Goal: Task Accomplishment & Management: Complete application form

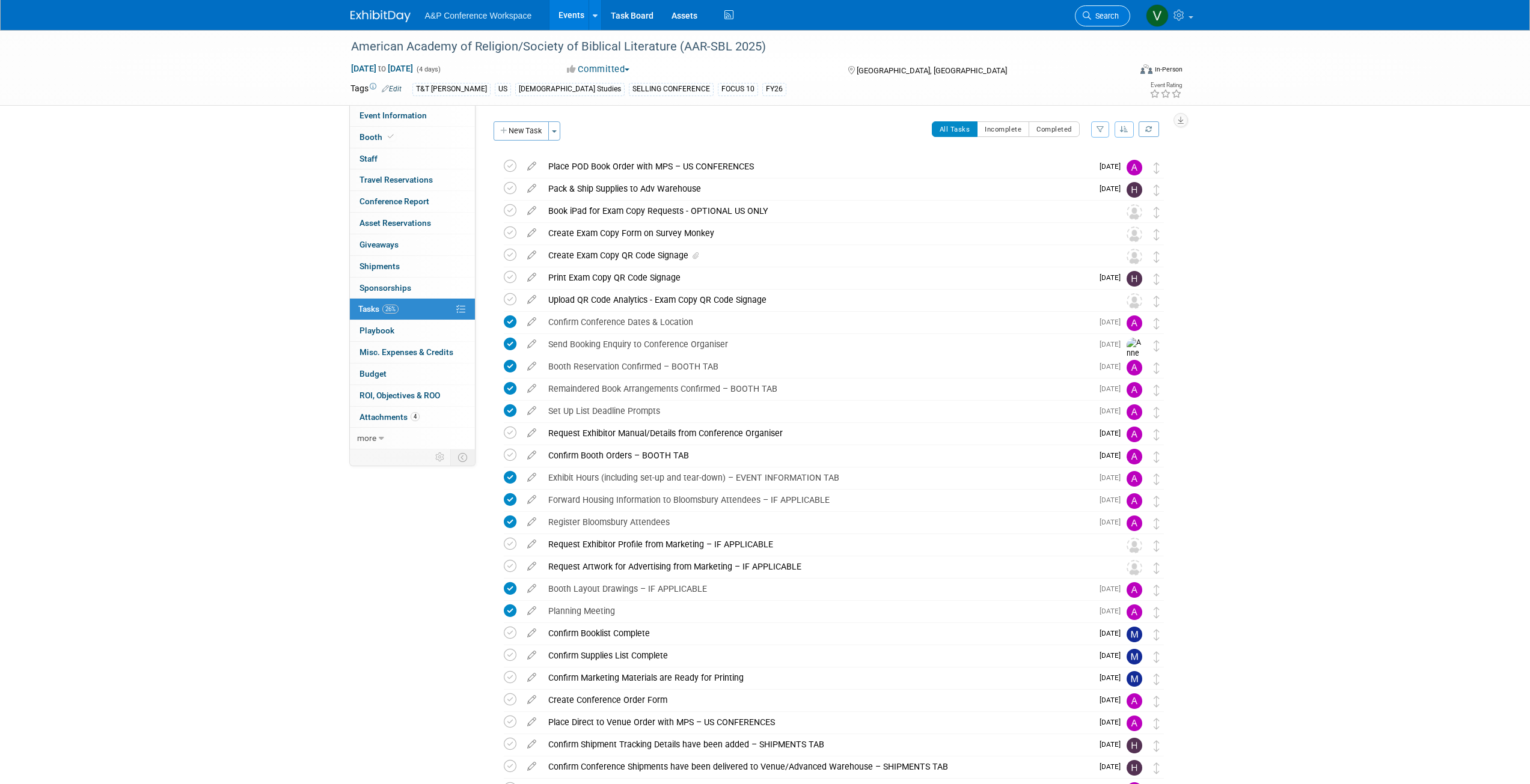
click at [500, 15] on span "Search" at bounding box center [1105, 16] width 27 height 9
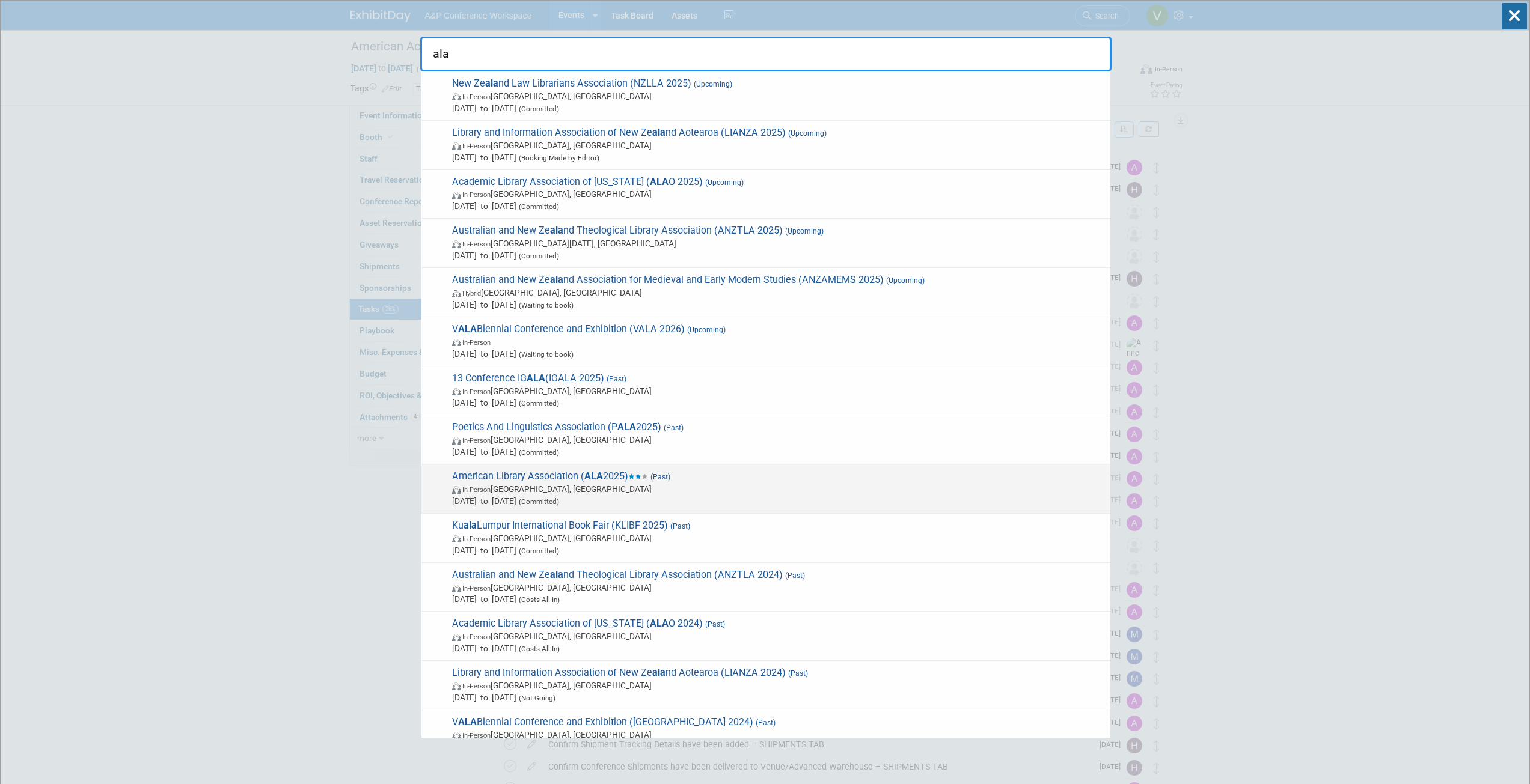
type input "ala"
click at [500, 137] on span "American Library Association ( ALA 2025) (Past) In-Person Philadelphia, PA Jun …" at bounding box center [776, 488] width 656 height 36
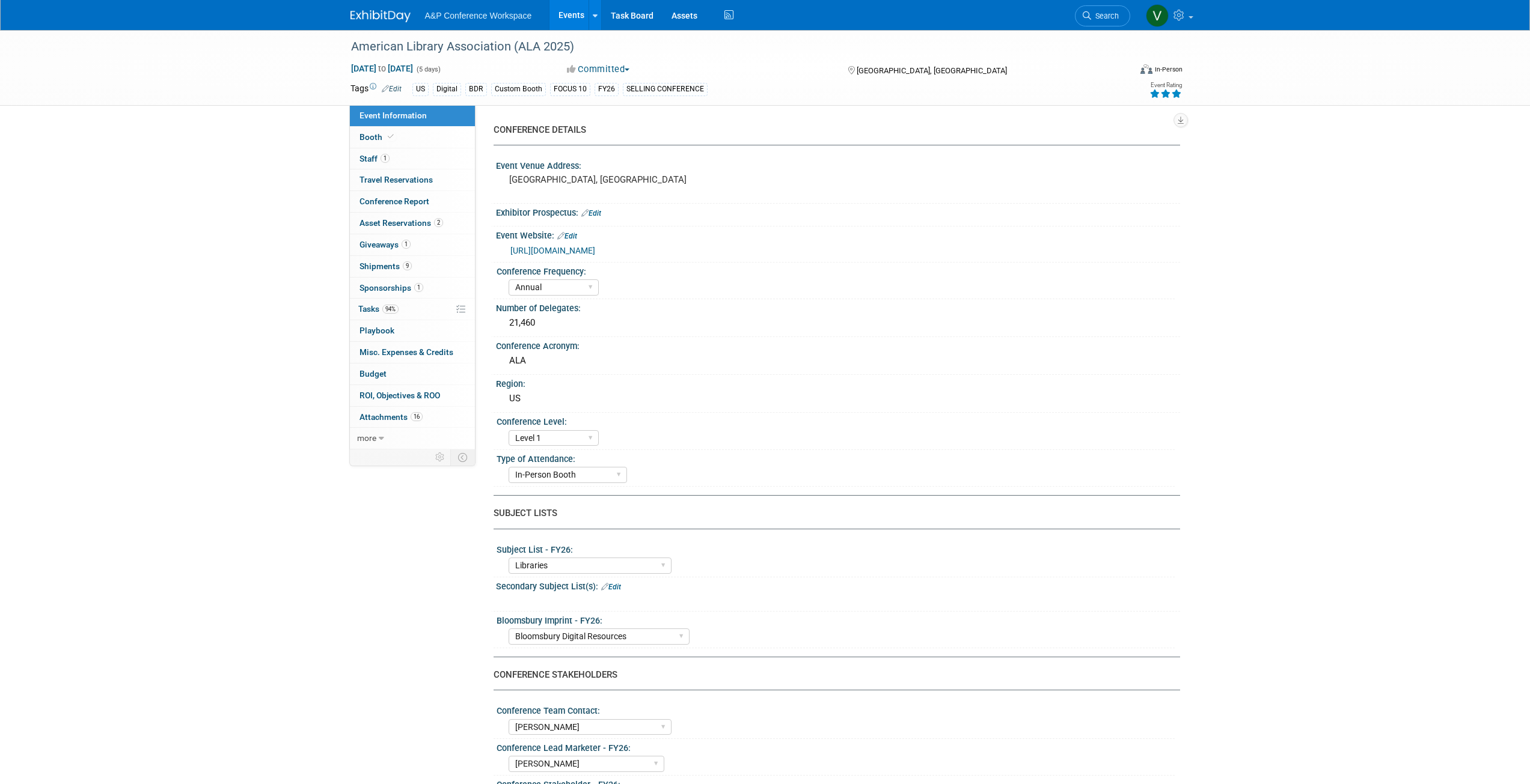
select select "Annual"
select select "Level 1"
select select "In-Person Booth"
select select "Libraries"
select select "Bloomsbury Digital Resources"
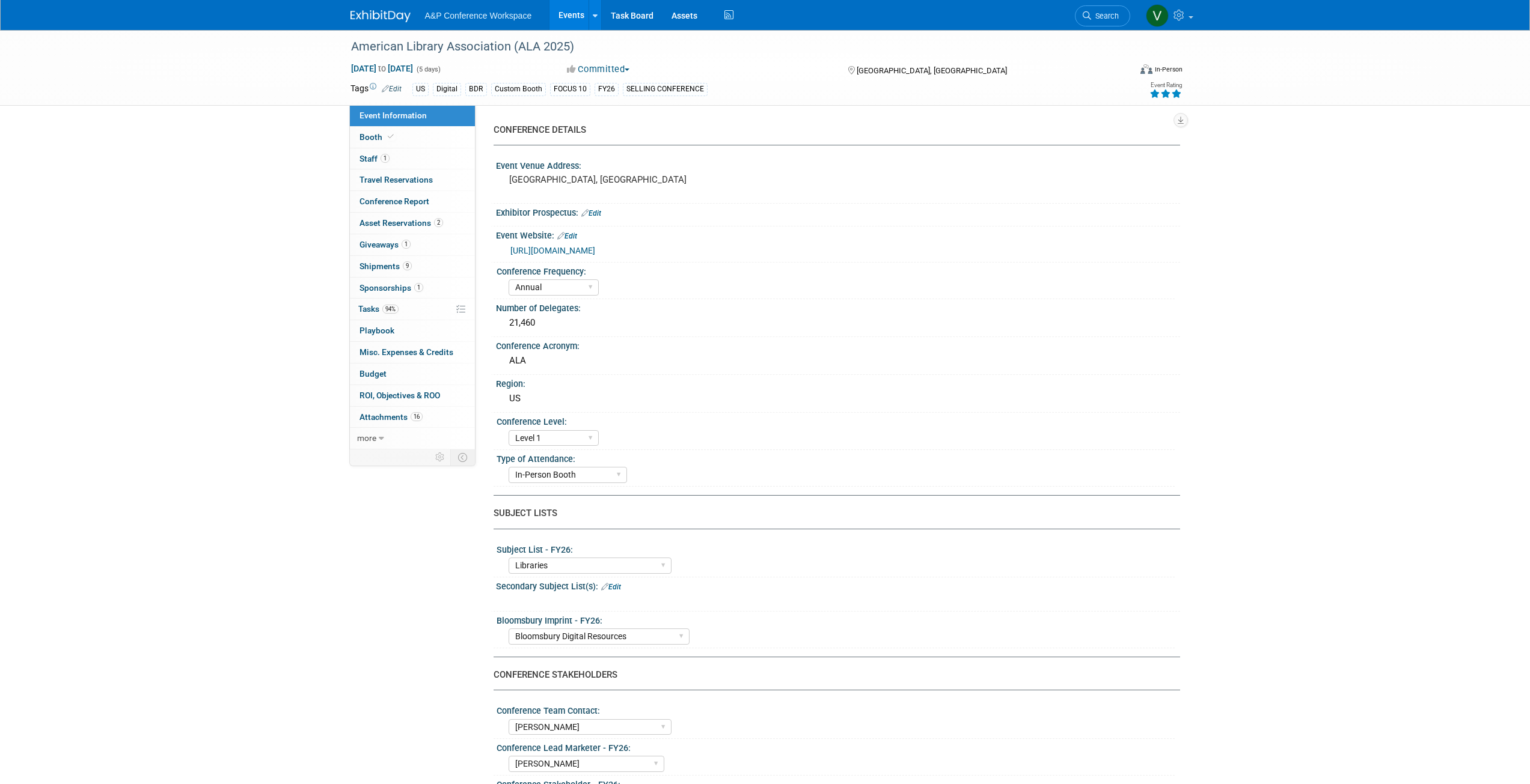
select select "[PERSON_NAME]"
select select "BDR Product Awareness and Trial Generation​"
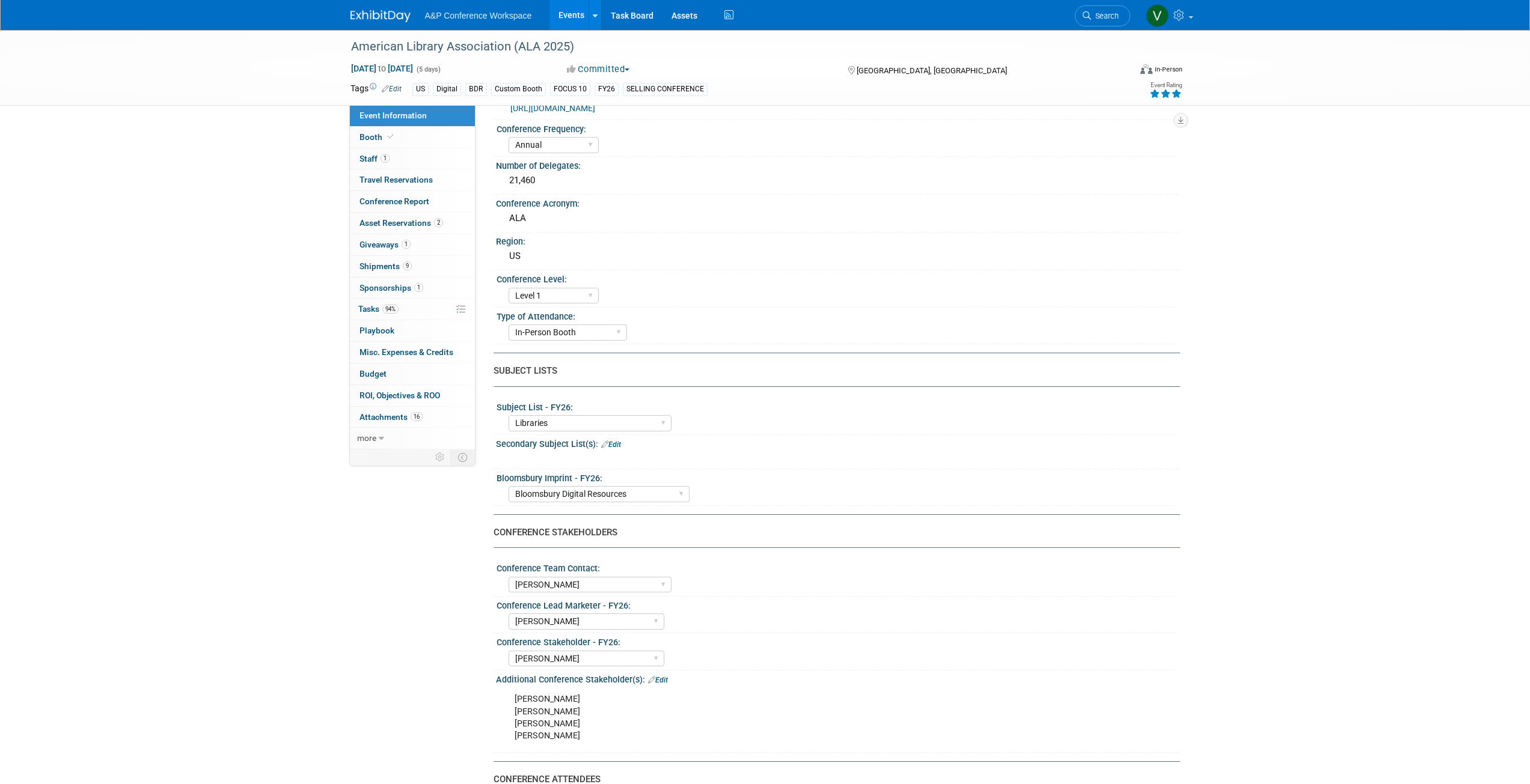
scroll to position [180, 0]
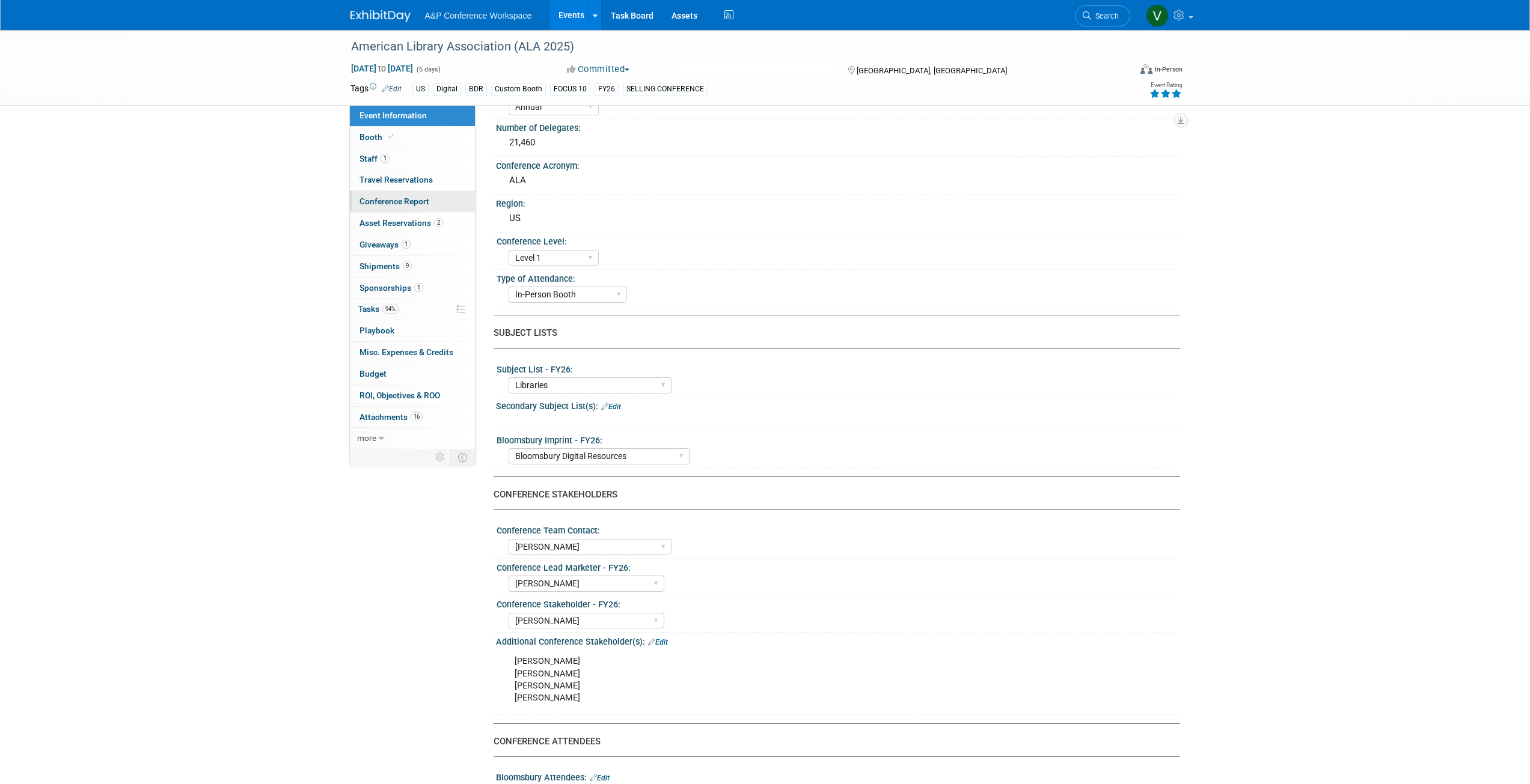
click at [388, 195] on link "Conference Report" at bounding box center [413, 201] width 125 height 21
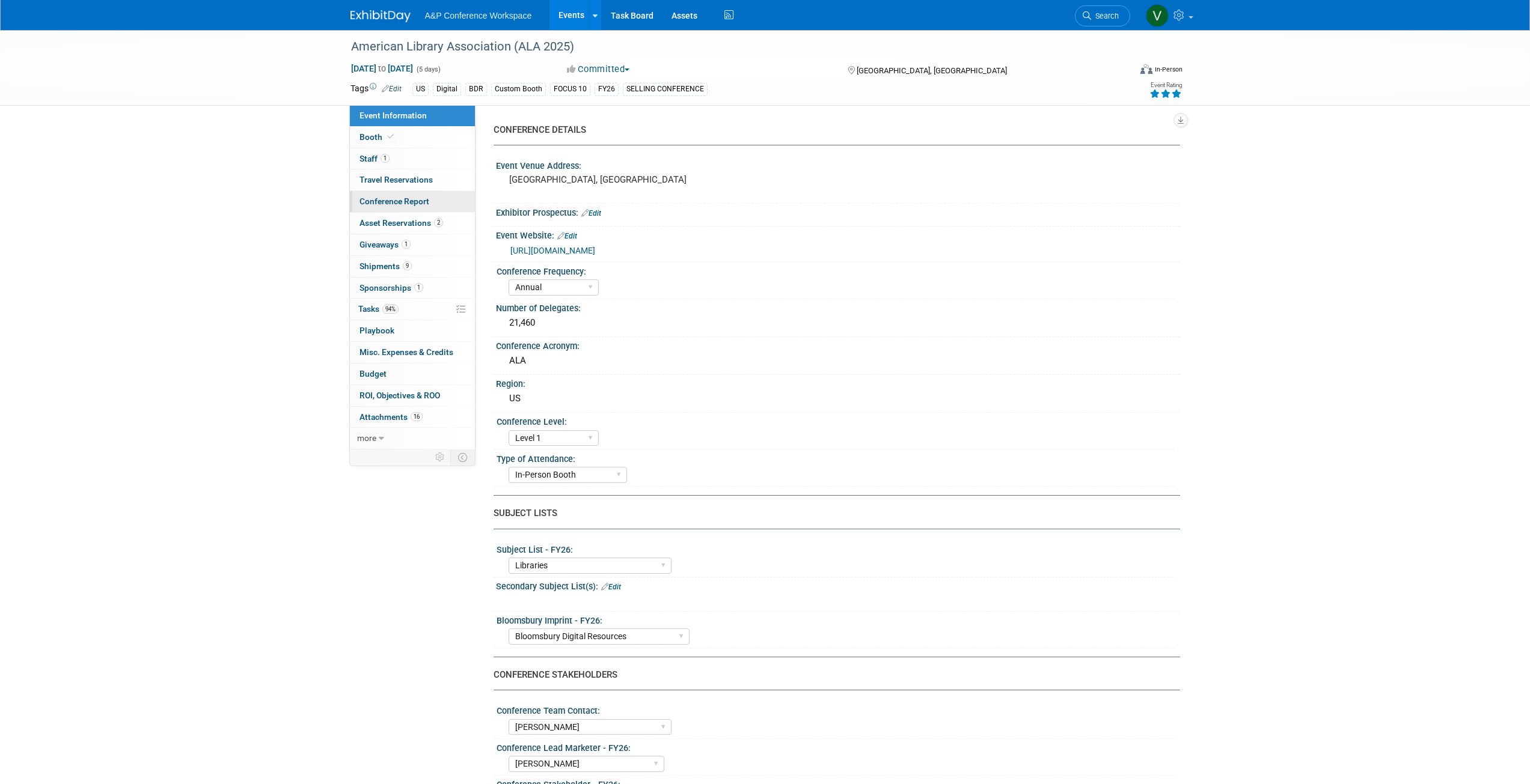
select select "YES"
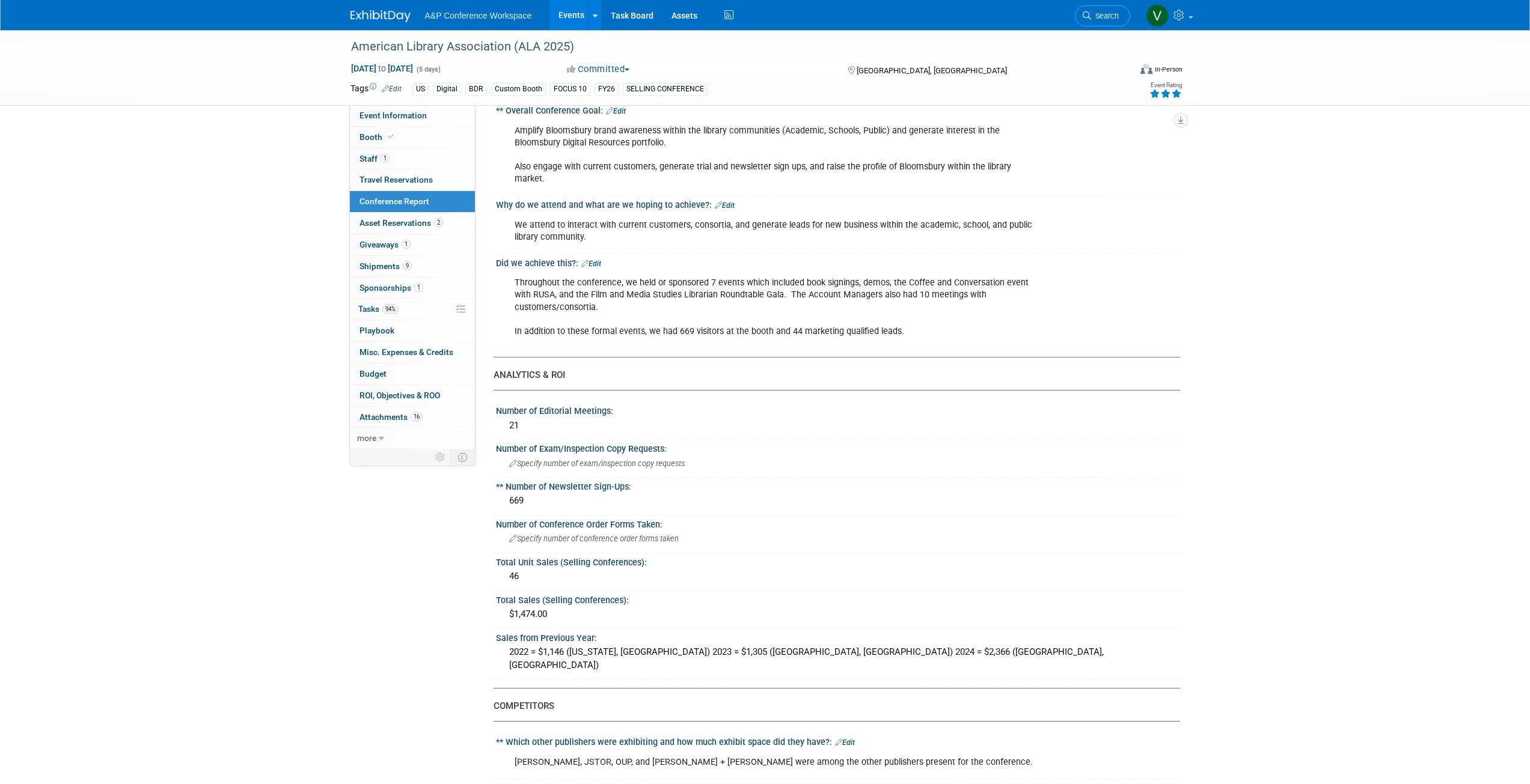
scroll to position [120, 0]
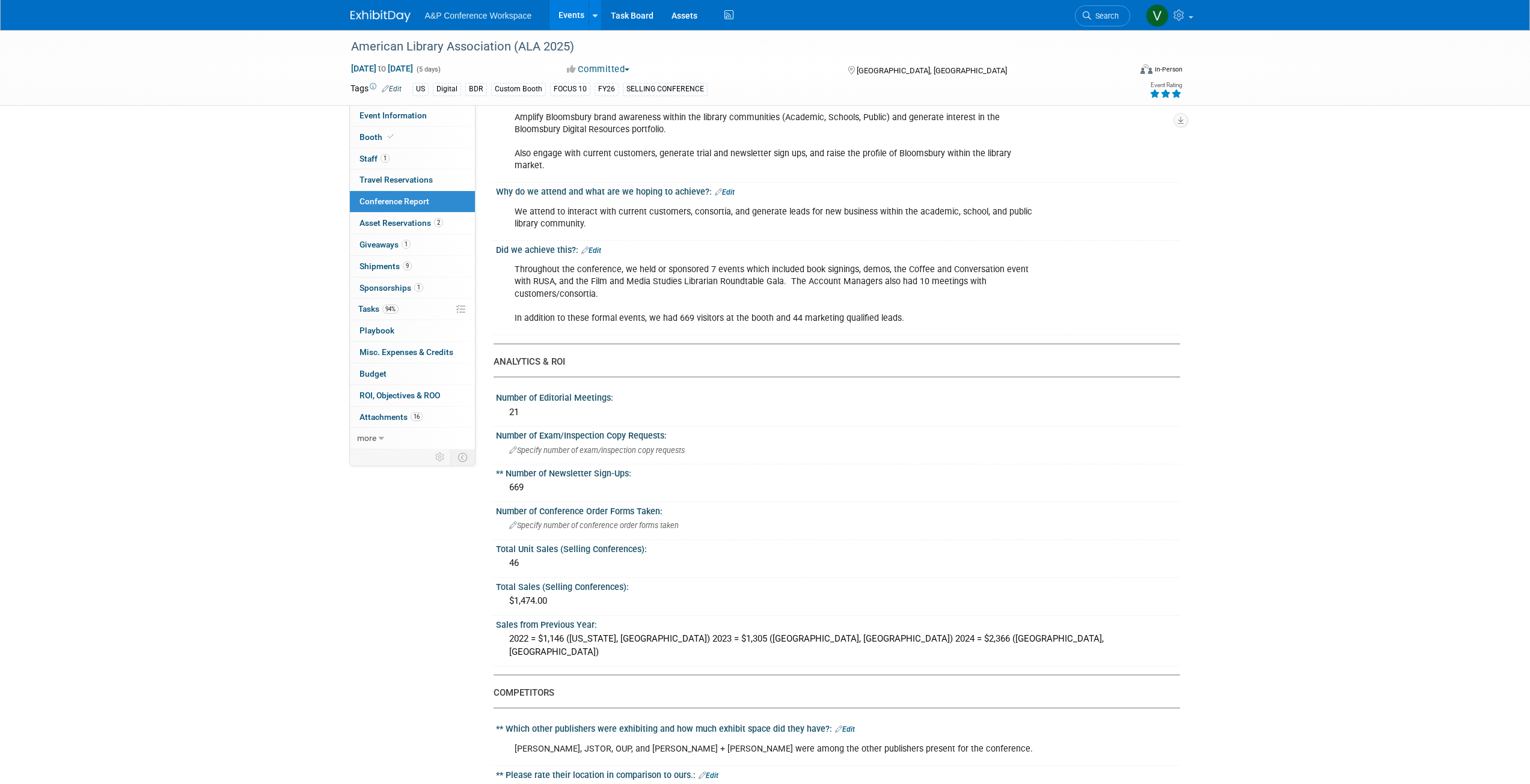
click at [604, 280] on div "Throughout the conference, we held or sponsored 7 events which included book si…" at bounding box center [777, 294] width 542 height 72
click at [604, 282] on div "Throughout the conference, we held or sponsored 7 events which included book si…" at bounding box center [777, 294] width 542 height 72
click at [604, 281] on div "Throughout the conference, we held or sponsored 7 events which included book si…" at bounding box center [777, 294] width 542 height 72
click at [601, 279] on div "Throughout the conference, we held or sponsored 7 events which included book si…" at bounding box center [777, 294] width 542 height 72
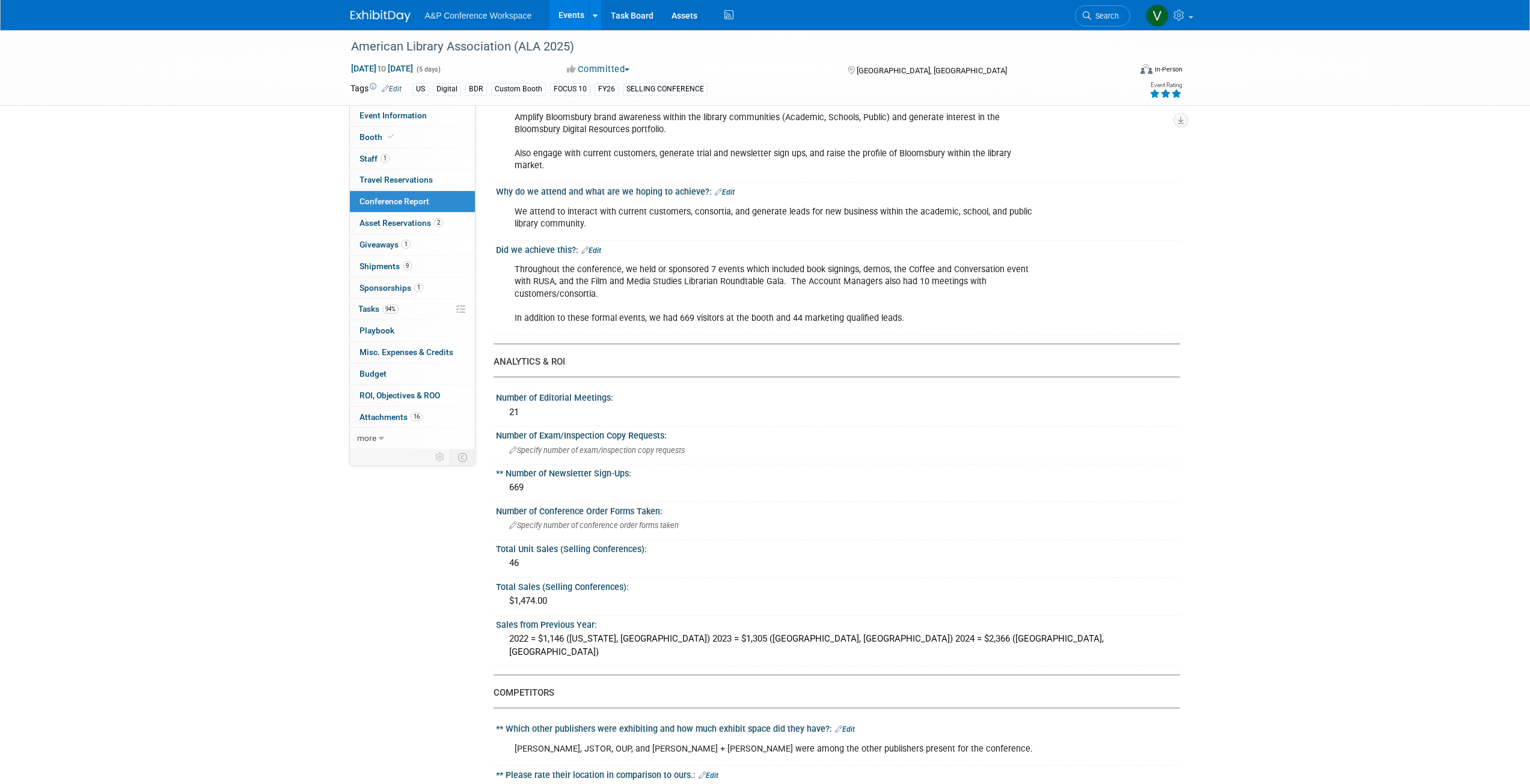
click at [597, 246] on link "Edit" at bounding box center [591, 250] width 20 height 8
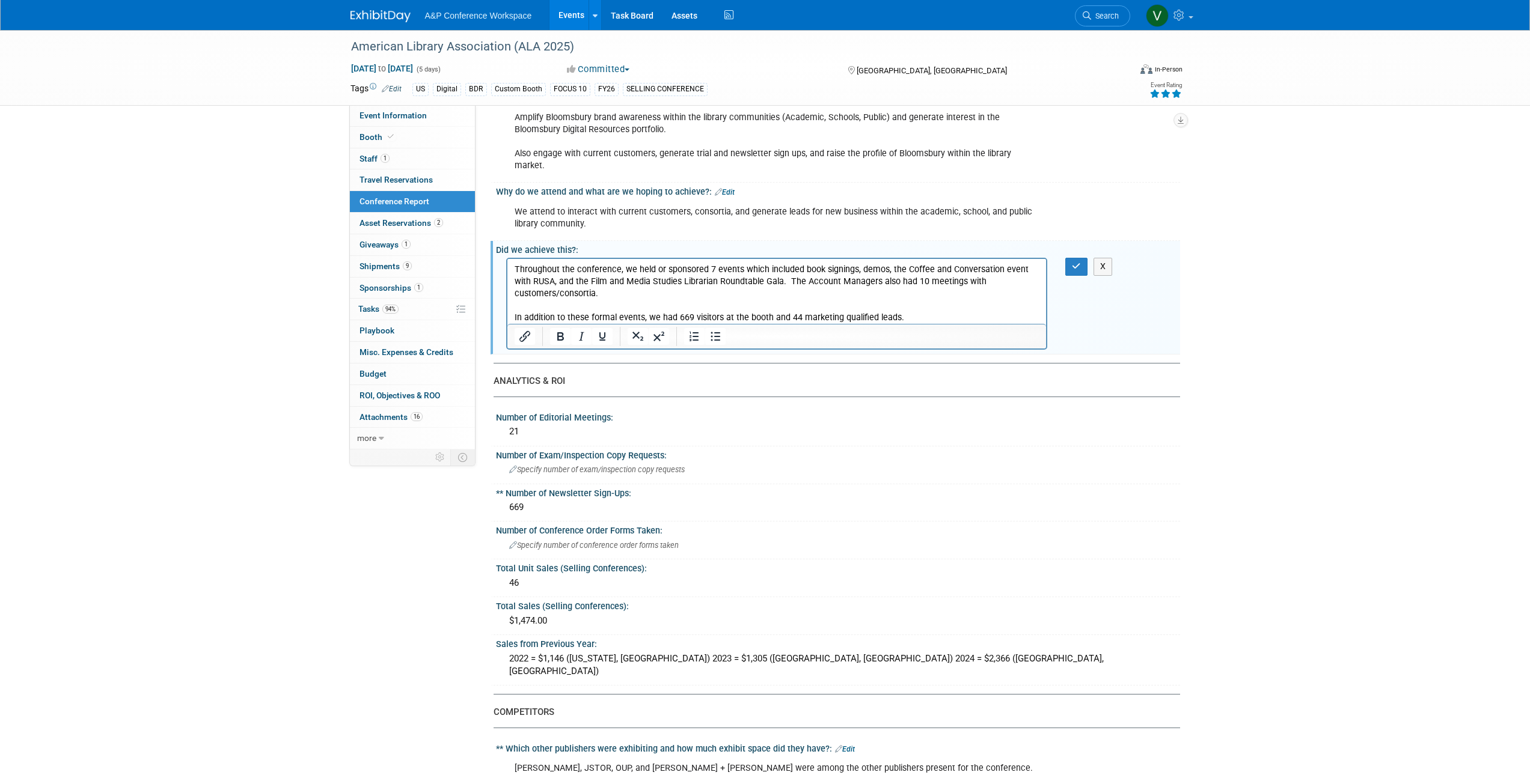
scroll to position [0, 0]
click at [604, 296] on p "Throughout the conference, we held or sponsored 7 events which included book si…" at bounding box center [777, 294] width 525 height 60
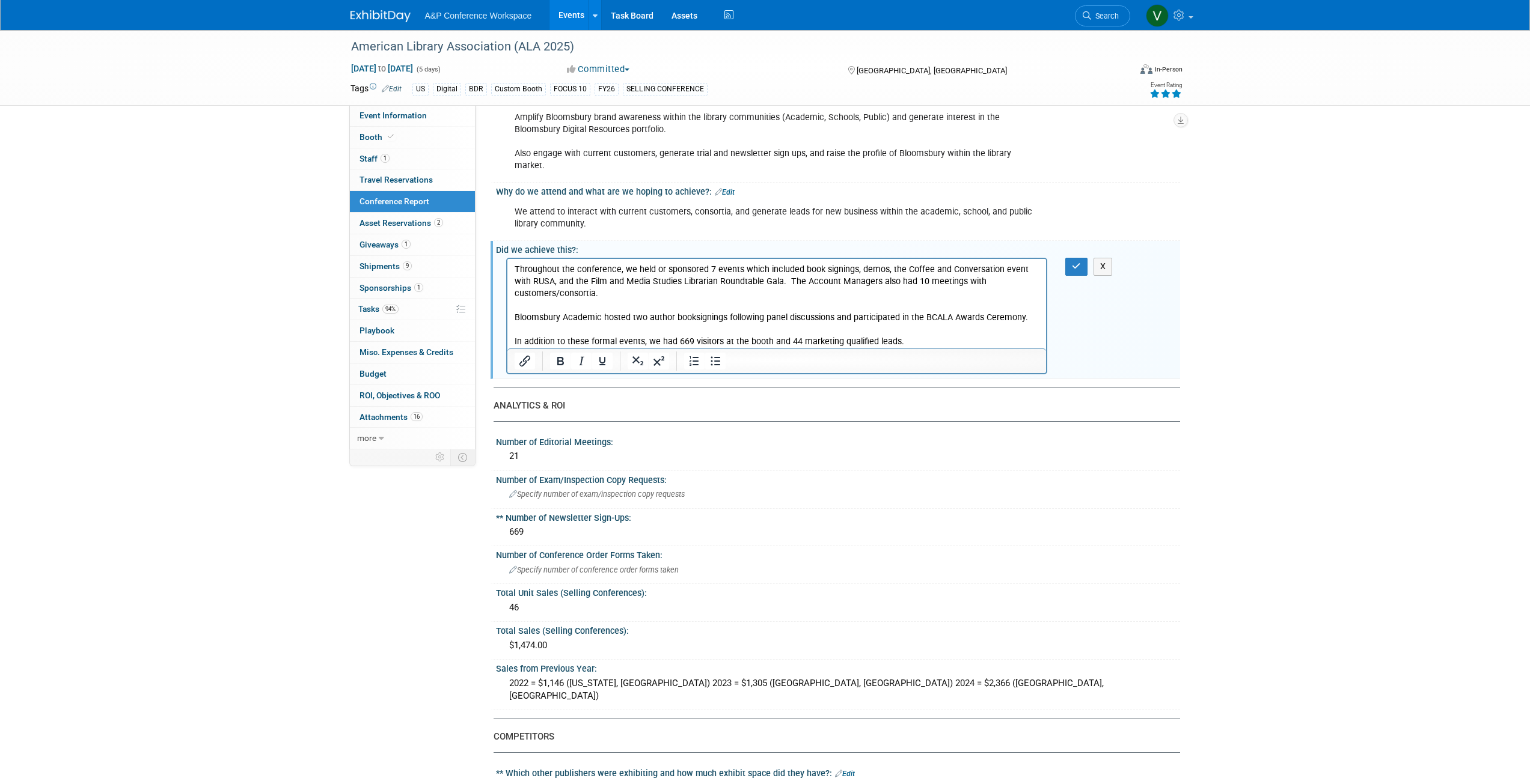
click at [876, 316] on p "Bloomsbury Academic hosted two author booksignings following panel discussions …" at bounding box center [777, 329] width 525 height 36
click at [514, 339] on body "Throughout the conference, we held or sponsored 7 events which included book si…" at bounding box center [777, 306] width 526 height 85
click at [1073, 262] on icon "button" at bounding box center [1076, 266] width 9 height 8
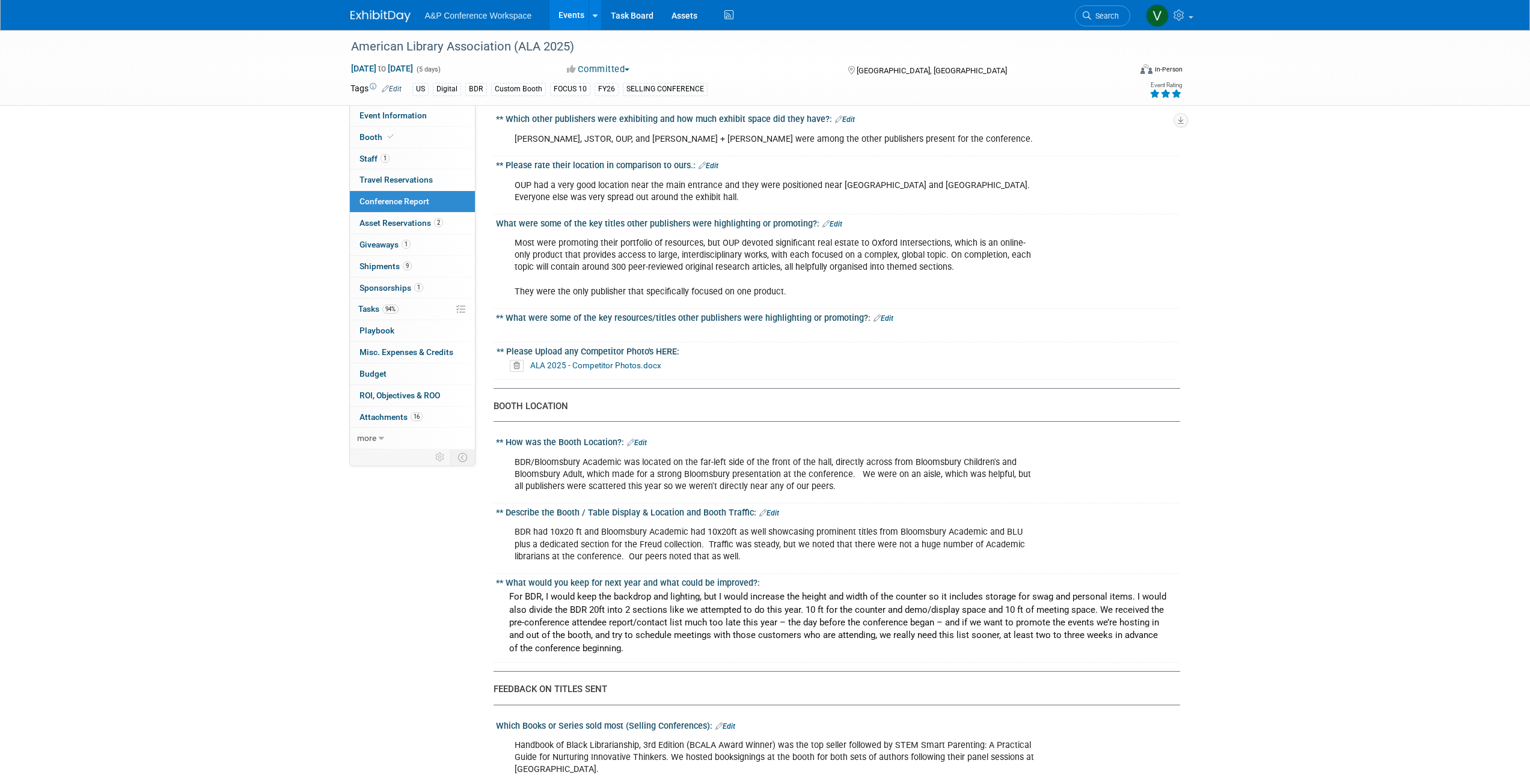
scroll to position [901, 0]
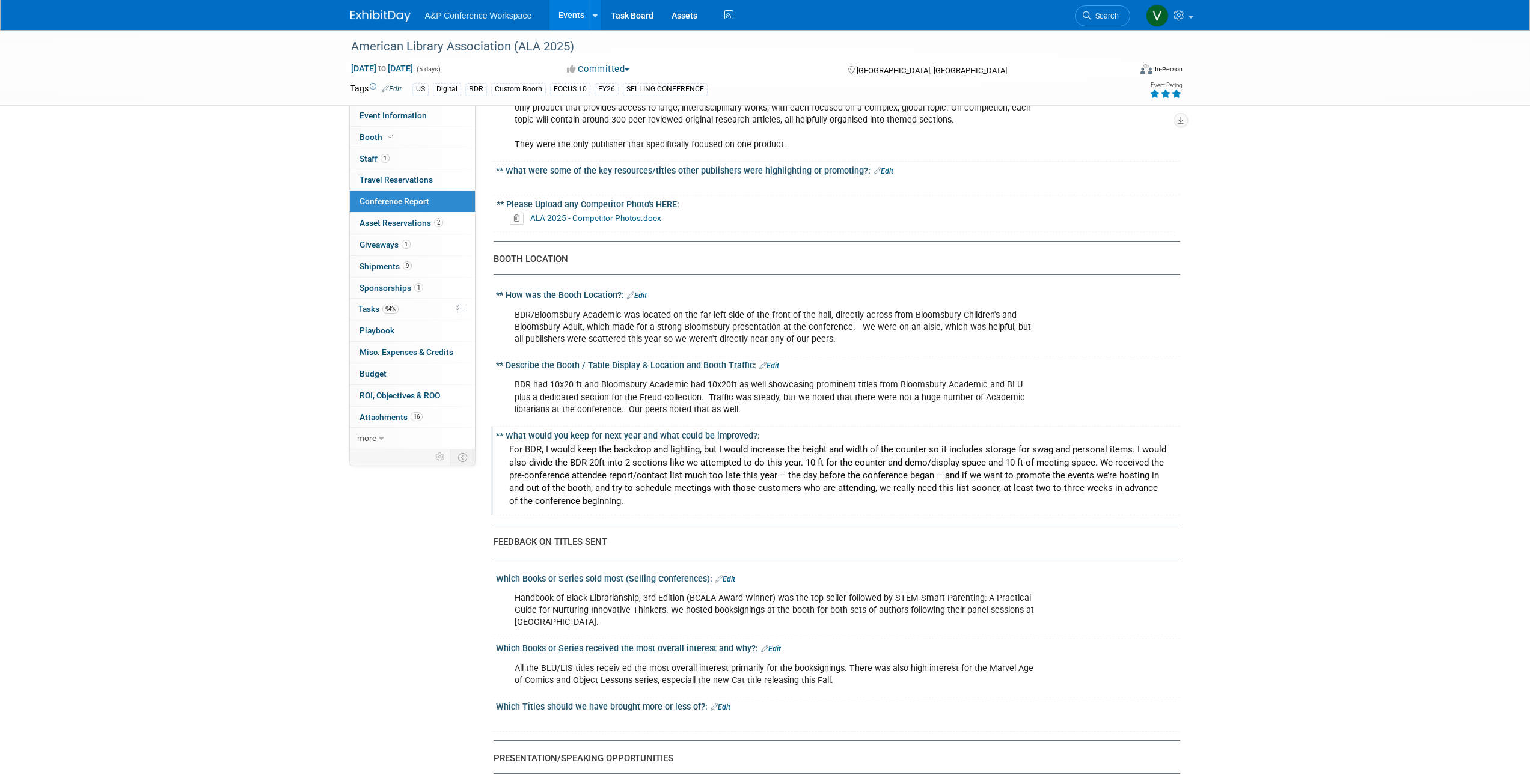
click at [813, 441] on div "For BDR, I would keep the backdrop and lighting, but I would increase the heigh…" at bounding box center [838, 476] width 666 height 70
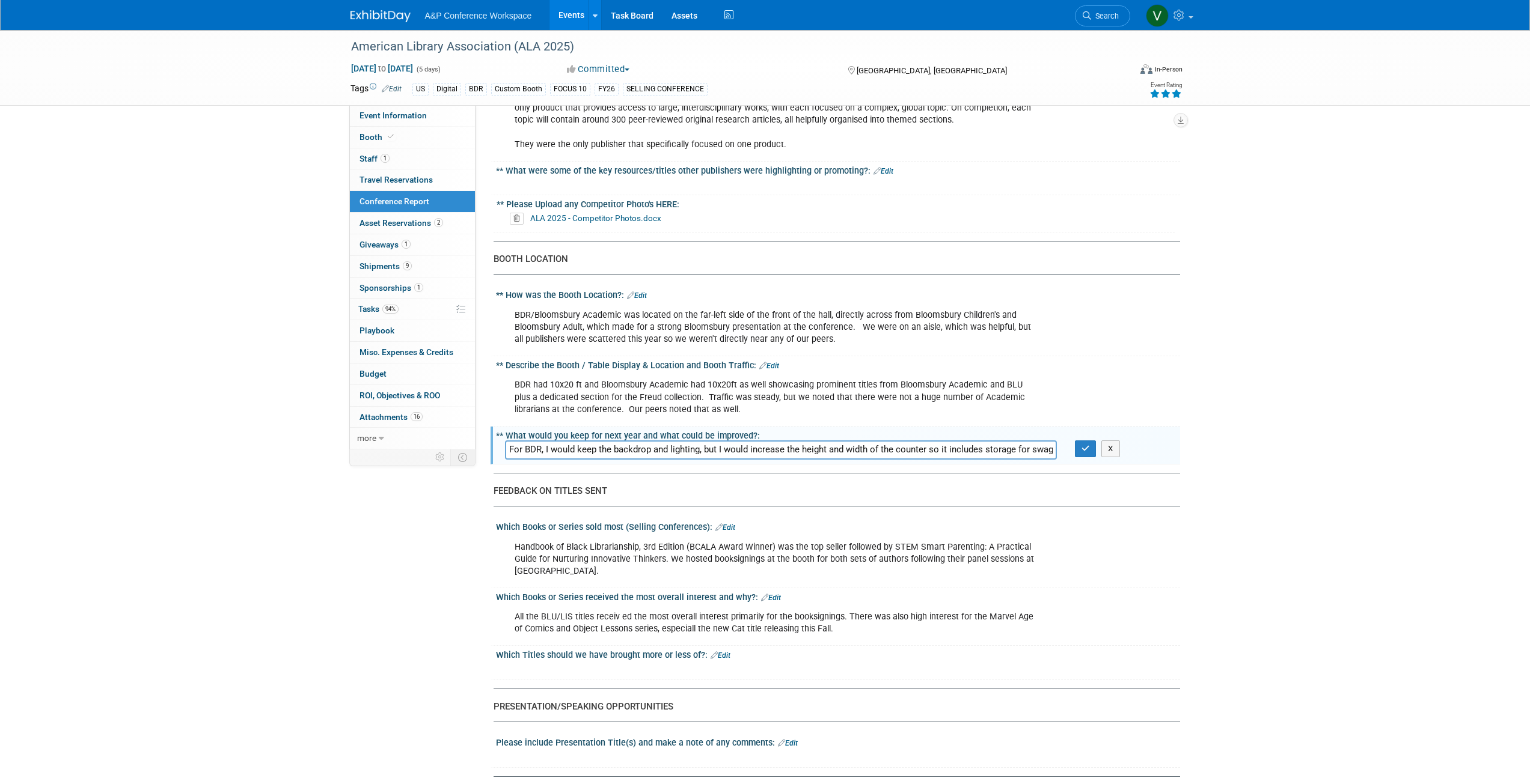
click at [1086, 444] on icon "button" at bounding box center [1085, 448] width 8 height 8
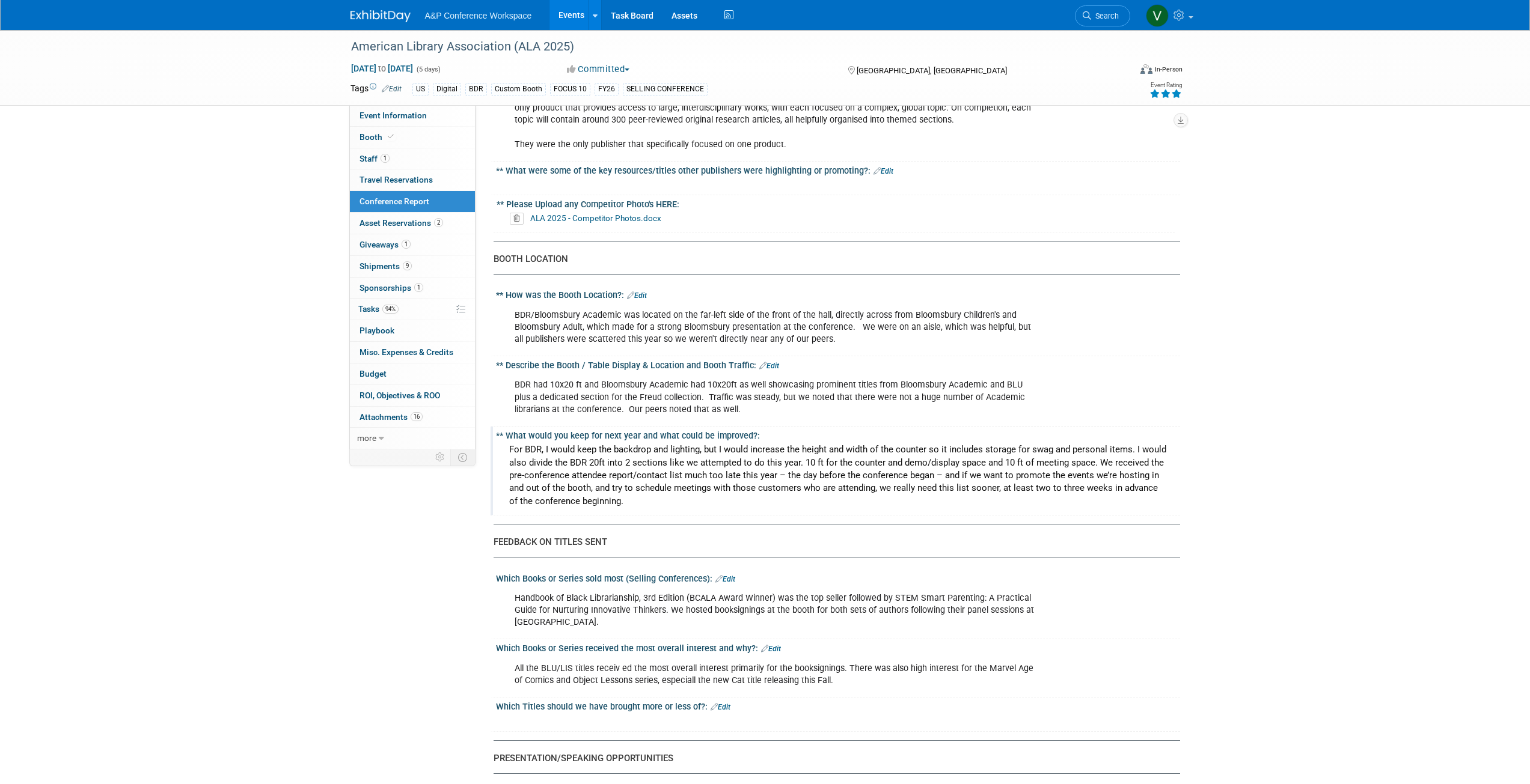
click at [942, 444] on div "For BDR, I would keep the backdrop and lighting, but I would increase the heigh…" at bounding box center [838, 476] width 666 height 70
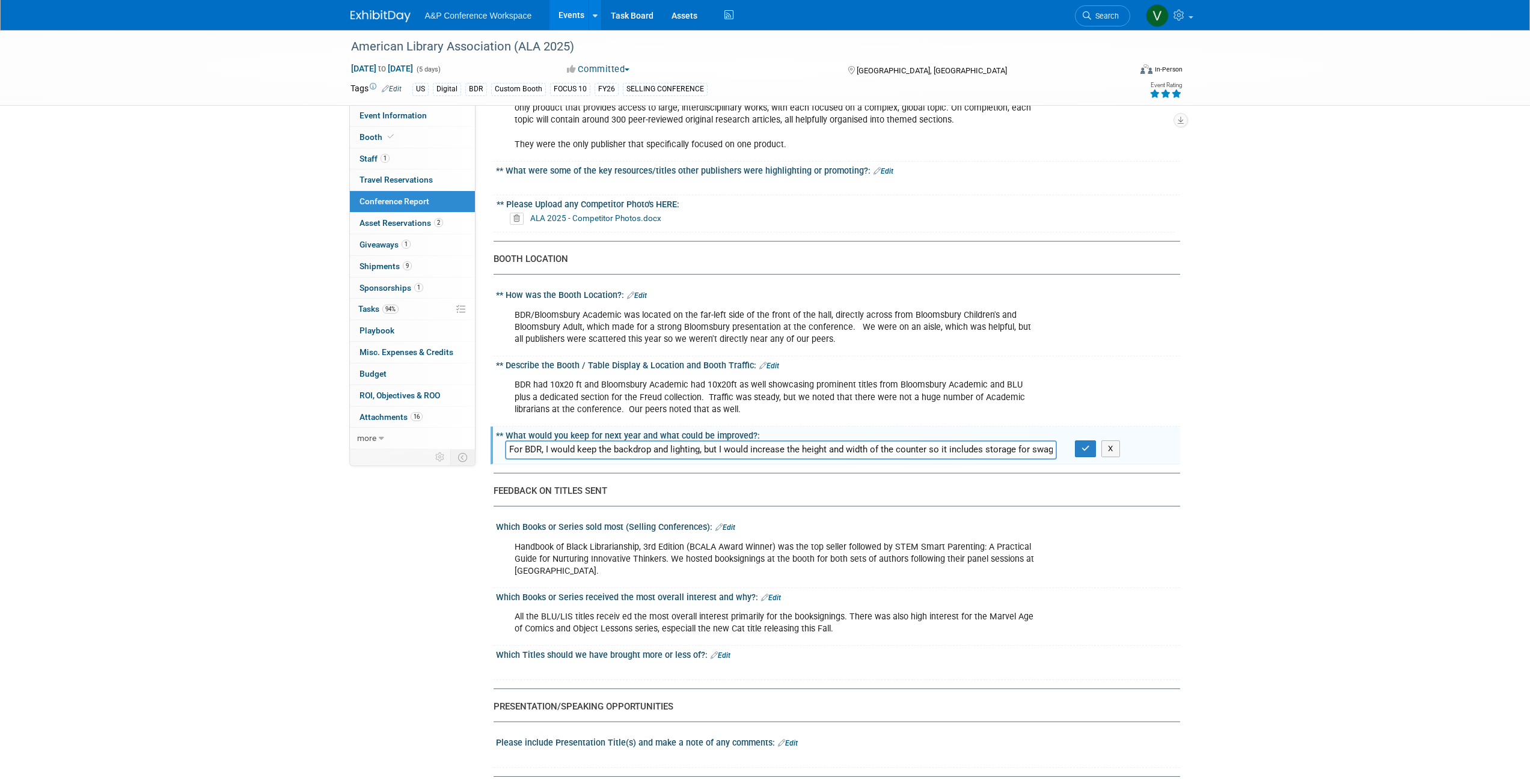
click at [952, 441] on input "For BDR, I would keep the backdrop and lighting, but I would increase the heigh…" at bounding box center [781, 449] width 552 height 19
click at [1043, 441] on input "For BDR, I would keep the backdrop and lighting, but I would increase the heigh…" at bounding box center [781, 449] width 552 height 19
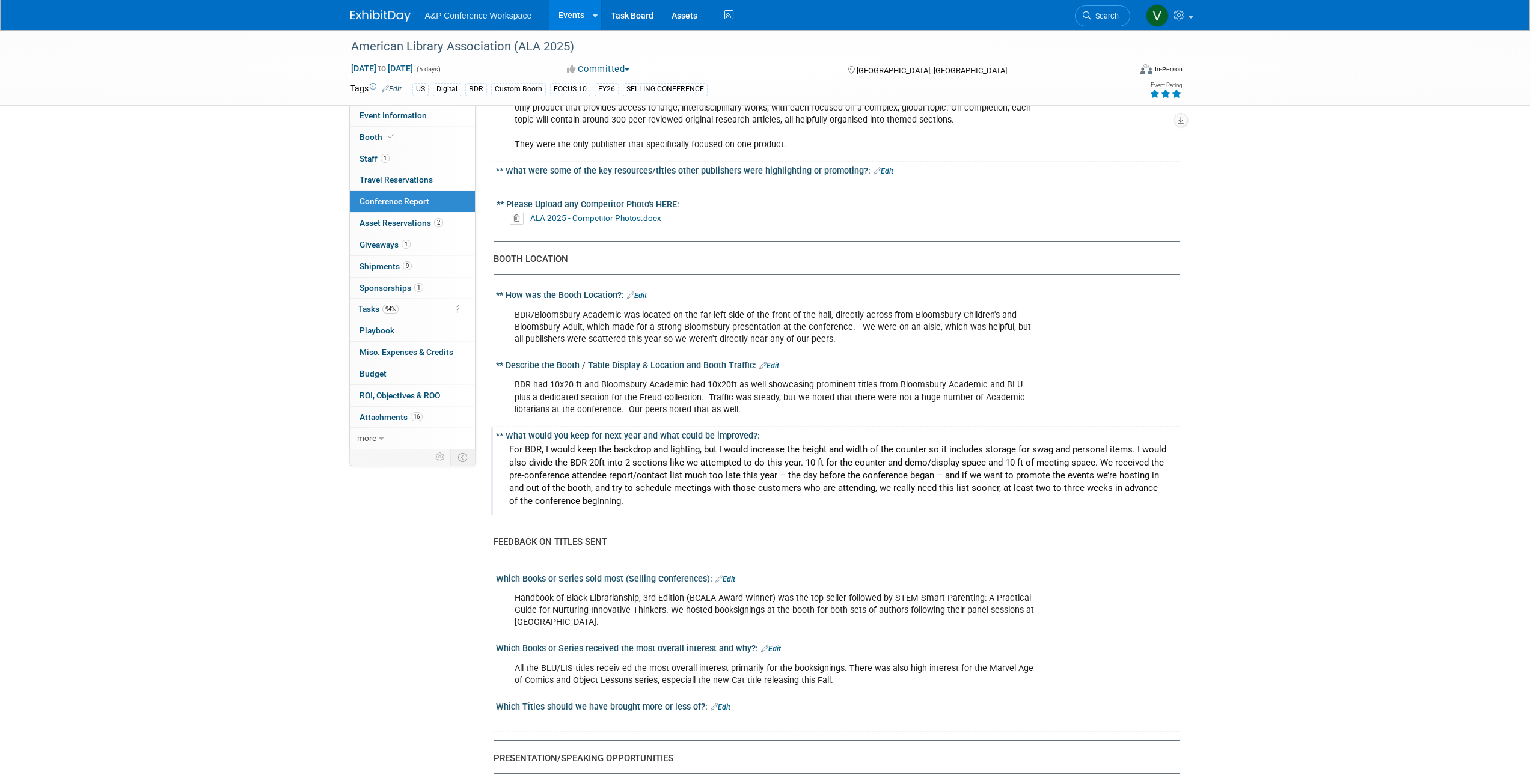
click at [628, 445] on div "For BDR, I would keep the backdrop and lighting, but I would increase the heigh…" at bounding box center [838, 476] width 666 height 70
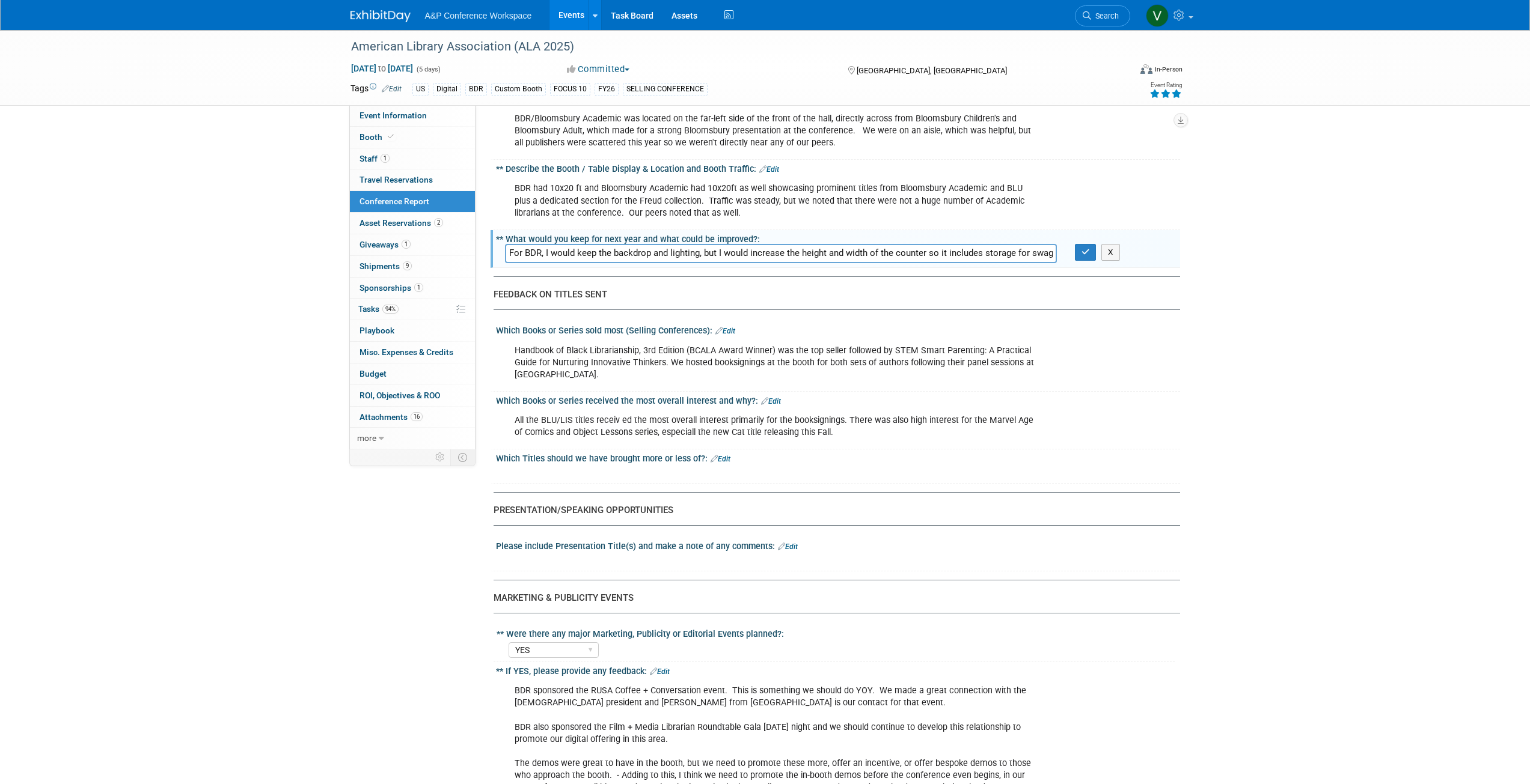
scroll to position [1082, 0]
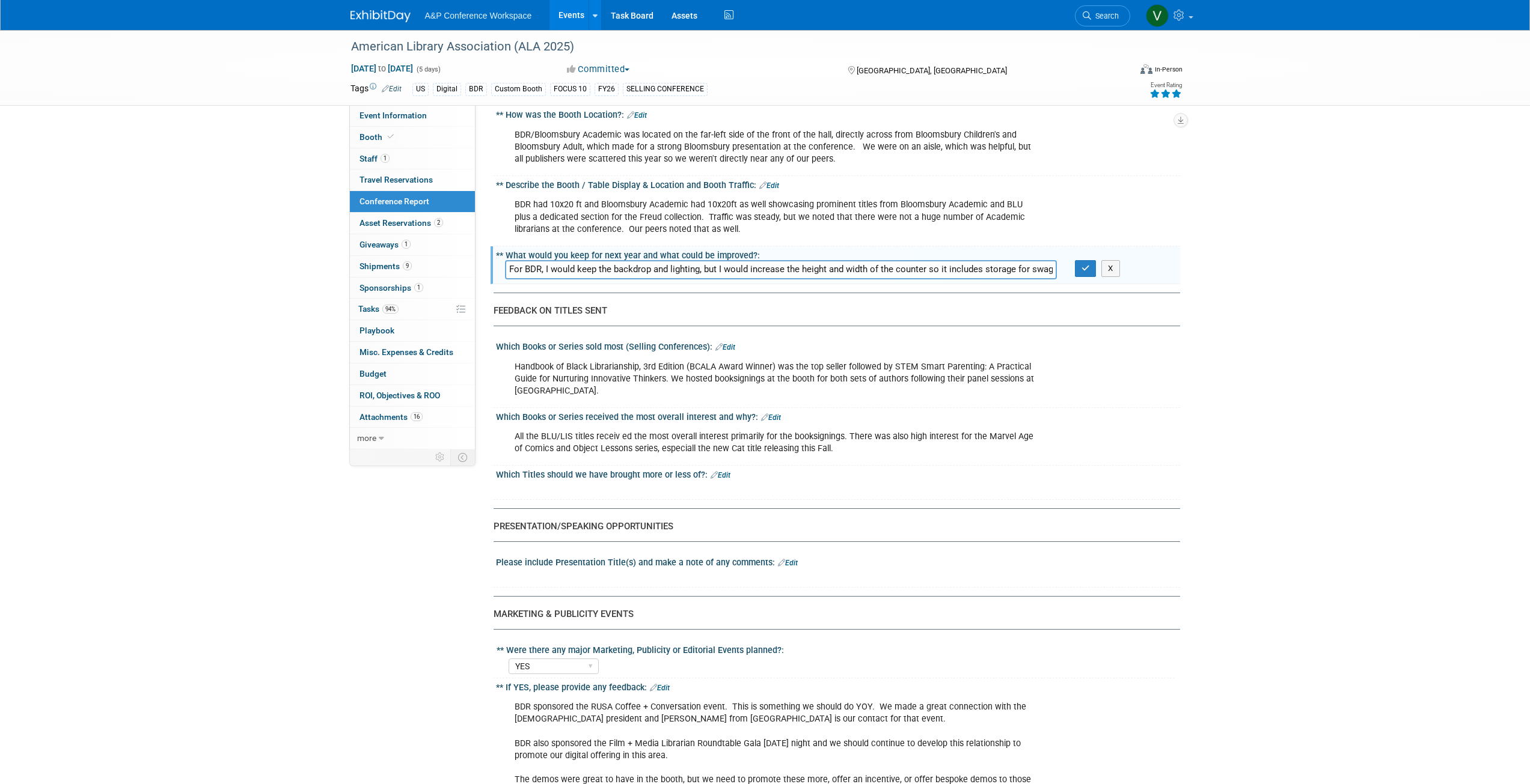
click at [1087, 264] on icon "button" at bounding box center [1085, 268] width 8 height 8
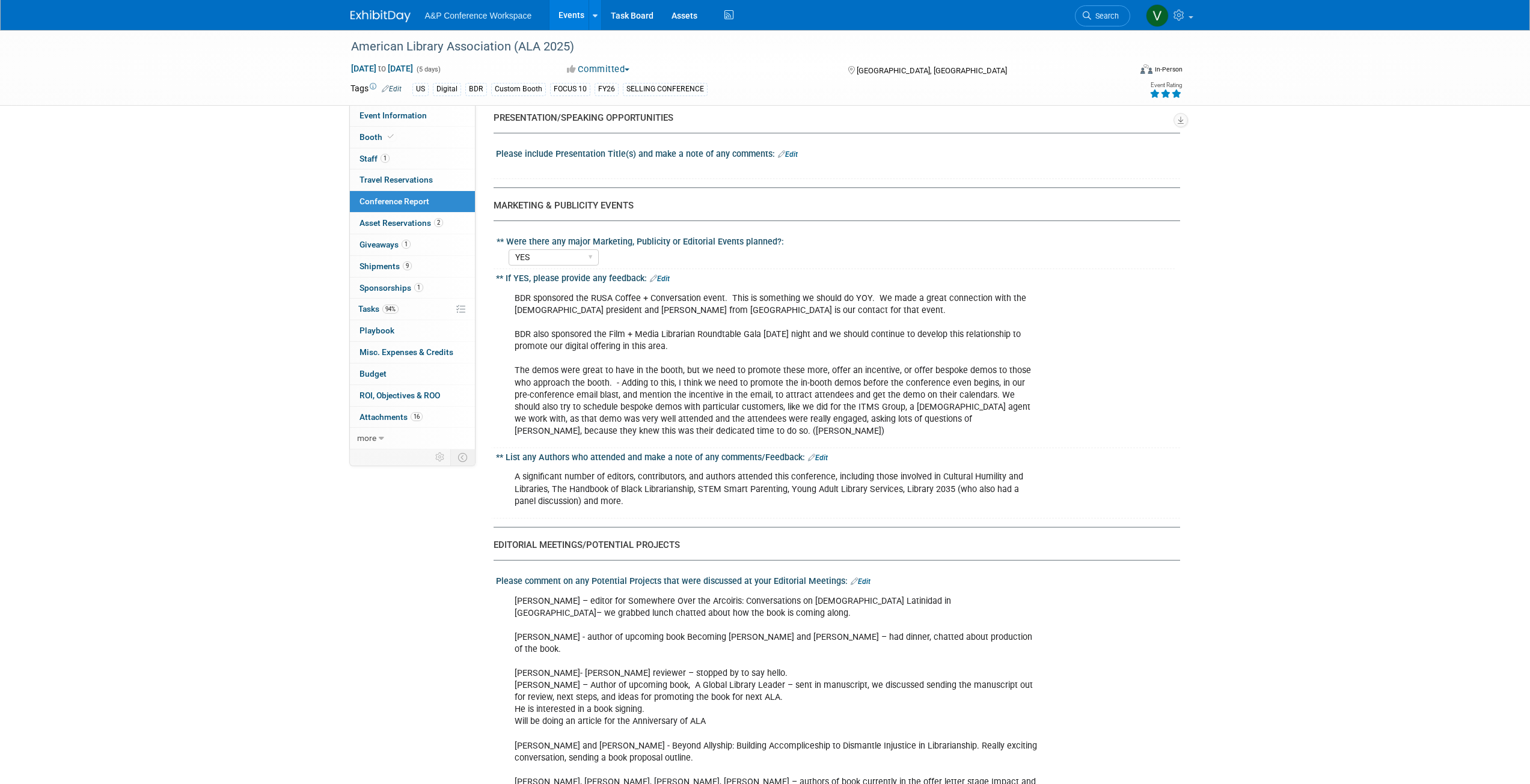
scroll to position [1562, 0]
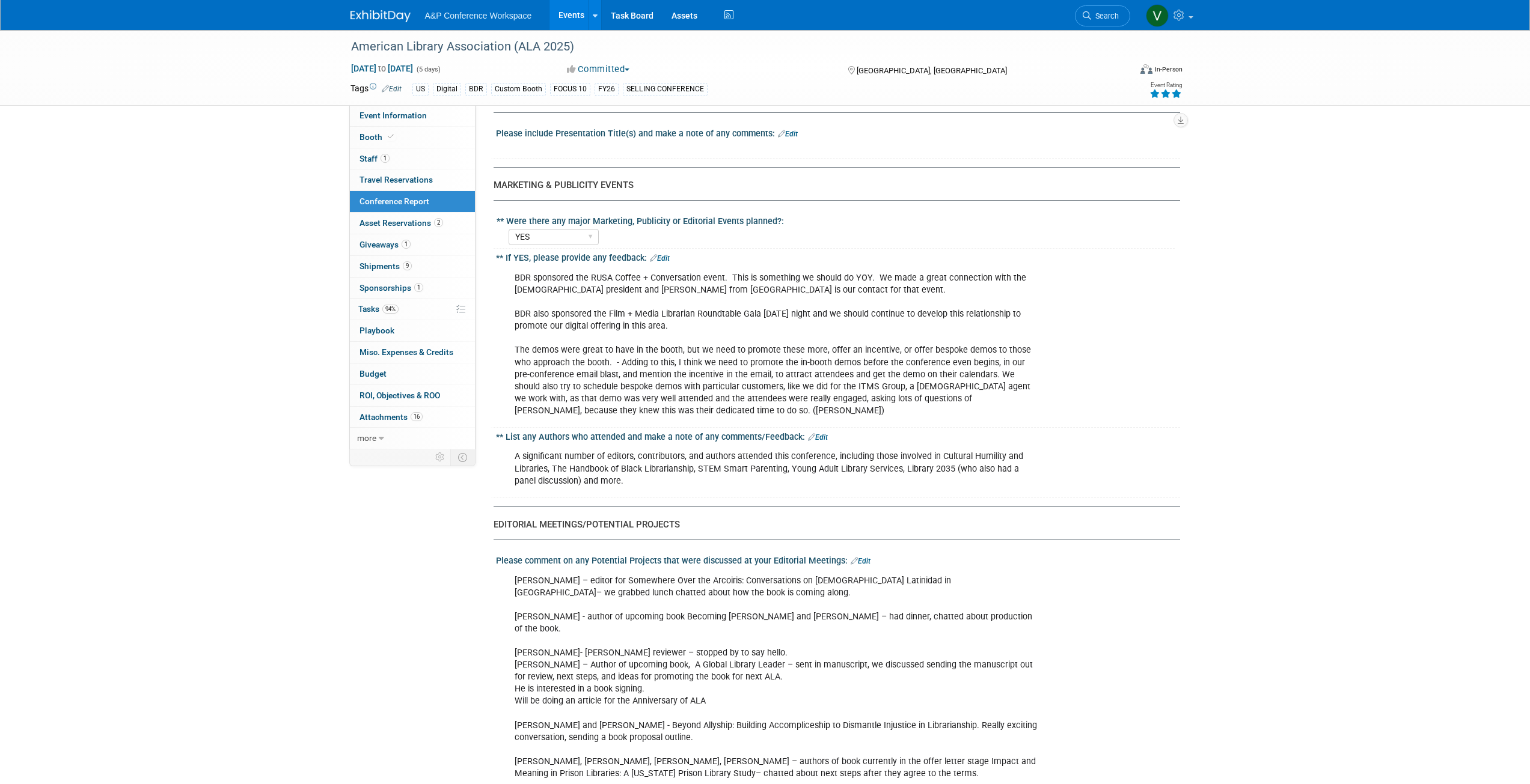
click at [668, 254] on link "Edit" at bounding box center [659, 258] width 20 height 8
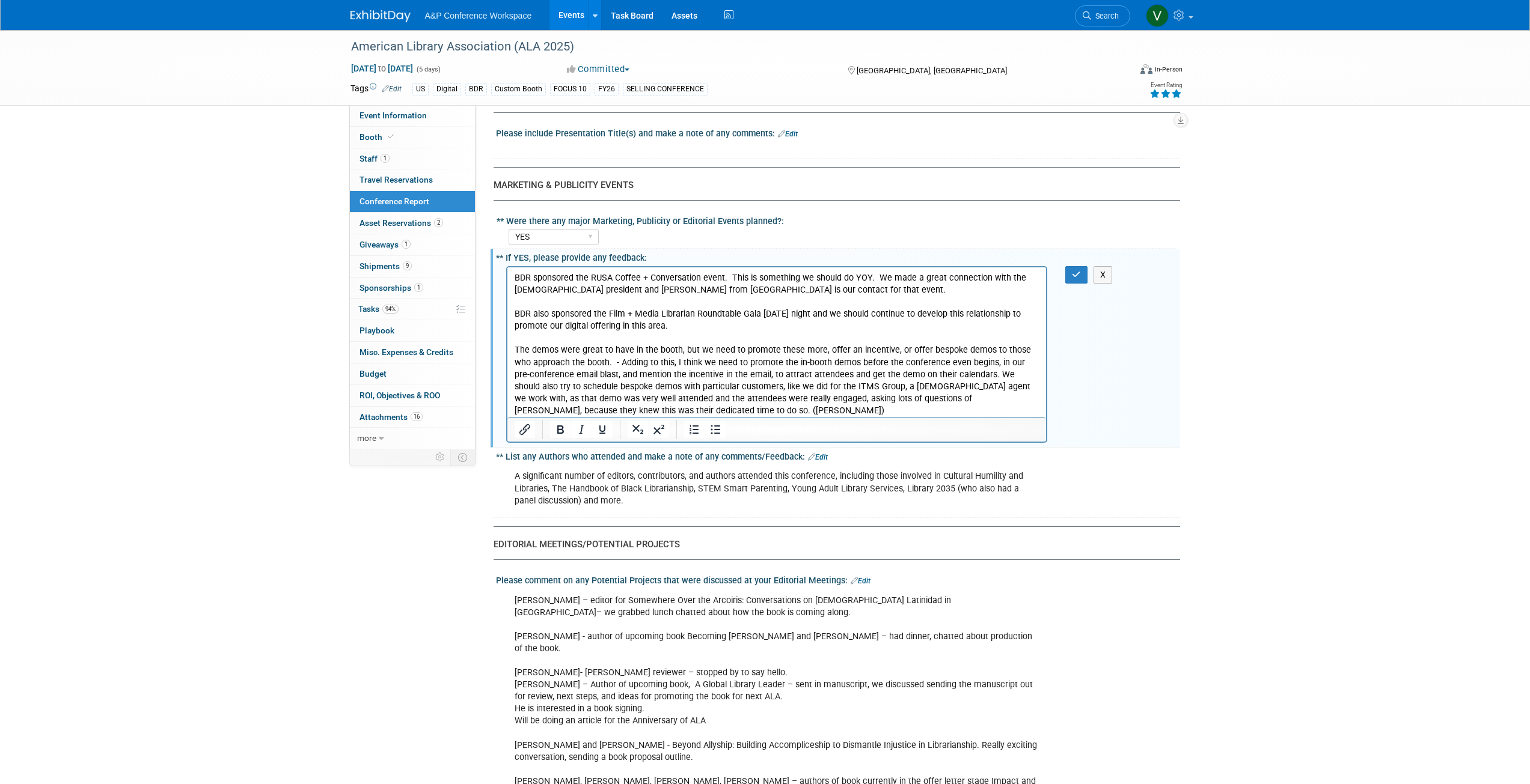
scroll to position [0, 0]
click at [675, 407] on p "BDR sponsored the RUSA Coffee + Conversation event. This is something we should…" at bounding box center [777, 343] width 525 height 145
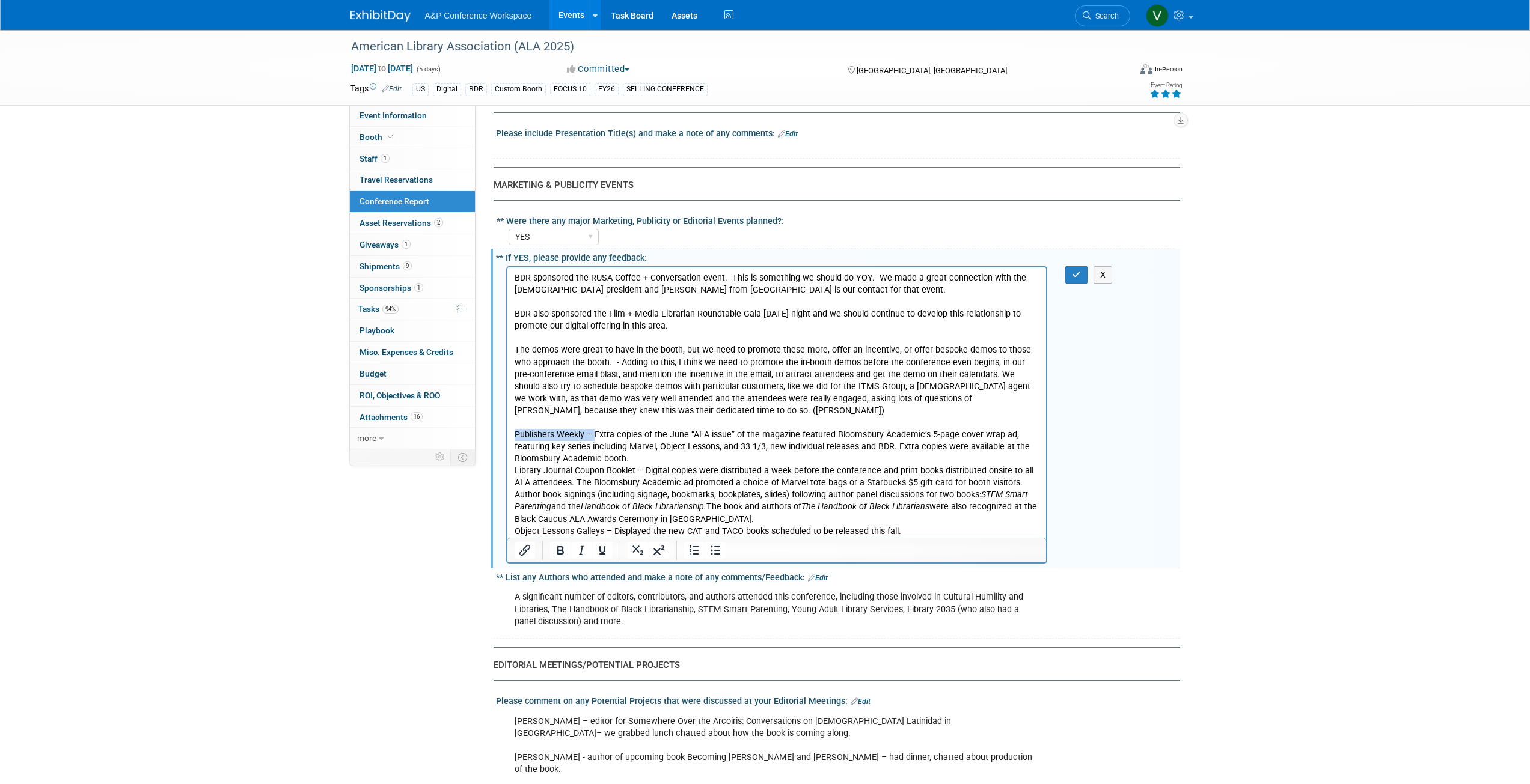
drag, startPoint x: 593, startPoint y: 433, endPoint x: 1011, endPoint y: 675, distance: 483.0
click at [507, 433] on html "BDR sponsored the RUSA Coffee + Conversation event. This is something we should…" at bounding box center [776, 402] width 539 height 270
click at [669, 432] on p "Extra copies of the June “ALA issue” of the magazine featured Bloomsbury Academ…" at bounding box center [777, 446] width 525 height 36
drag, startPoint x: 715, startPoint y: 432, endPoint x: 666, endPoint y: 435, distance: 49.1
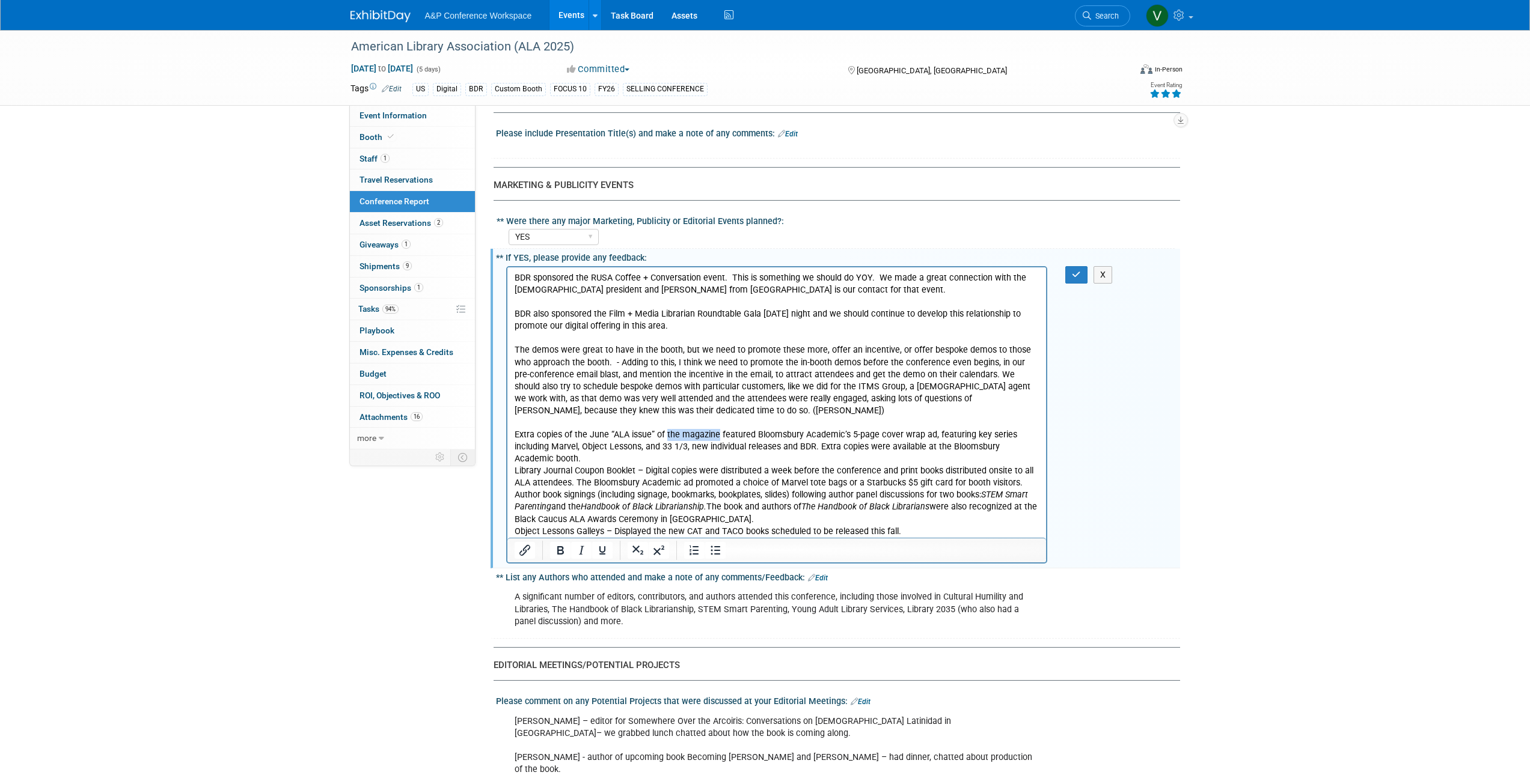
click at [666, 435] on p "Extra copies of the June “ALA issue” of the magazine featured Bloomsbury Academ…" at bounding box center [777, 446] width 525 height 36
click at [978, 433] on p "Extra copies of the June “ALA issue” of Publishers Weekly, which featured Bloom…" at bounding box center [777, 446] width 525 height 36
drag, startPoint x: 586, startPoint y: 434, endPoint x: 509, endPoint y: 433, distance: 77.0
click at [509, 433] on html "BDR sponsored the RUSA Coffee + Conversation event. This is something we should…" at bounding box center [776, 402] width 539 height 270
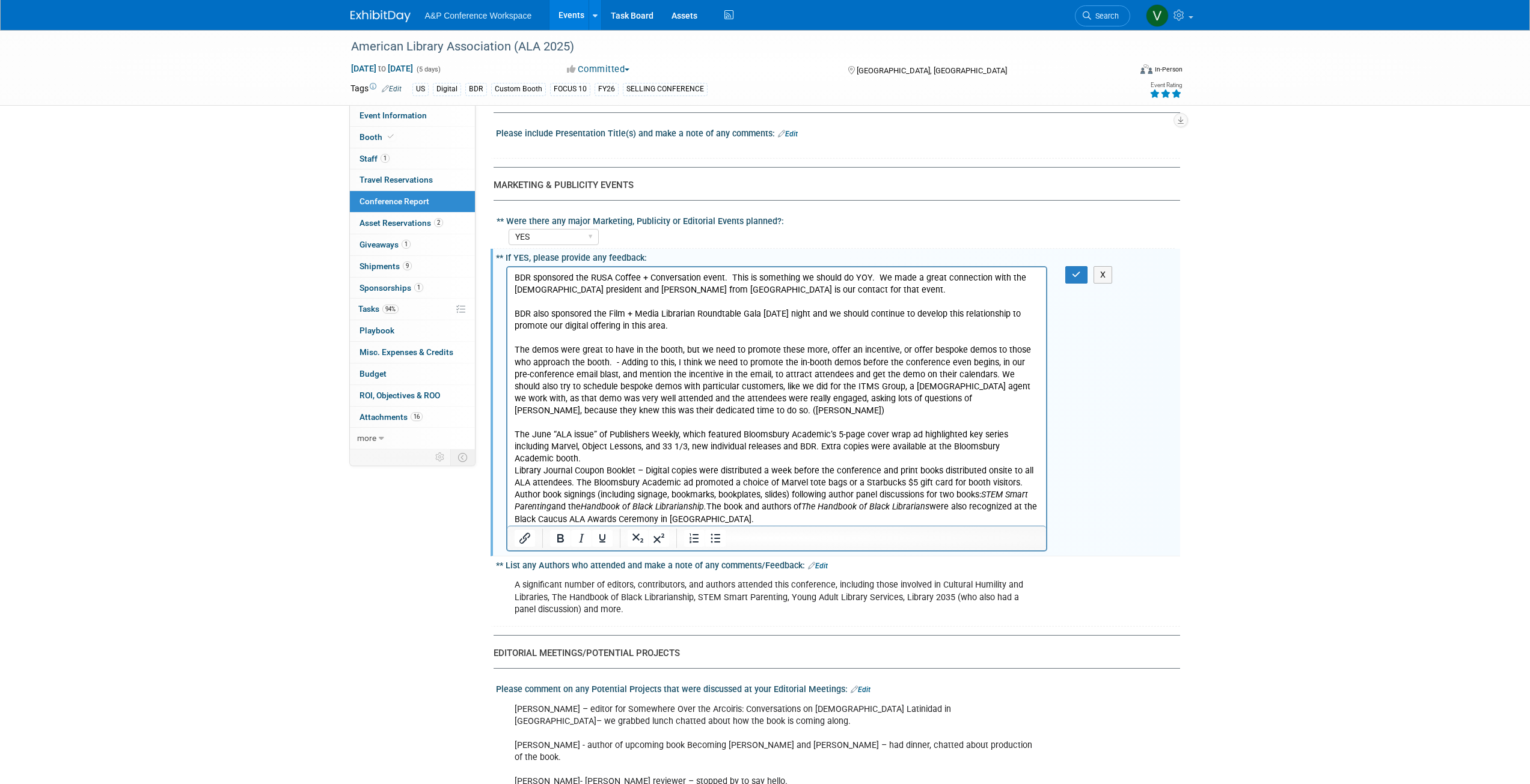
click at [514, 464] on p "Library Journal Coupon Booklet – Digital copies were distributed a week before …" at bounding box center [777, 476] width 525 height 24
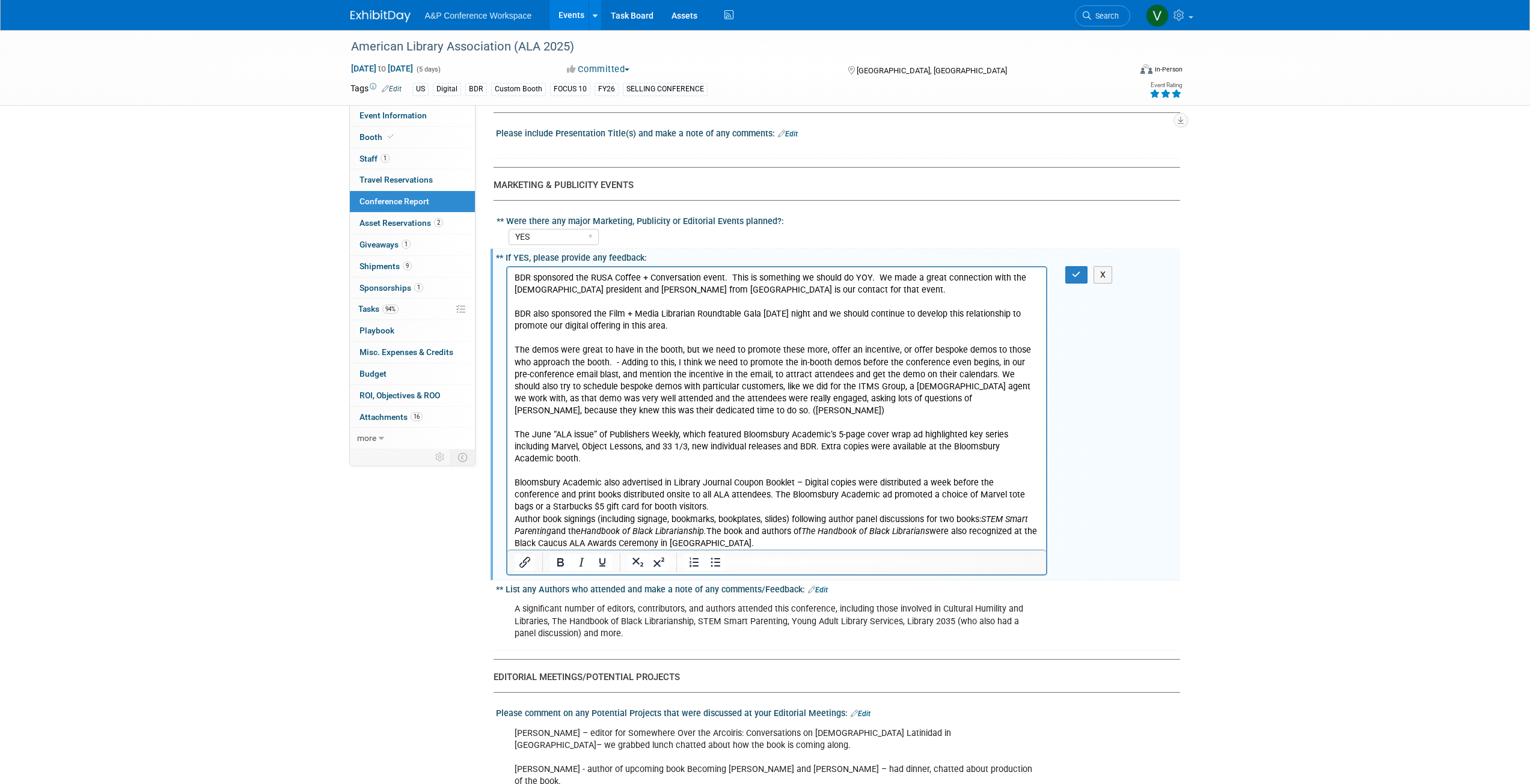
click at [615, 476] on p "Bloomsbury Academic also advertised in Library Journal Coupon Booklet – Digital…" at bounding box center [777, 494] width 525 height 36
click at [654, 476] on p "Bloomsbury Academic advertised in Library Journal Coupon Booklet – Digital copi…" at bounding box center [777, 494] width 525 height 36
click at [793, 476] on p "Bloomsbury Academic advertised in the Library Journal Coupon Booklet – Digital …" at bounding box center [777, 494] width 525 height 36
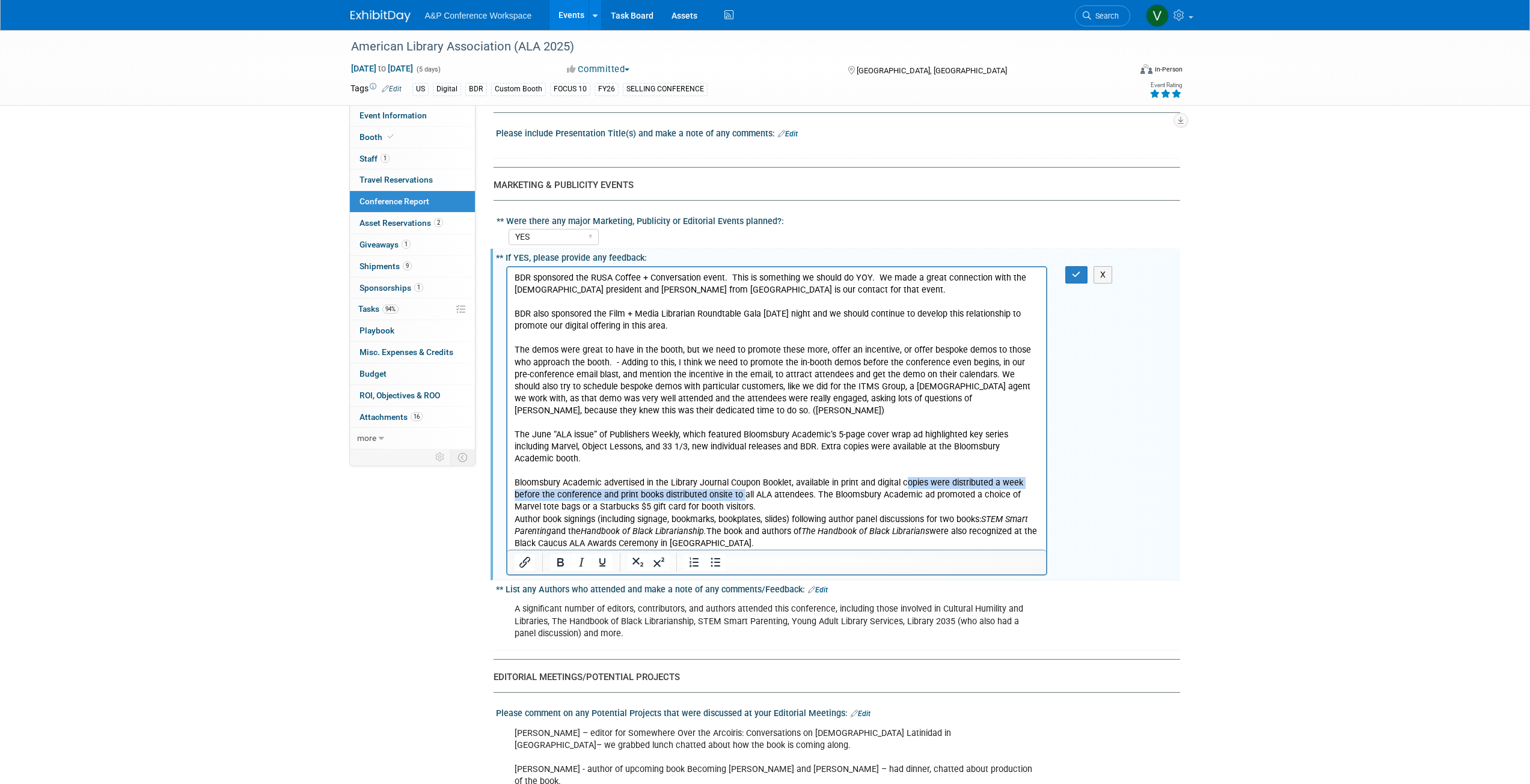
drag, startPoint x: 902, startPoint y: 471, endPoint x: 740, endPoint y: 479, distance: 162.2
click at [740, 479] on p "Bloomsbury Academic advertised in the Library Journal Coupon Booklet, available…" at bounding box center [777, 494] width 525 height 36
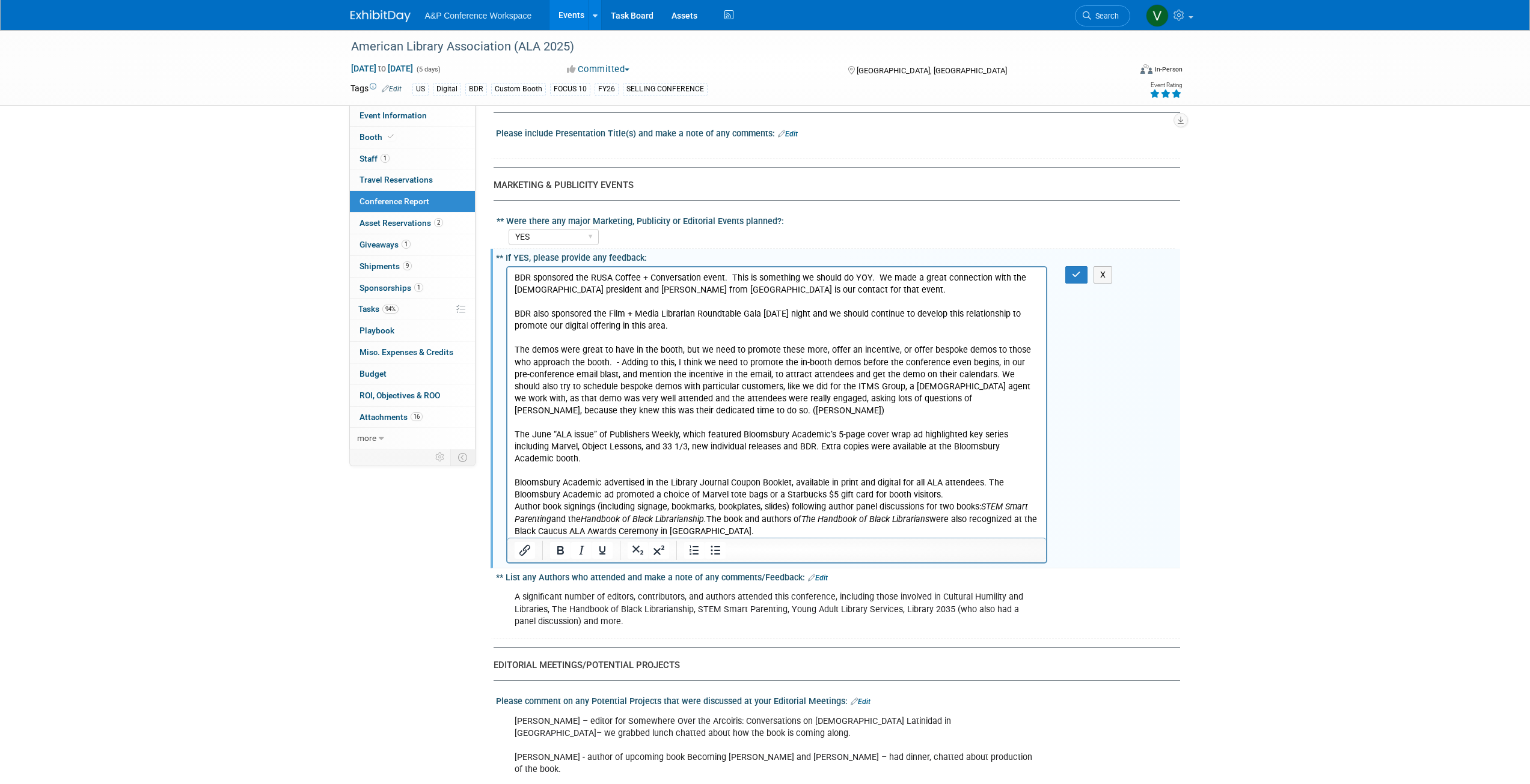
click at [935, 481] on p "Bloomsbury Academic advertised in the Library Journal Coupon Booklet, available…" at bounding box center [777, 488] width 525 height 24
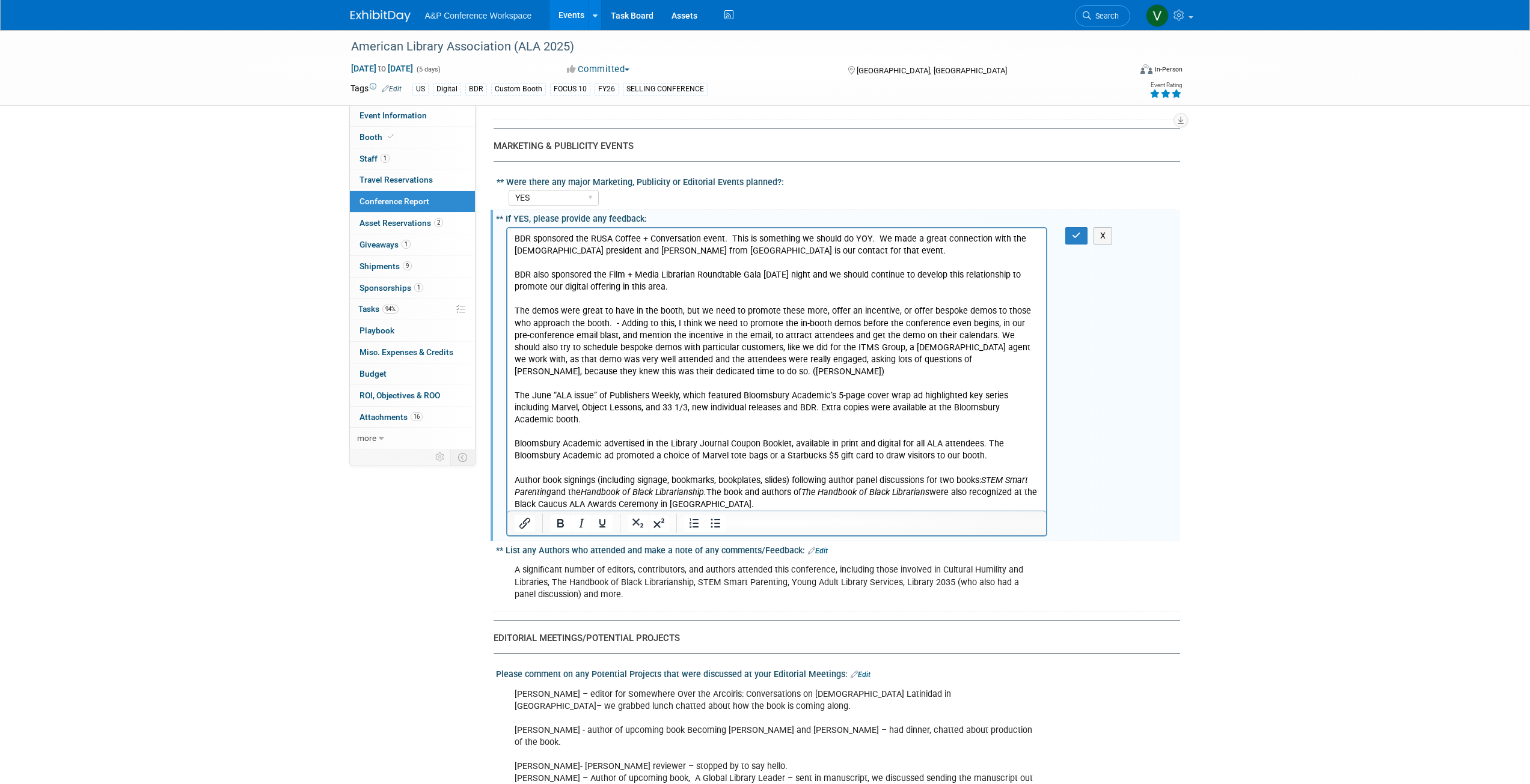
scroll to position [1622, 0]
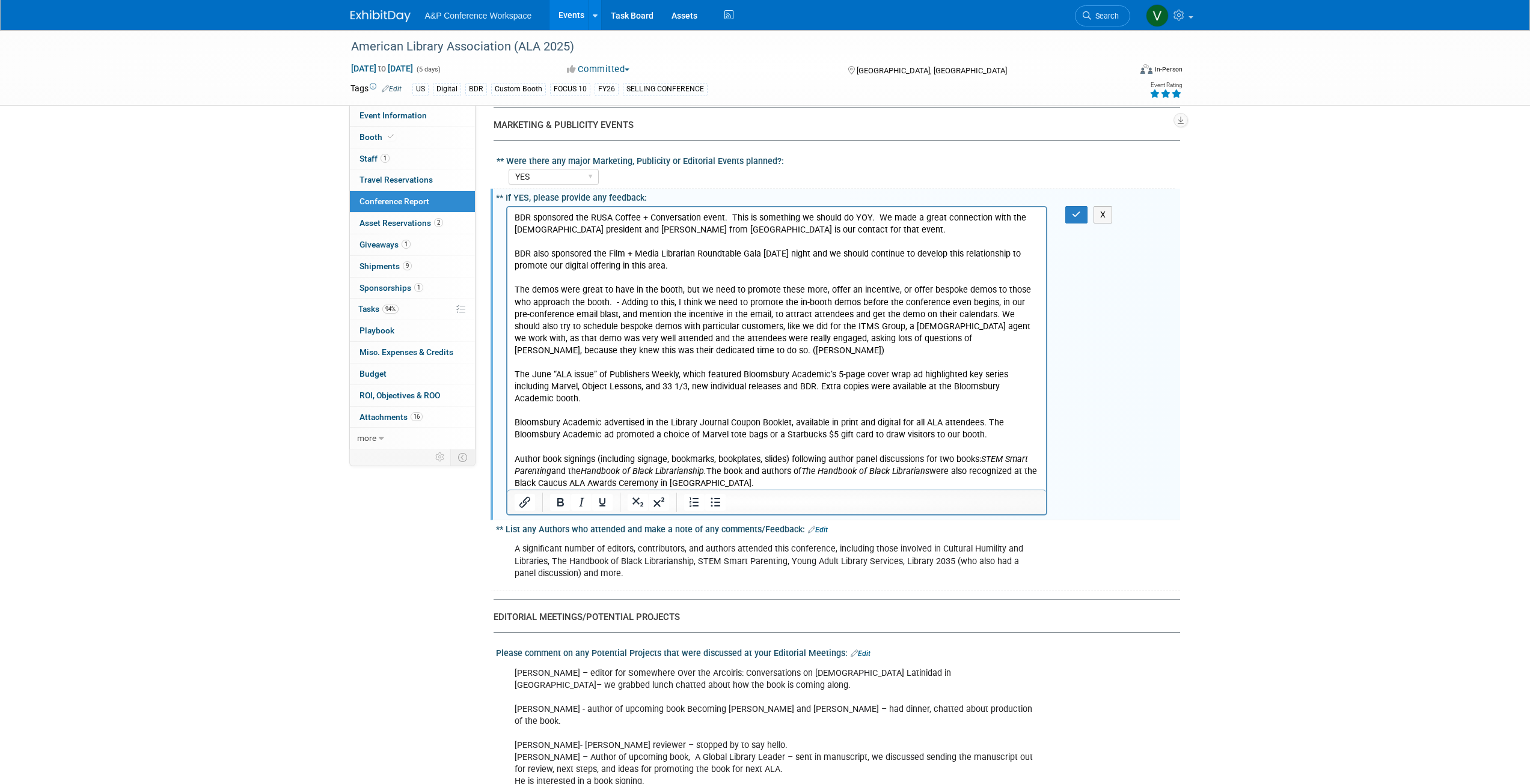
click at [515, 489] on p "Object Lessons Galleys – Displayed the new CAT and TACO books scheduled to be r…" at bounding box center [777, 495] width 525 height 12
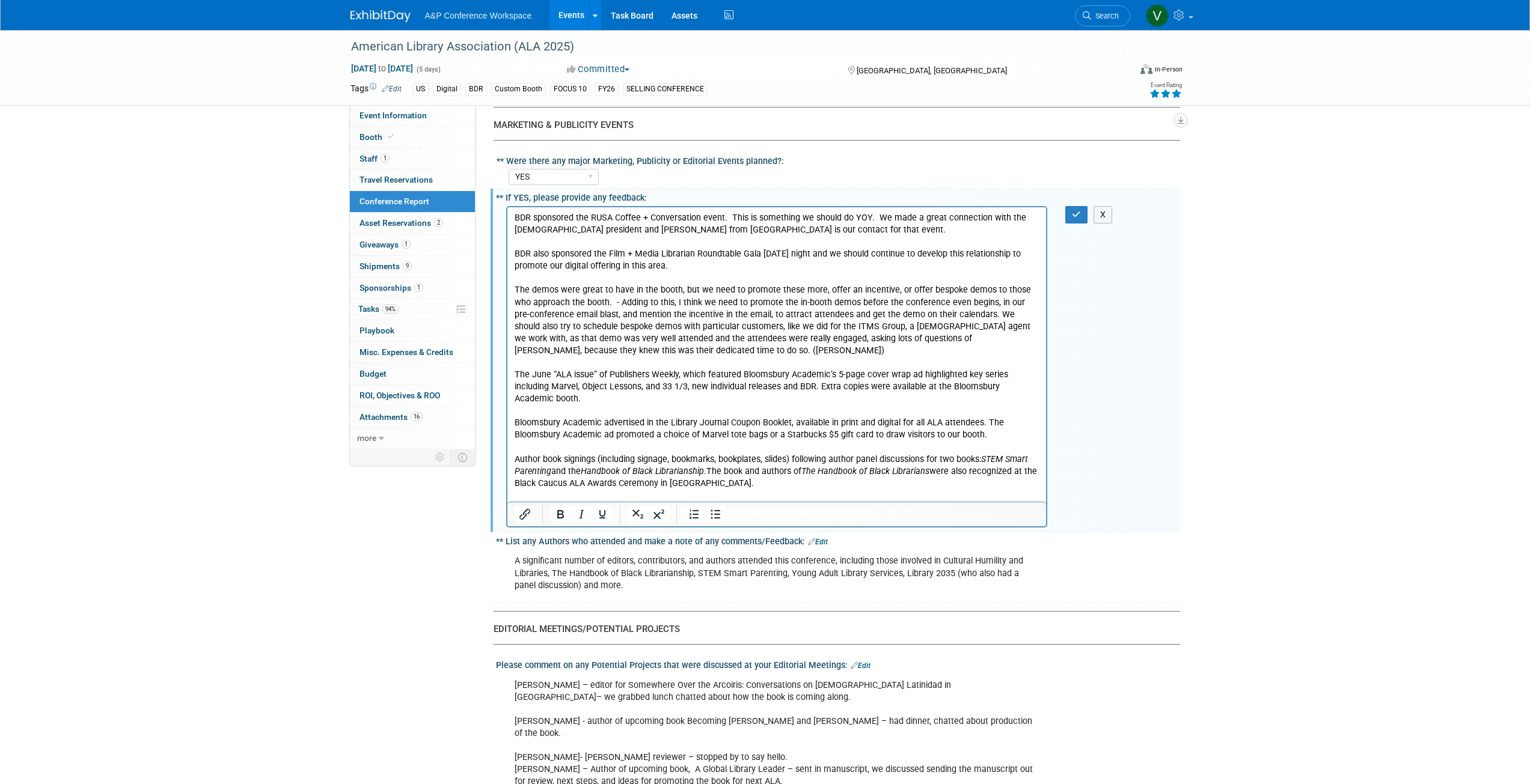
drag, startPoint x: 612, startPoint y: 494, endPoint x: 494, endPoint y: 491, distance: 118.0
click at [507, 491] on html "BDR sponsored the RUSA Coffee + Conversation event. This is something we should…" at bounding box center [776, 360] width 539 height 306
click at [576, 501] on p "Displayed Displayed the new CAT and TACO books scheduled to be released this fa…" at bounding box center [777, 507] width 525 height 12
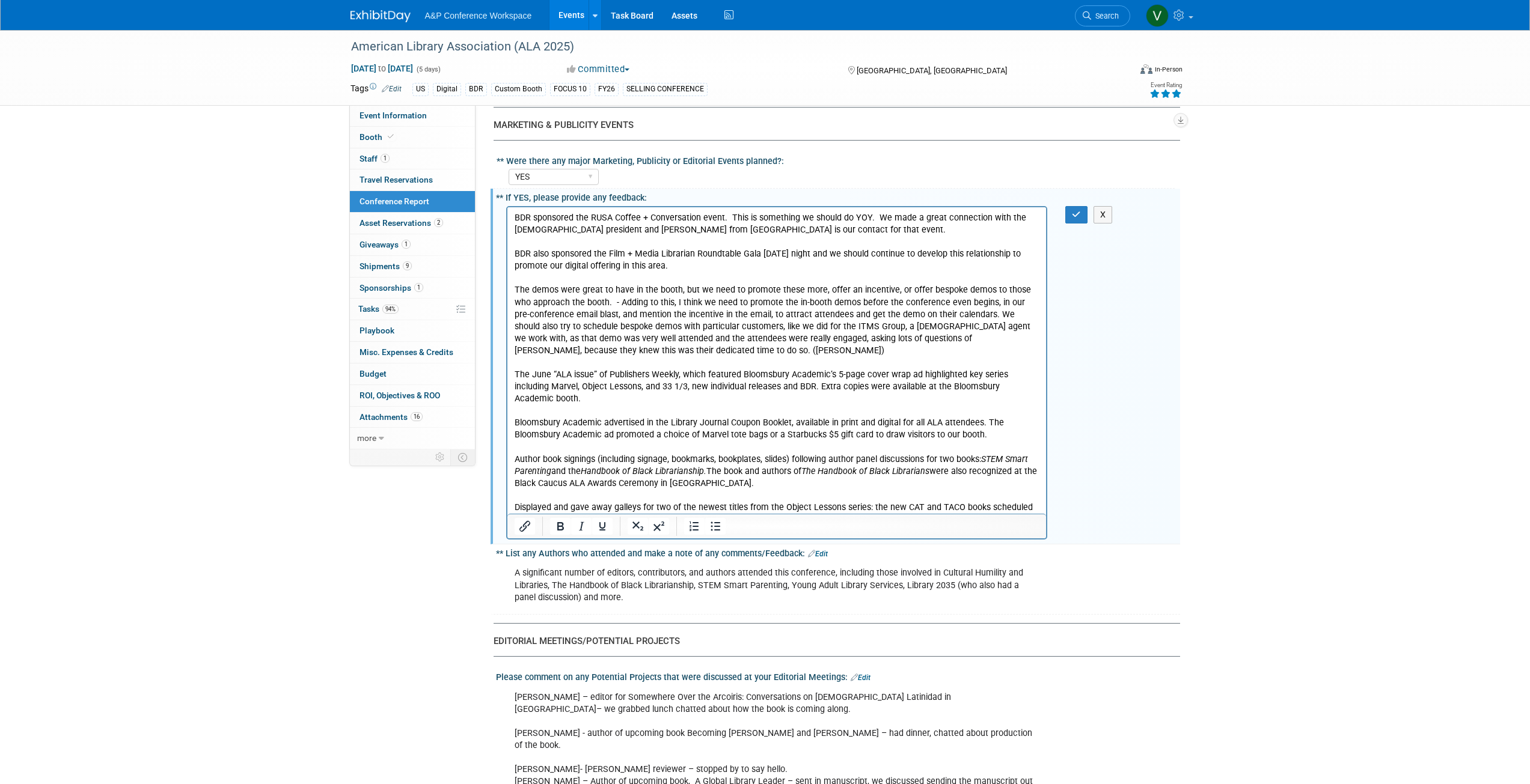
click at [894, 501] on p "Displayed and gave away galleys for two of the newest titles from the Object Le…" at bounding box center [777, 513] width 525 height 24
drag, startPoint x: 928, startPoint y: 495, endPoint x: 949, endPoint y: 495, distance: 21.0
click at [949, 501] on p "Displayed and gave away galleys for two of the newest titles from the Object Le…" at bounding box center [777, 513] width 525 height 24
click at [766, 425] on p "Bloomsbury Academic advertised in the Library Journal Coupon Booklet, available…" at bounding box center [777, 428] width 525 height 24
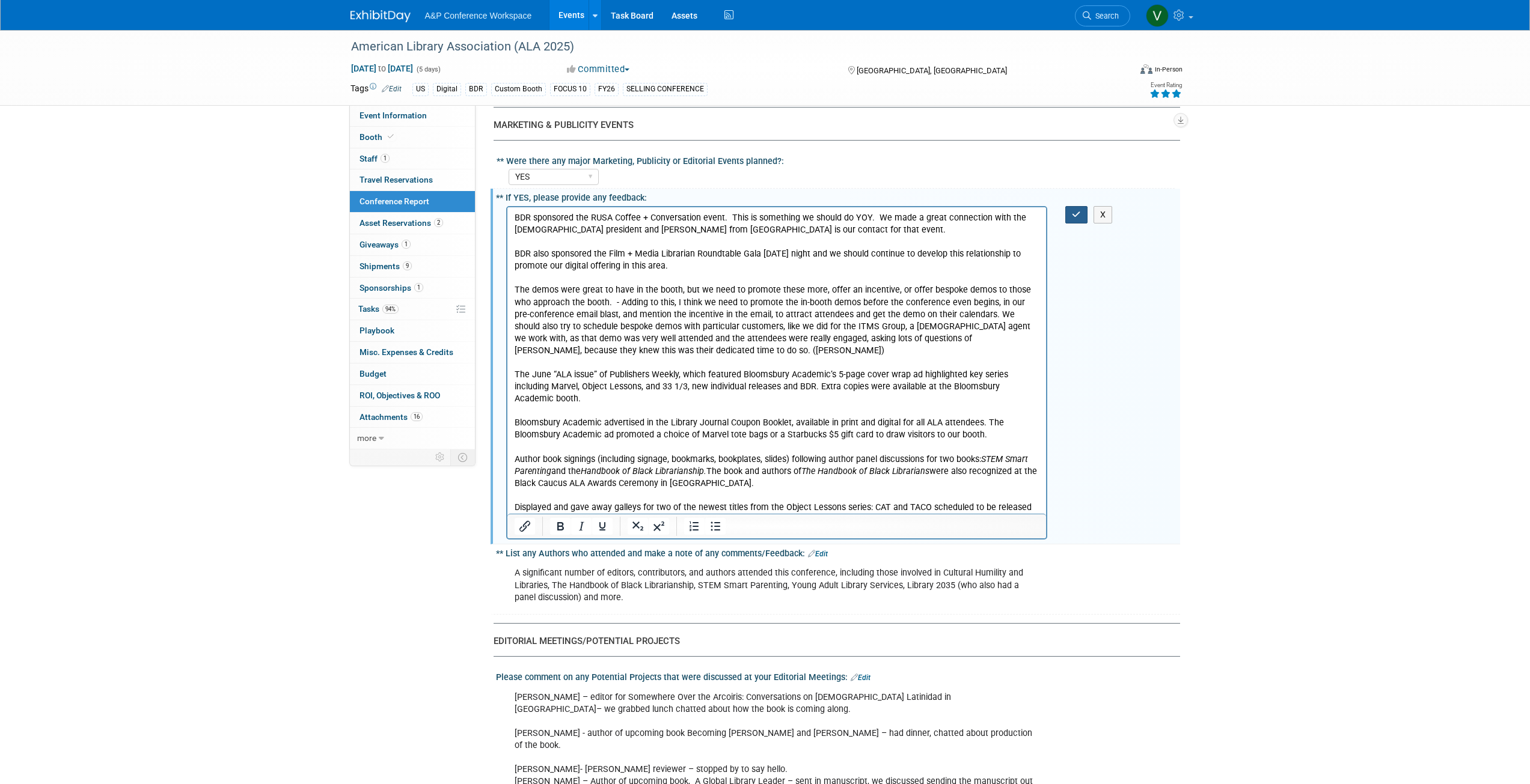
click at [1076, 210] on icon "button" at bounding box center [1076, 214] width 9 height 8
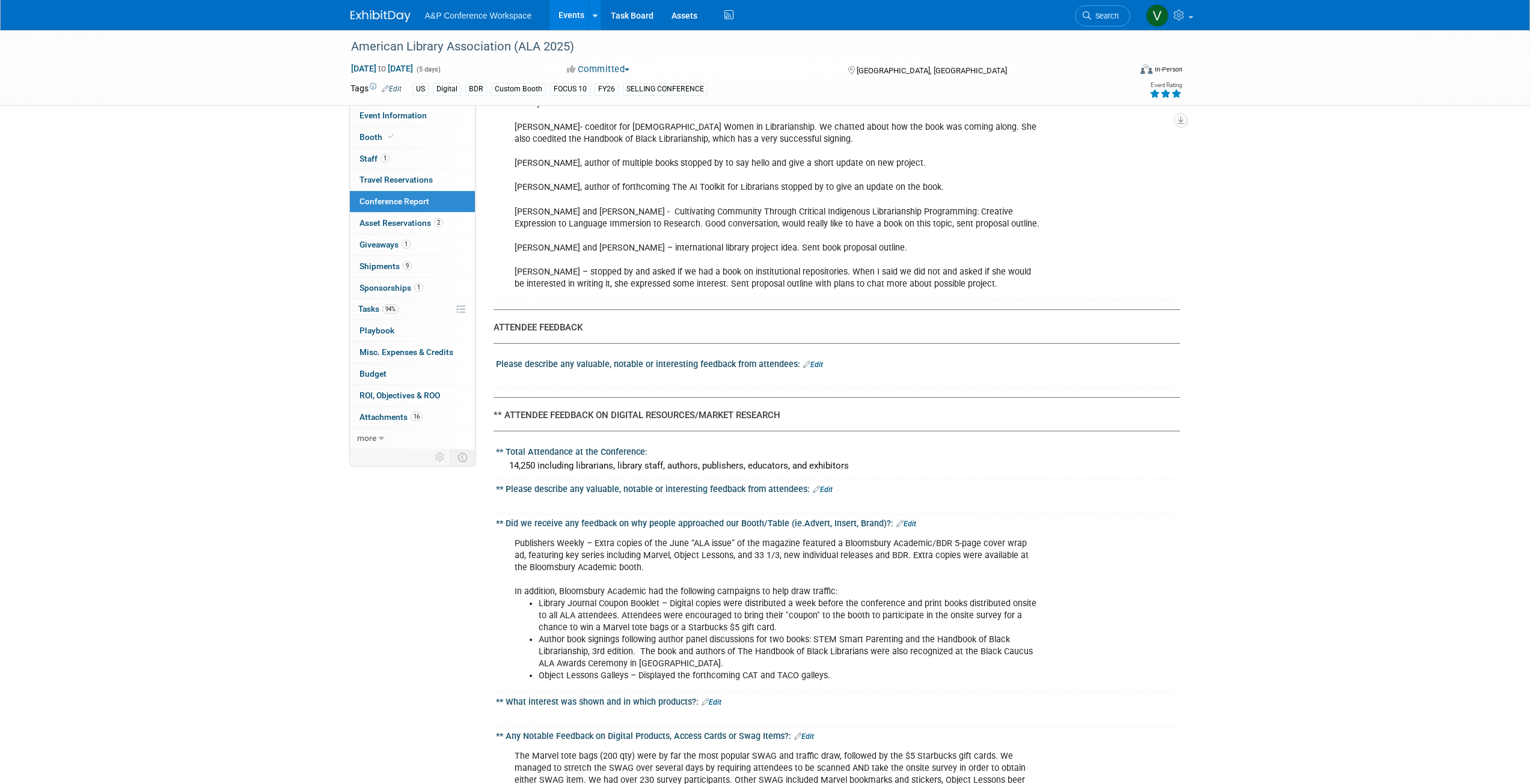
scroll to position [2704, 0]
click at [814, 354] on div "Please describe any valuable, notable or interesting feedback from attendees: E…" at bounding box center [838, 362] width 684 height 15
click at [815, 360] on link "Edit" at bounding box center [813, 364] width 20 height 8
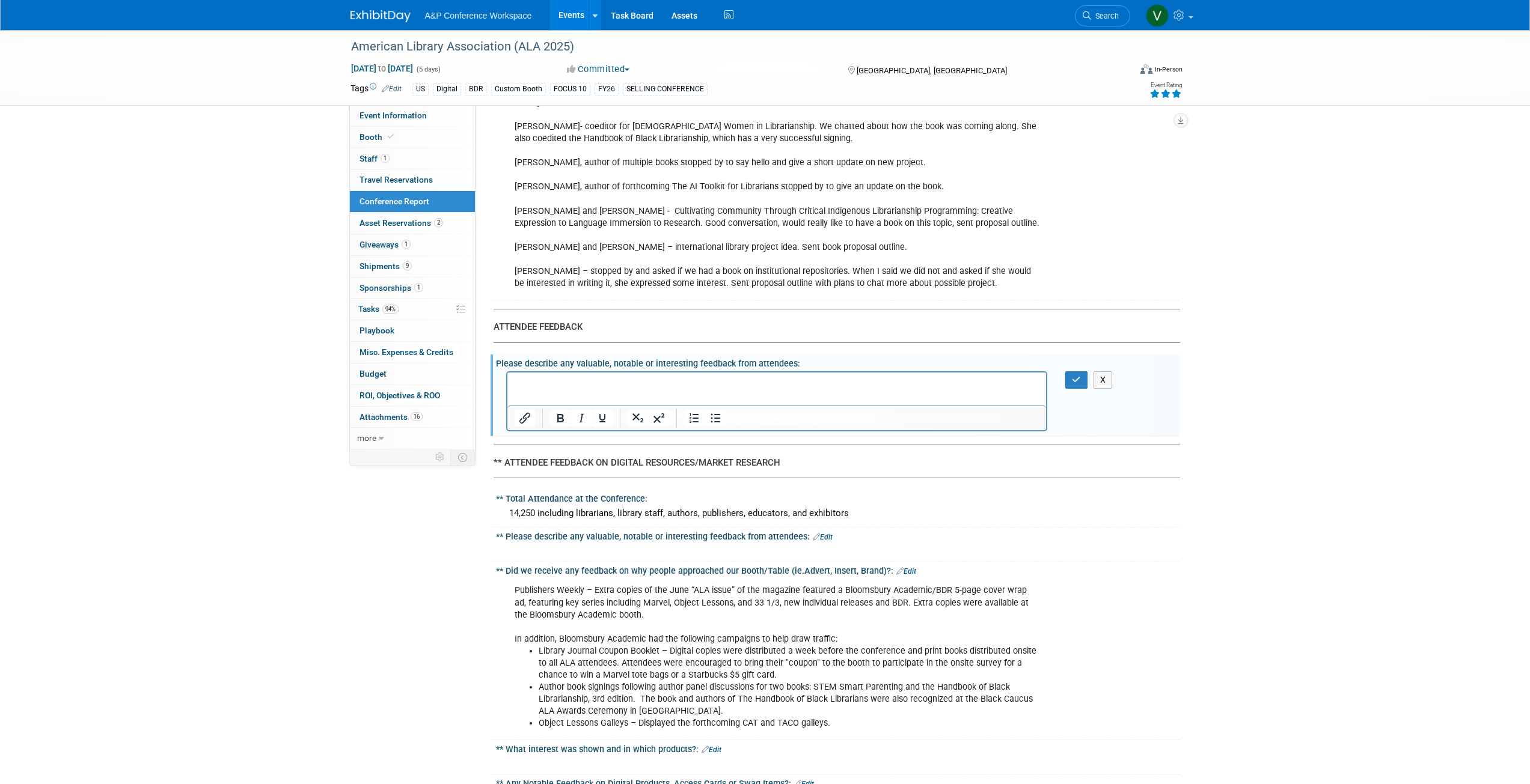
scroll to position [0, 0]
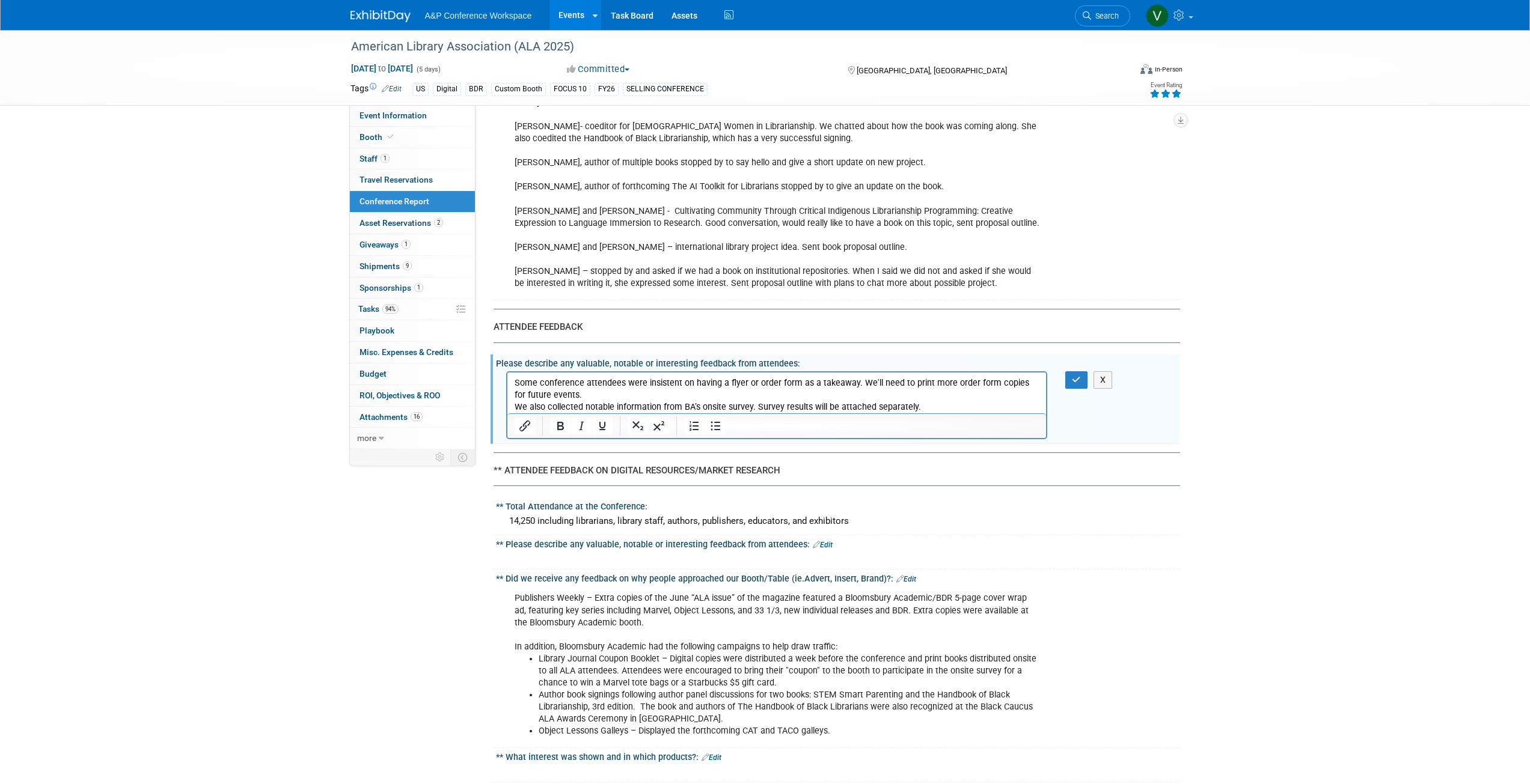
click at [576, 393] on p "Some conference attendees were insistent on having a flyer or order form as a t…" at bounding box center [777, 389] width 525 height 24
click at [514, 406] on p "We also collected notable information from BA’s onsite survey. Survey results w…" at bounding box center [777, 407] width 525 height 12
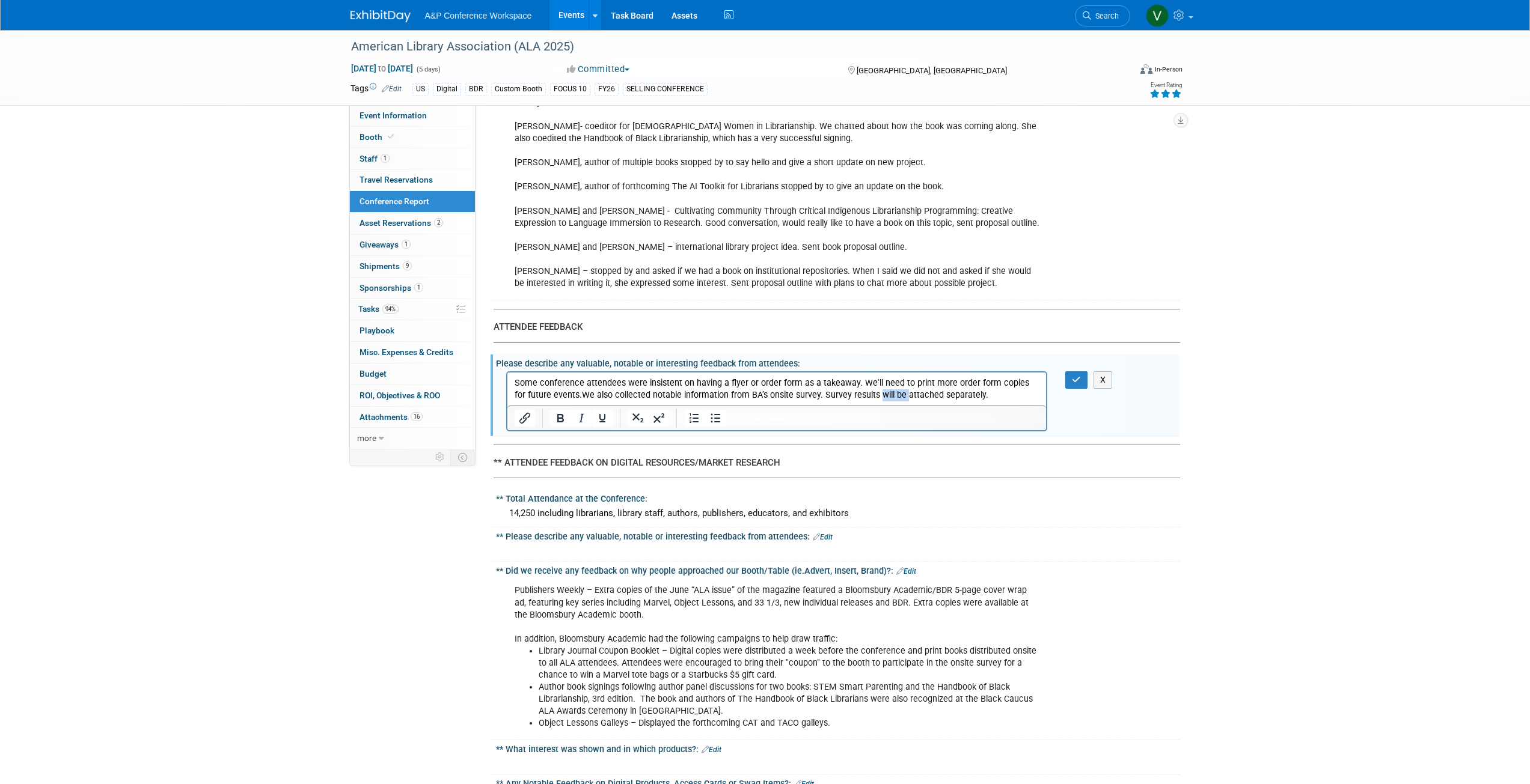
drag, startPoint x: 866, startPoint y: 393, endPoint x: 891, endPoint y: 393, distance: 25.0
click at [891, 393] on p "Some conference attendees were insistent on having a flyer or order form as a t…" at bounding box center [777, 389] width 525 height 24
click at [1075, 375] on icon "button" at bounding box center [1076, 379] width 9 height 8
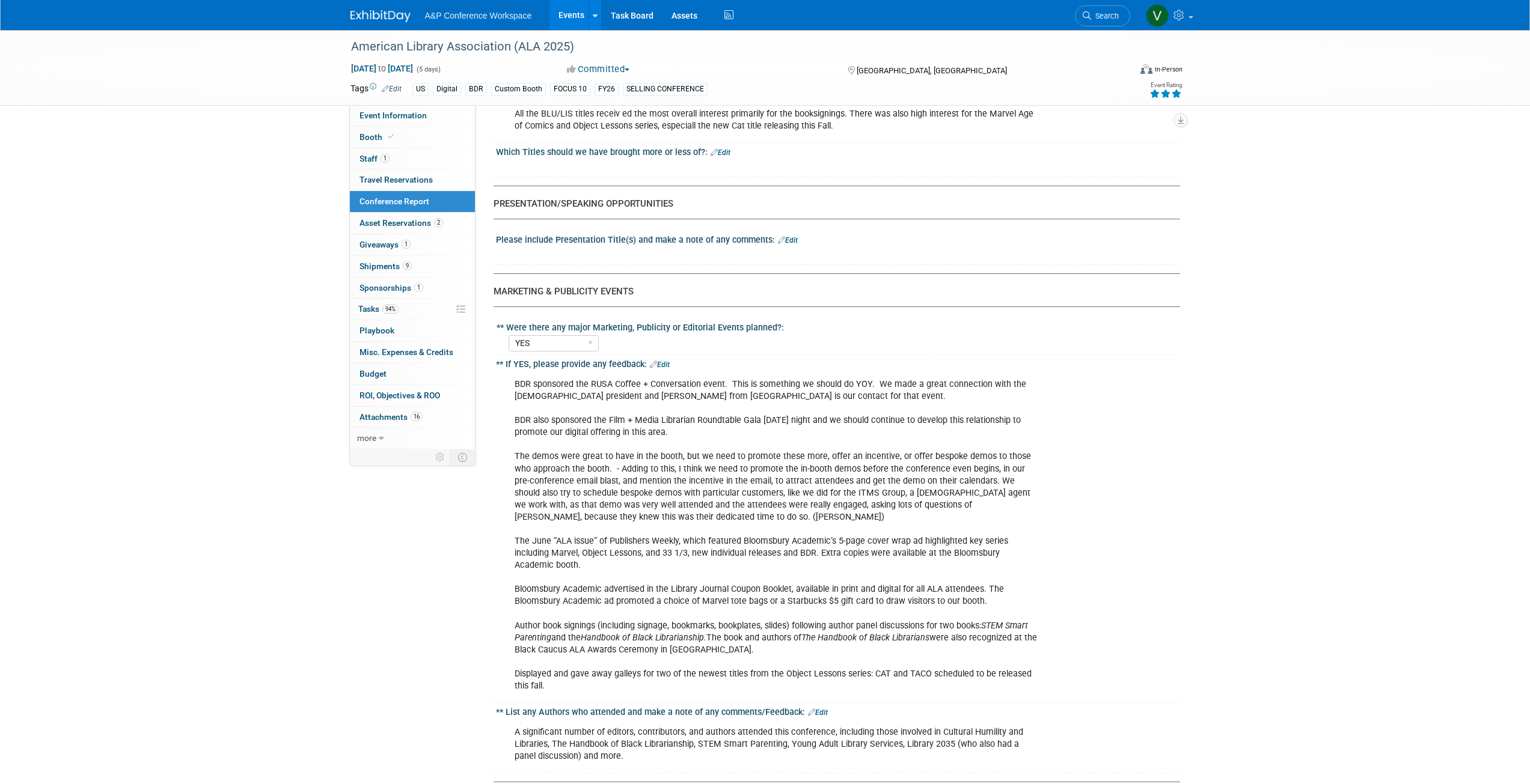
scroll to position [1502, 0]
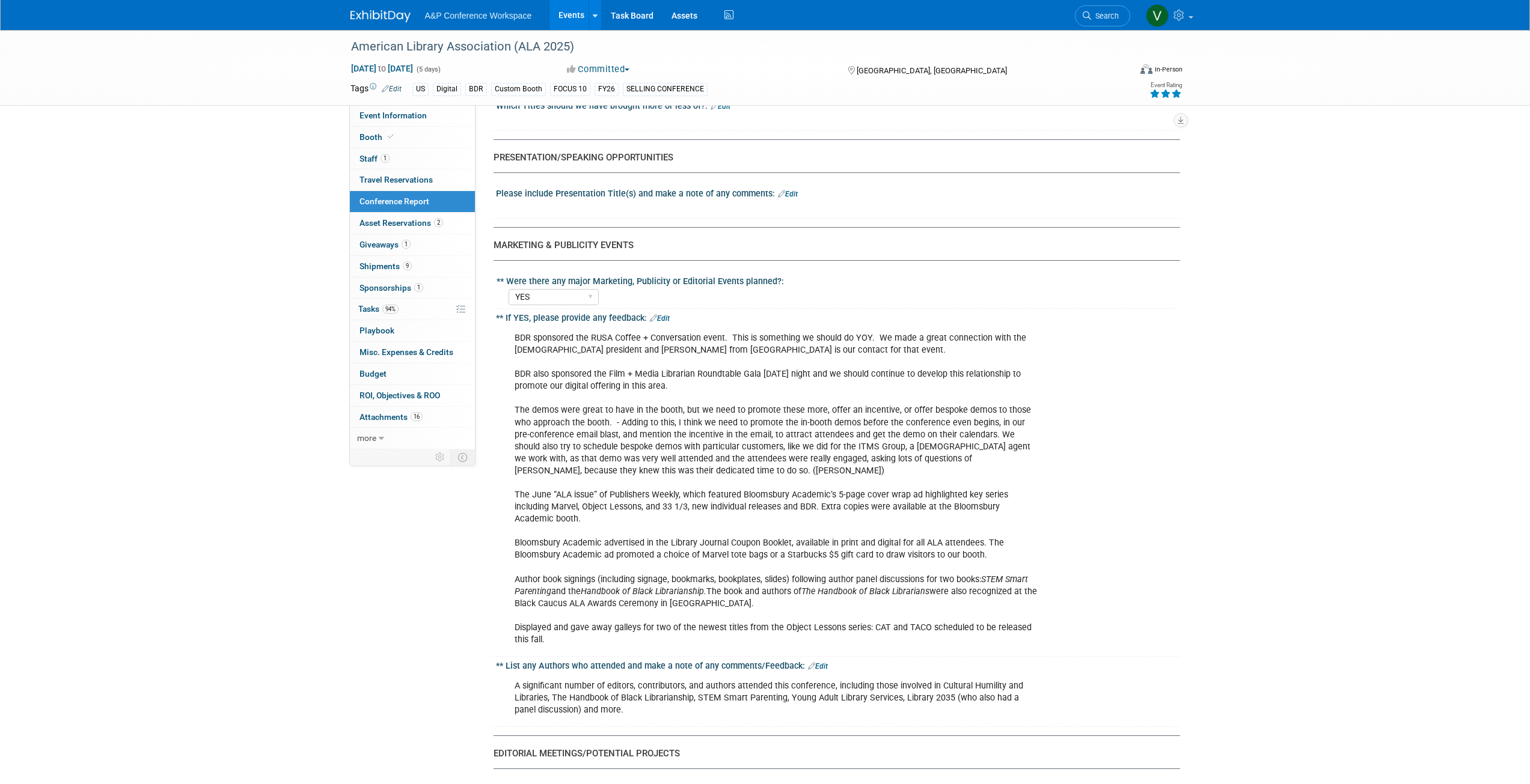
click at [666, 314] on link "Edit" at bounding box center [659, 318] width 20 height 8
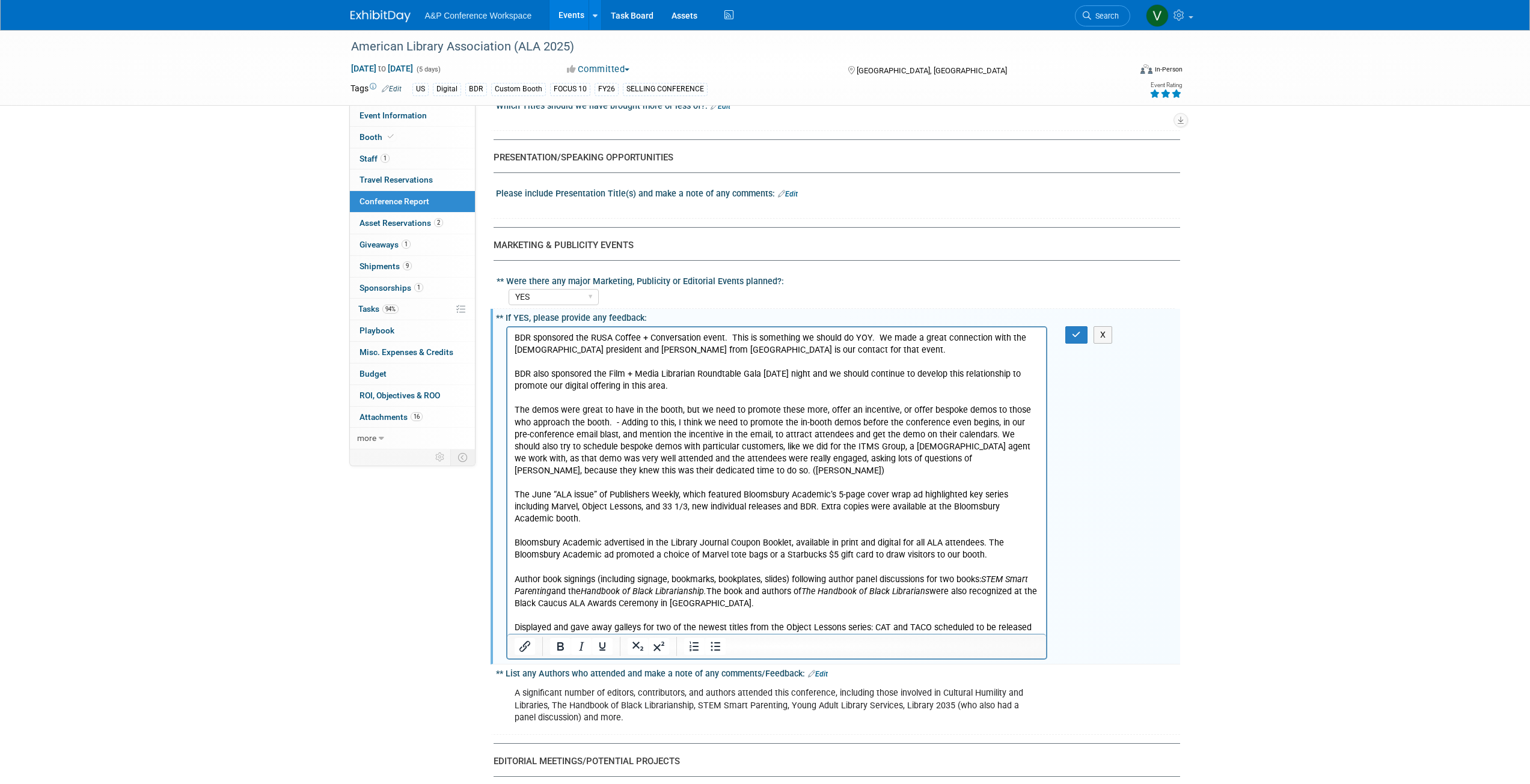
scroll to position [0, 0]
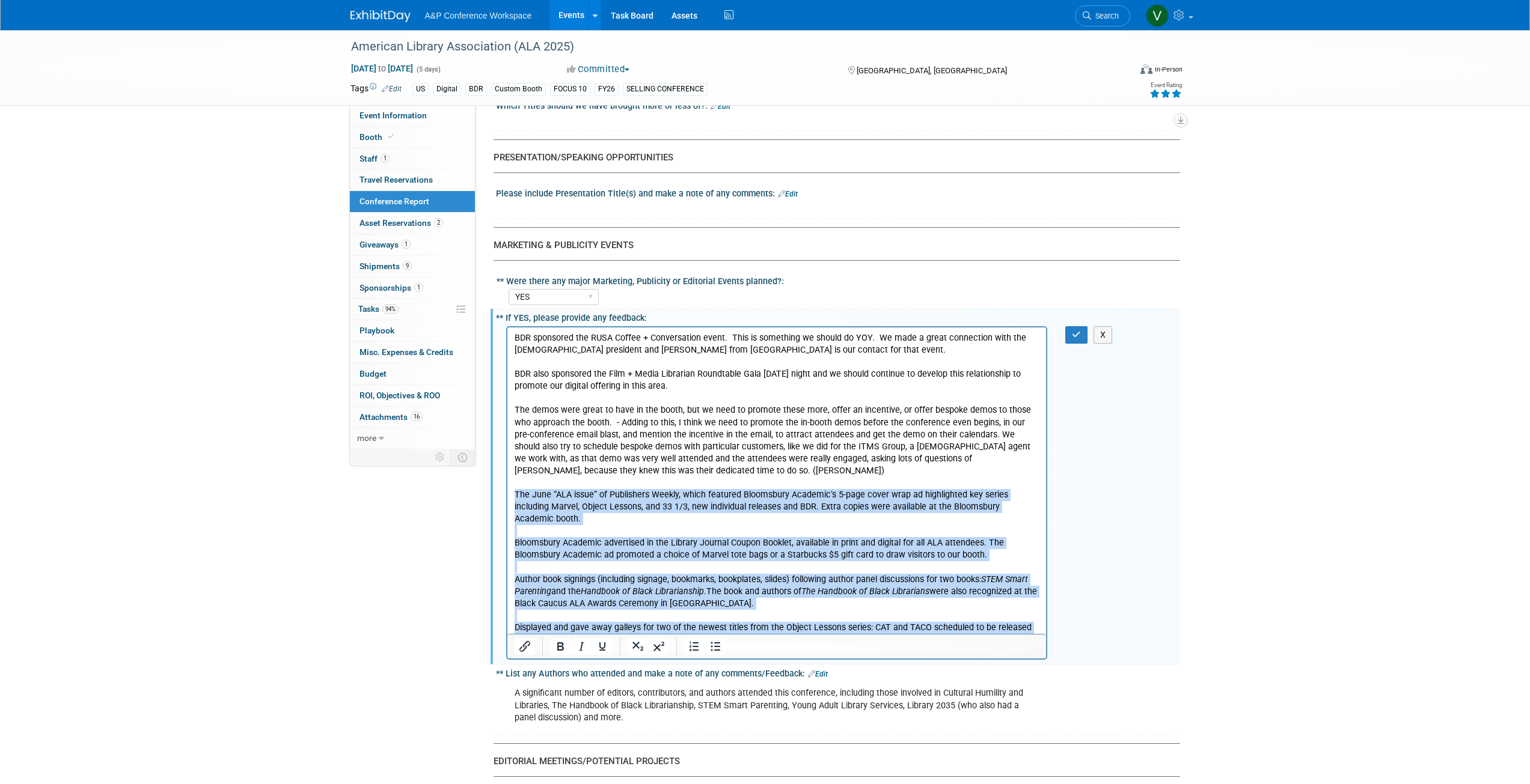
drag, startPoint x: 514, startPoint y: 494, endPoint x: 771, endPoint y: 623, distance: 287.6
click at [771, 623] on p "BDR sponsored the RUSA Coffee + Conversation event. This is something we should…" at bounding box center [777, 488] width 525 height 313
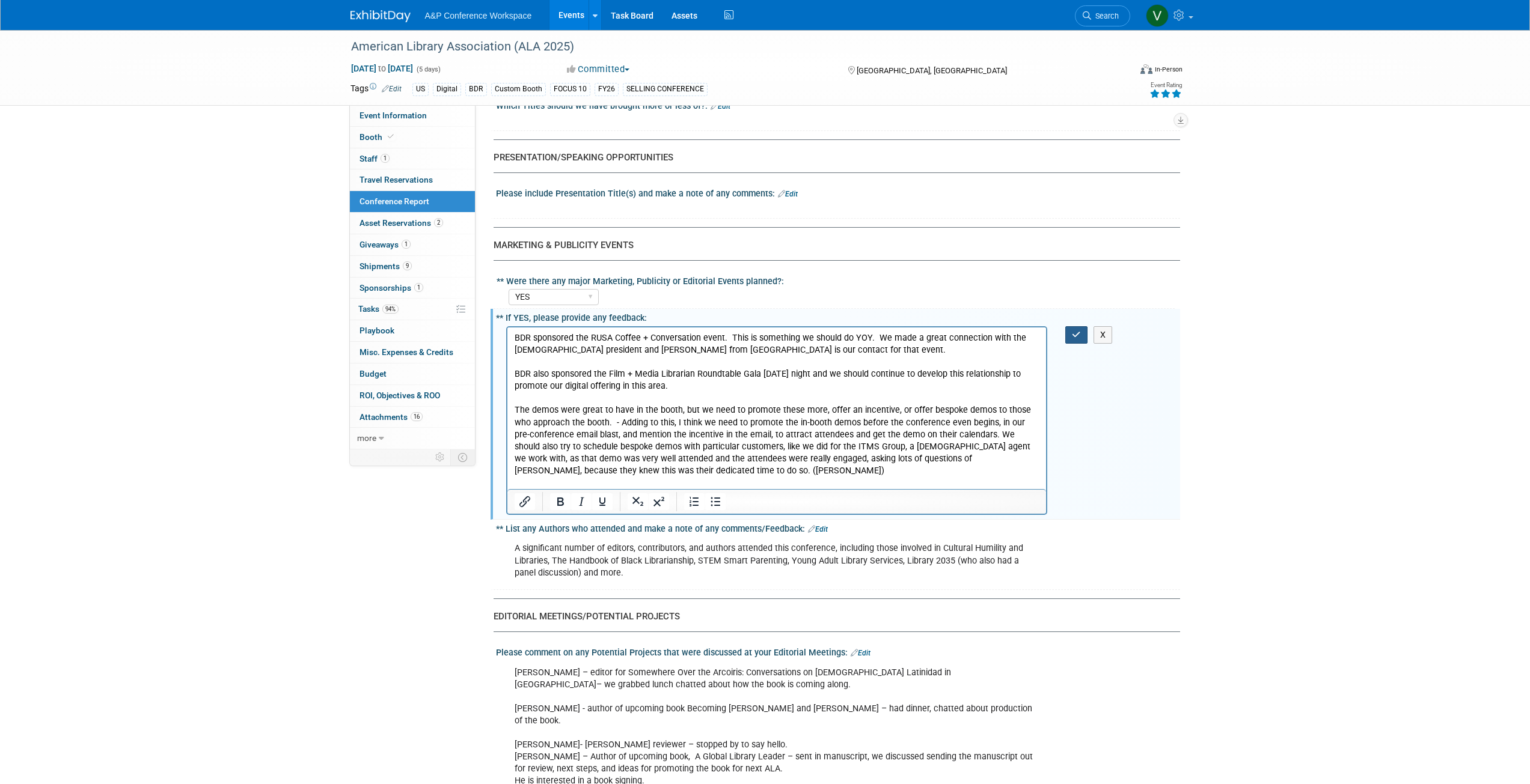
click at [1076, 331] on icon "button" at bounding box center [1076, 335] width 9 height 8
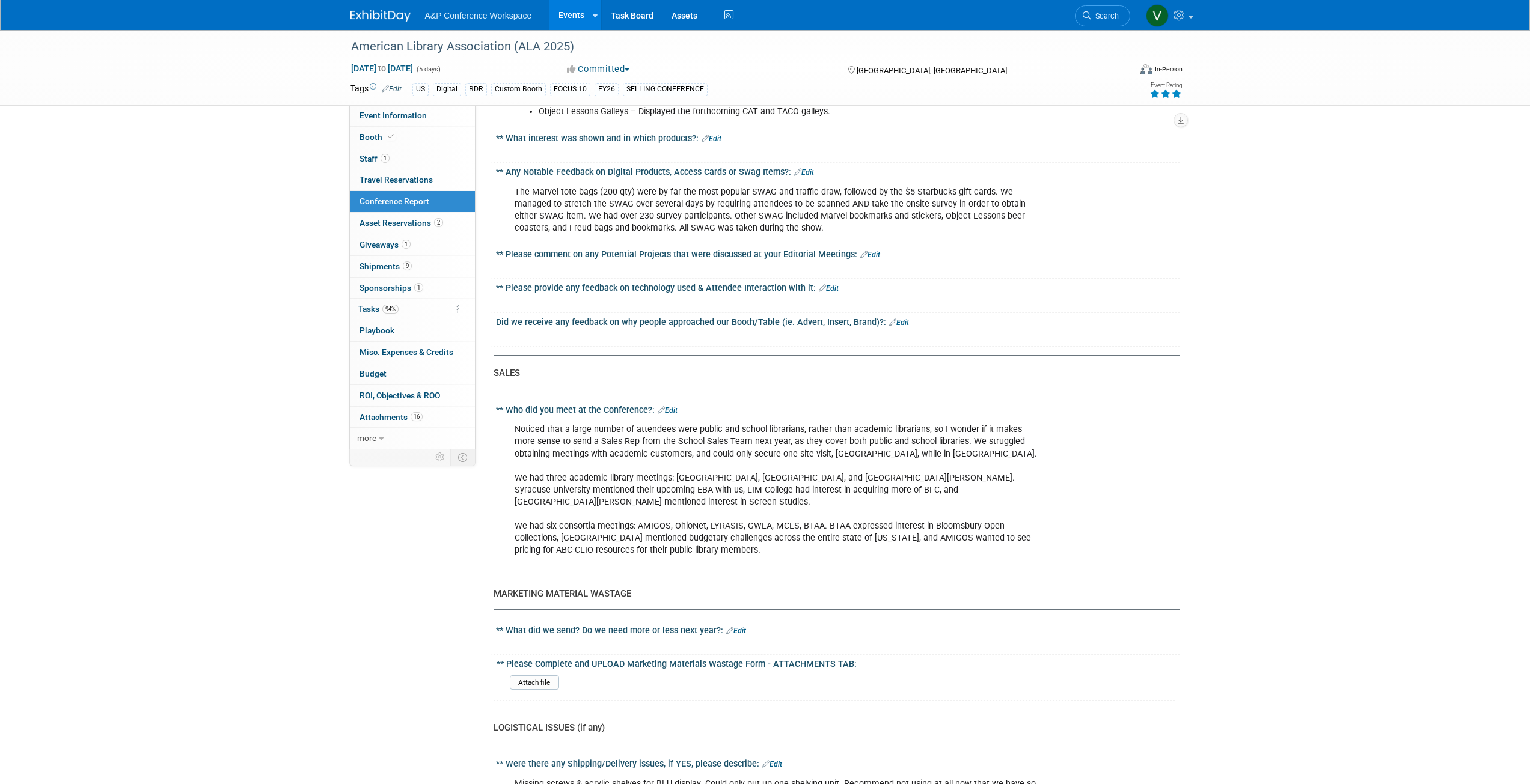
scroll to position [3124, 0]
click at [830, 282] on link "Edit" at bounding box center [829, 286] width 20 height 8
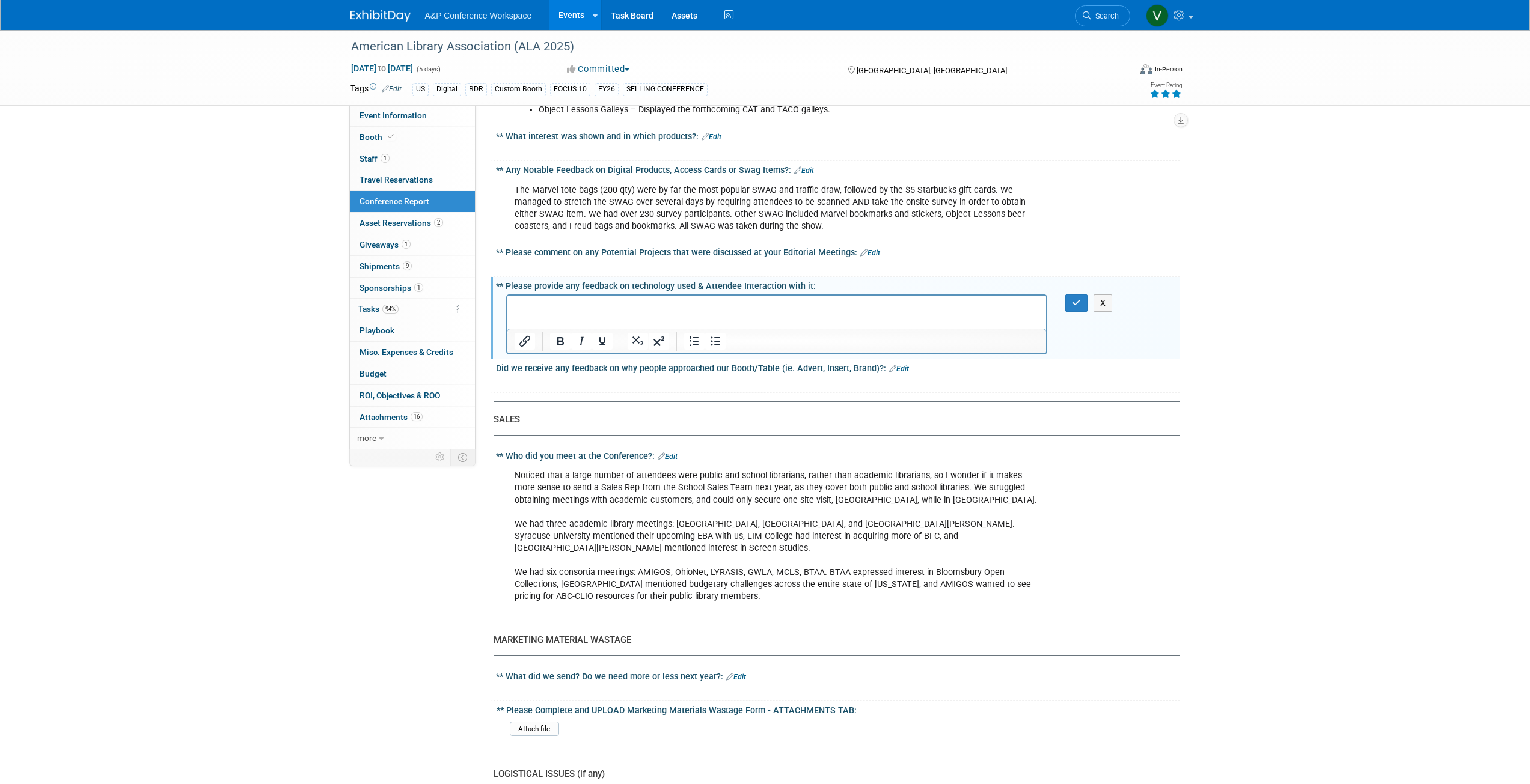
scroll to position [0, 0]
click at [652, 303] on p "Bloomsbury Academic's onsite survey was accessible by" at bounding box center [777, 306] width 525 height 12
click at [967, 303] on p "One iPad was available for onsite sales. No other technology was available for …" at bounding box center [777, 306] width 525 height 12
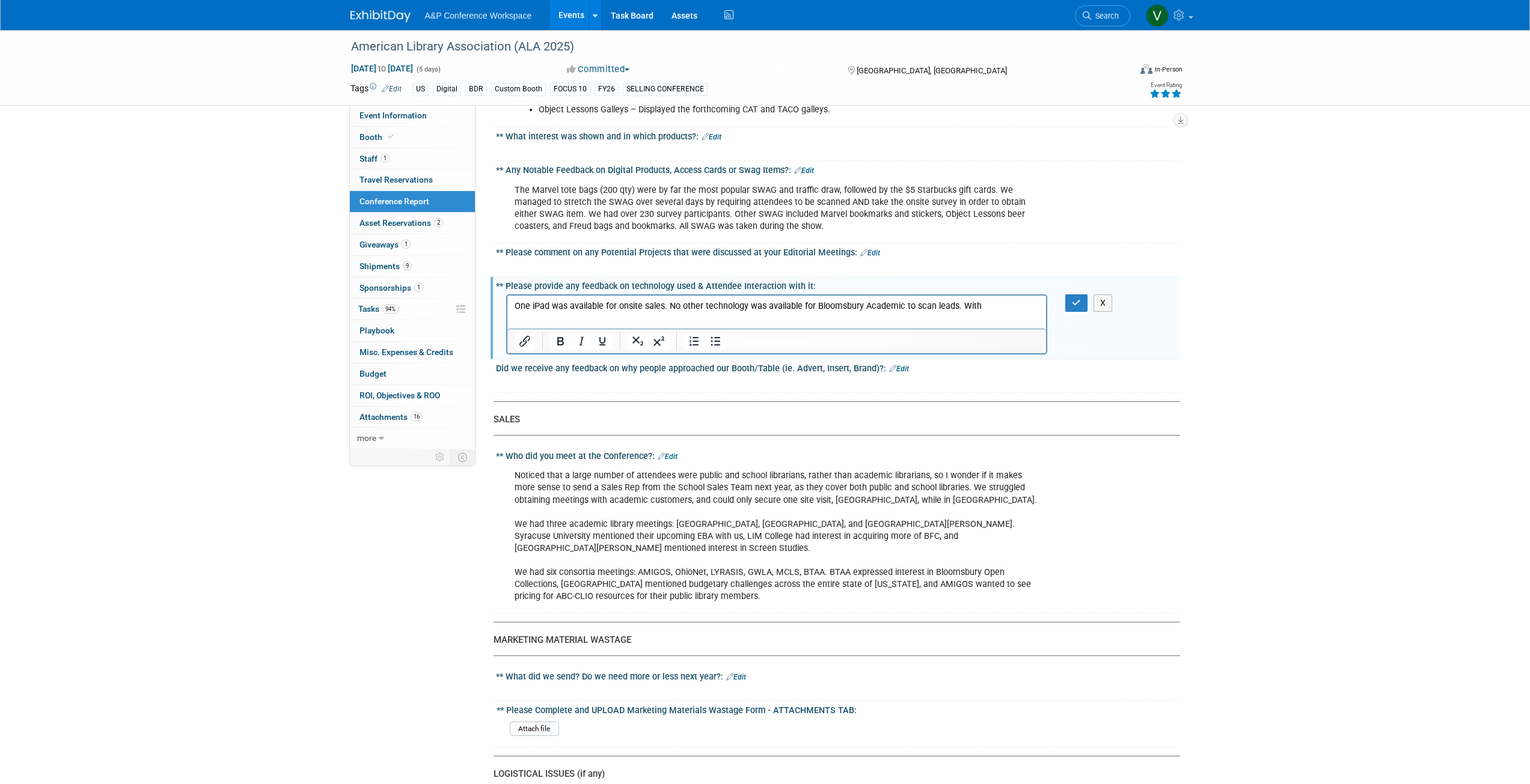
click at [967, 303] on p "One iPad was available for onsite sales. No other technology was available for …" at bounding box center [777, 306] width 525 height 12
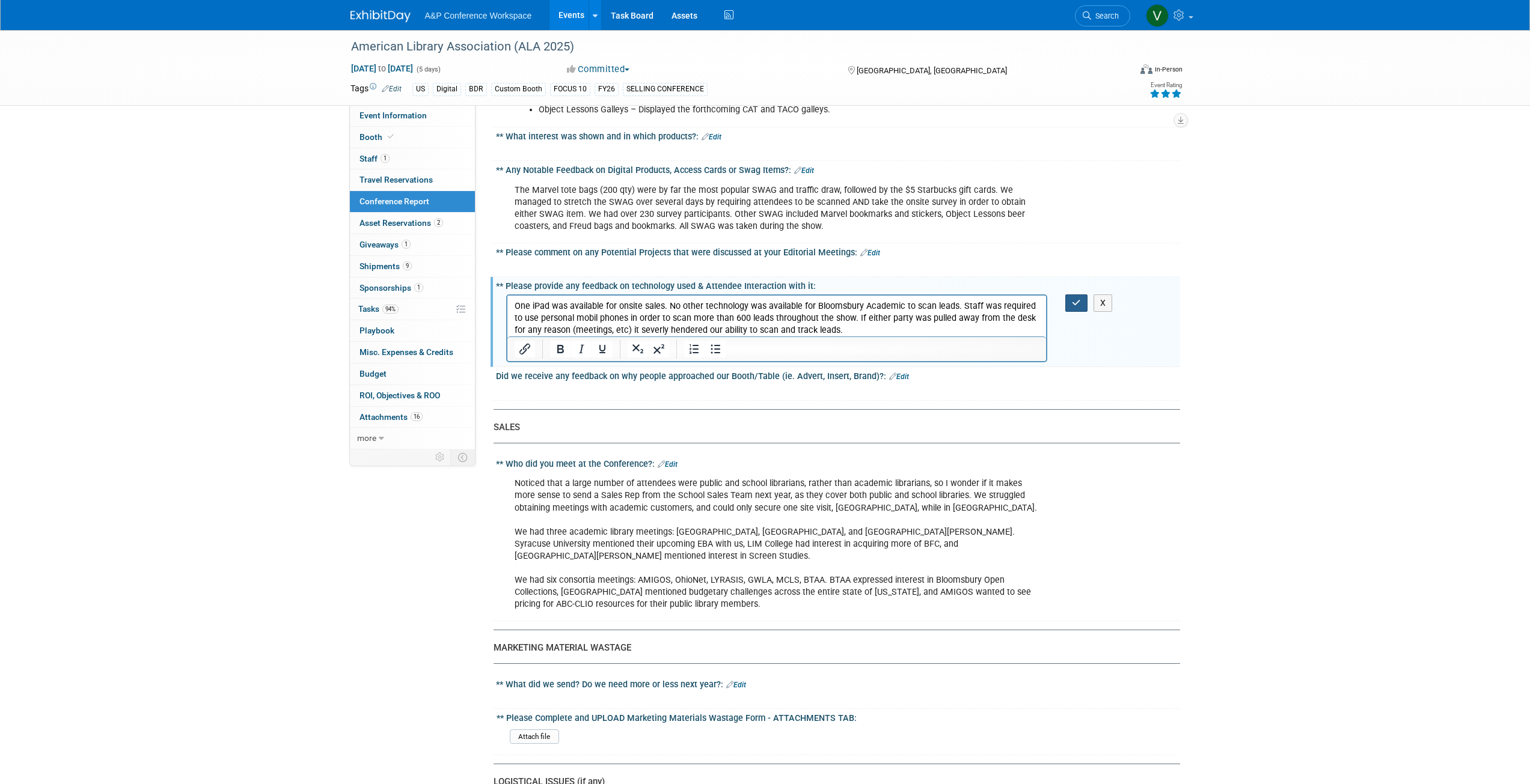
click at [1082, 294] on button "button" at bounding box center [1076, 303] width 22 height 17
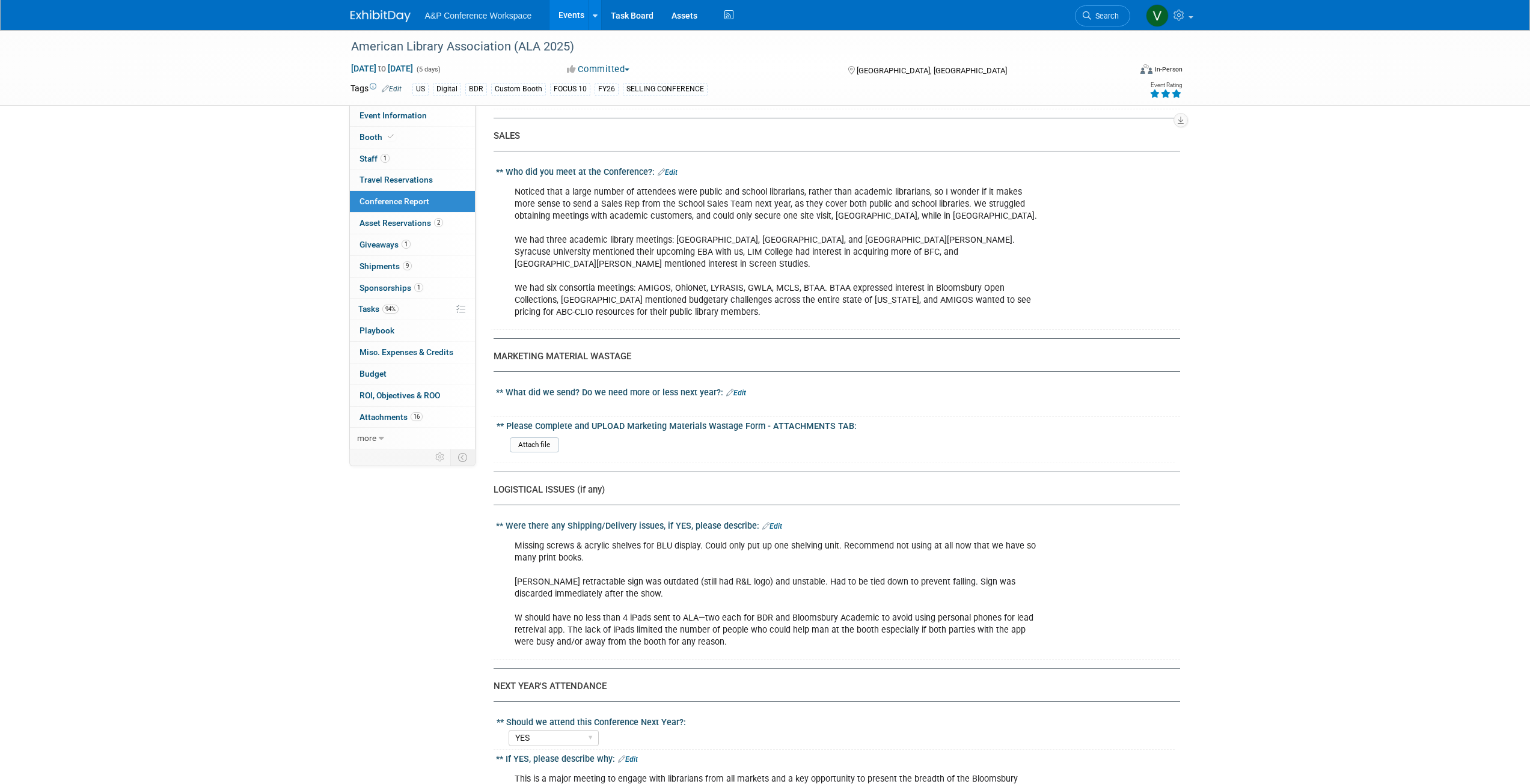
scroll to position [3425, 0]
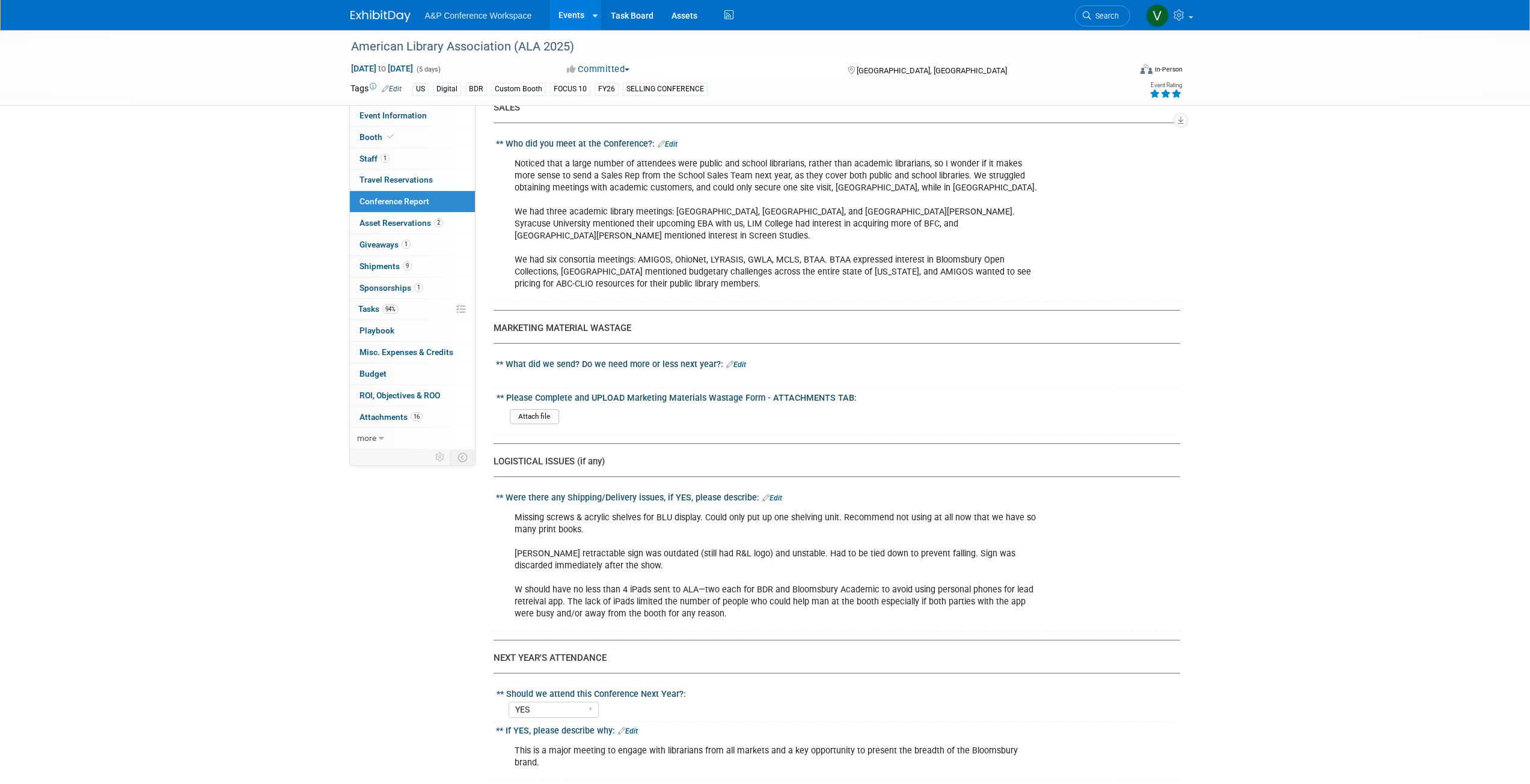
click at [734, 361] on link "Edit" at bounding box center [736, 365] width 20 height 8
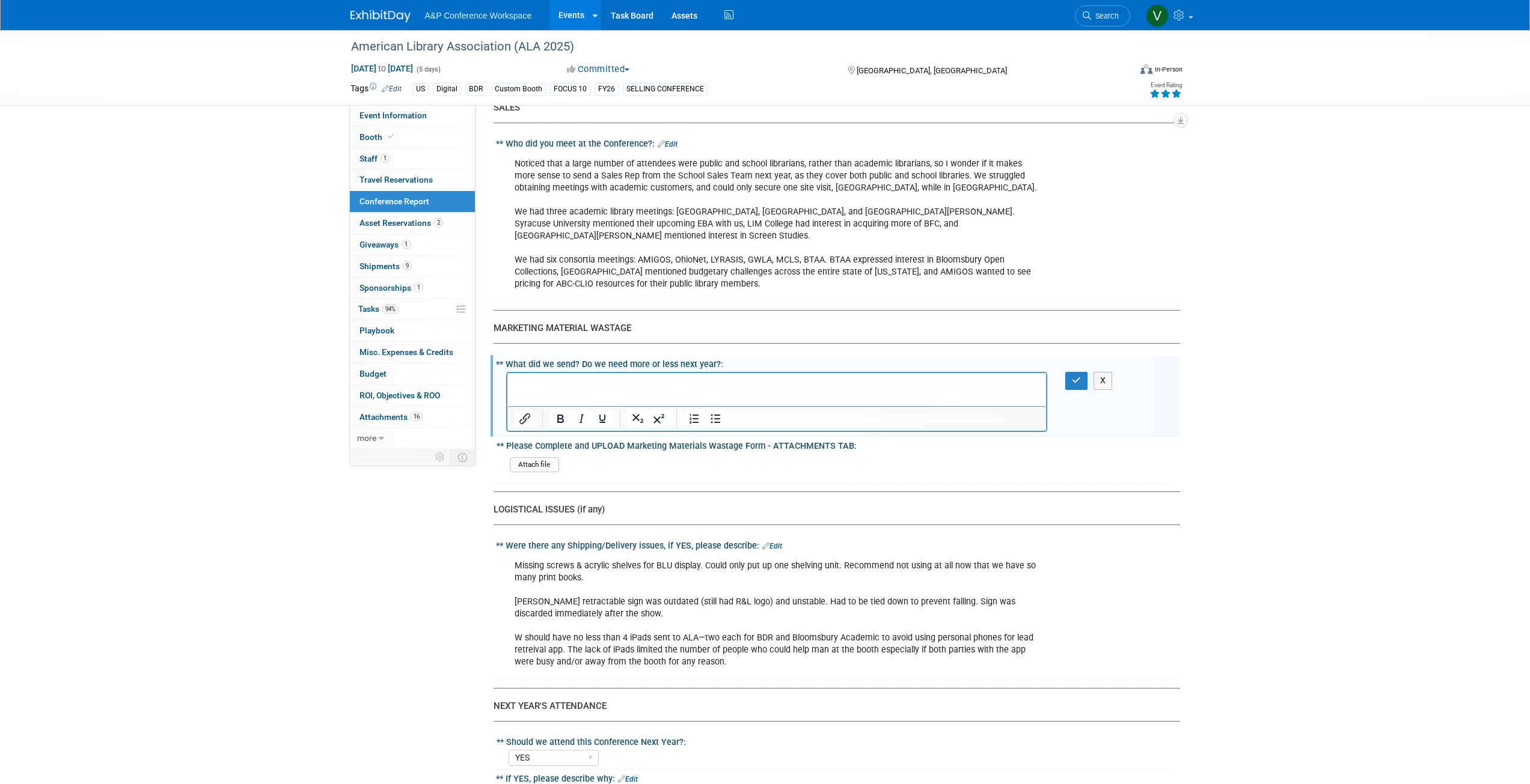
scroll to position [0, 0]
click at [834, 383] on p "We need to order more hardware for capturing leads. Many attendees prefer to ta…" at bounding box center [777, 390] width 525 height 24
click at [931, 382] on p "We need to order more hardware for capturing leads. Many attendees prefer to ta…" at bounding box center [777, 390] width 525 height 24
drag, startPoint x: 1006, startPoint y: 382, endPoint x: 1035, endPoint y: 377, distance: 29.4
click at [1035, 378] on p "We need to order more hardware for capturing leads. Many attendees prefer to ta…" at bounding box center [777, 390] width 525 height 24
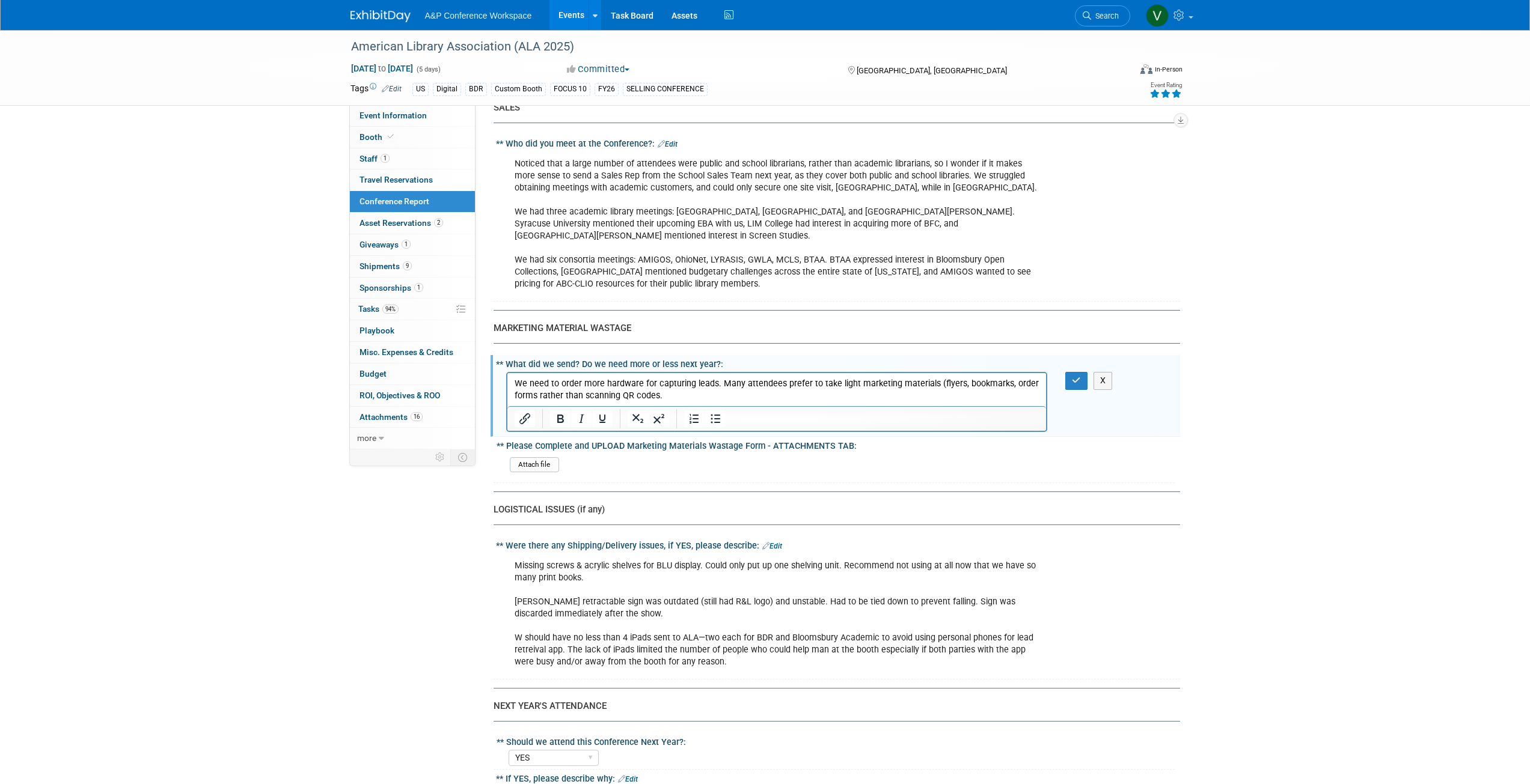
click at [539, 392] on p "We need to order more hardware for capturing leads. Many attendees prefer to ta…" at bounding box center [777, 390] width 525 height 24
click at [766, 393] on p "We need to order more hardware for capturing leads. Many attendees prefer to ta…" at bounding box center [777, 390] width 525 height 24
click at [769, 395] on p "We need to order more hardware for capturing leads. Many attendees prefer to ta…" at bounding box center [777, 390] width 525 height 24
click at [759, 395] on p "We need to order more hardware for capturing leads. Many attendees prefer to ta…" at bounding box center [777, 390] width 525 height 24
click at [1080, 376] on icon "button" at bounding box center [1076, 380] width 9 height 8
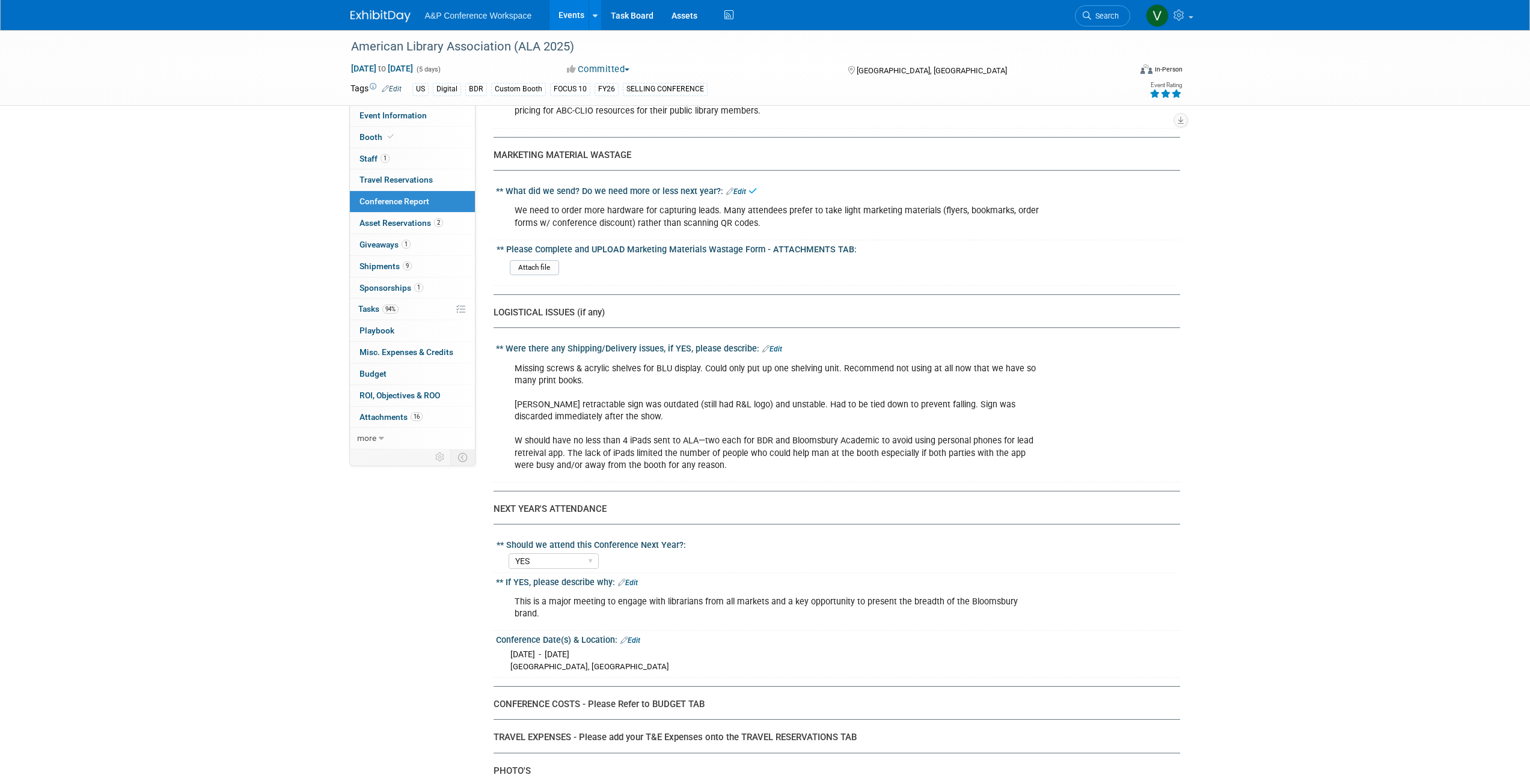
scroll to position [3605, 0]
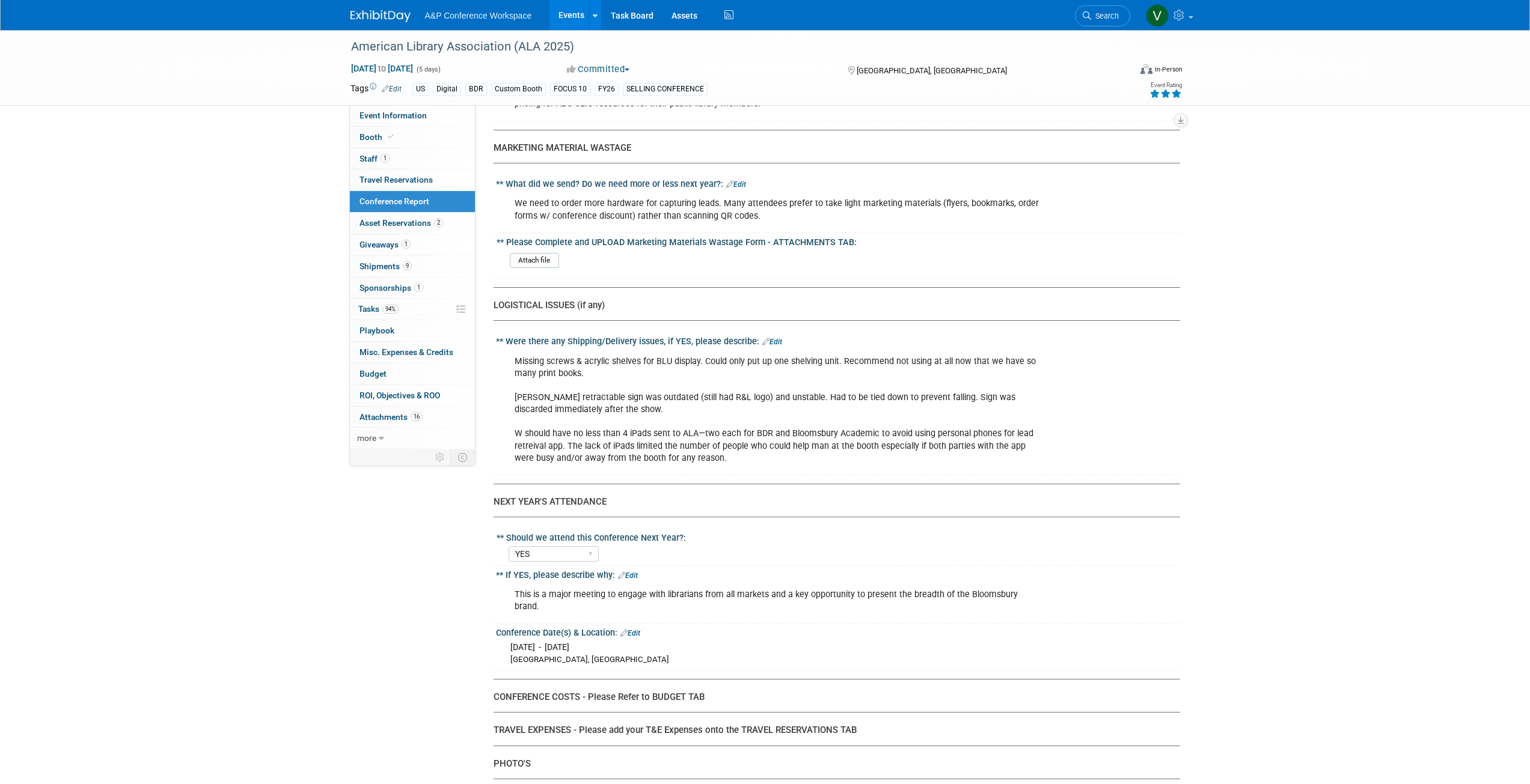
click at [521, 370] on div "Missing screws & acrylic shelves for BLU display. Could only put up one shelvin…" at bounding box center [777, 410] width 542 height 121
click at [767, 338] on link "Edit" at bounding box center [772, 342] width 20 height 8
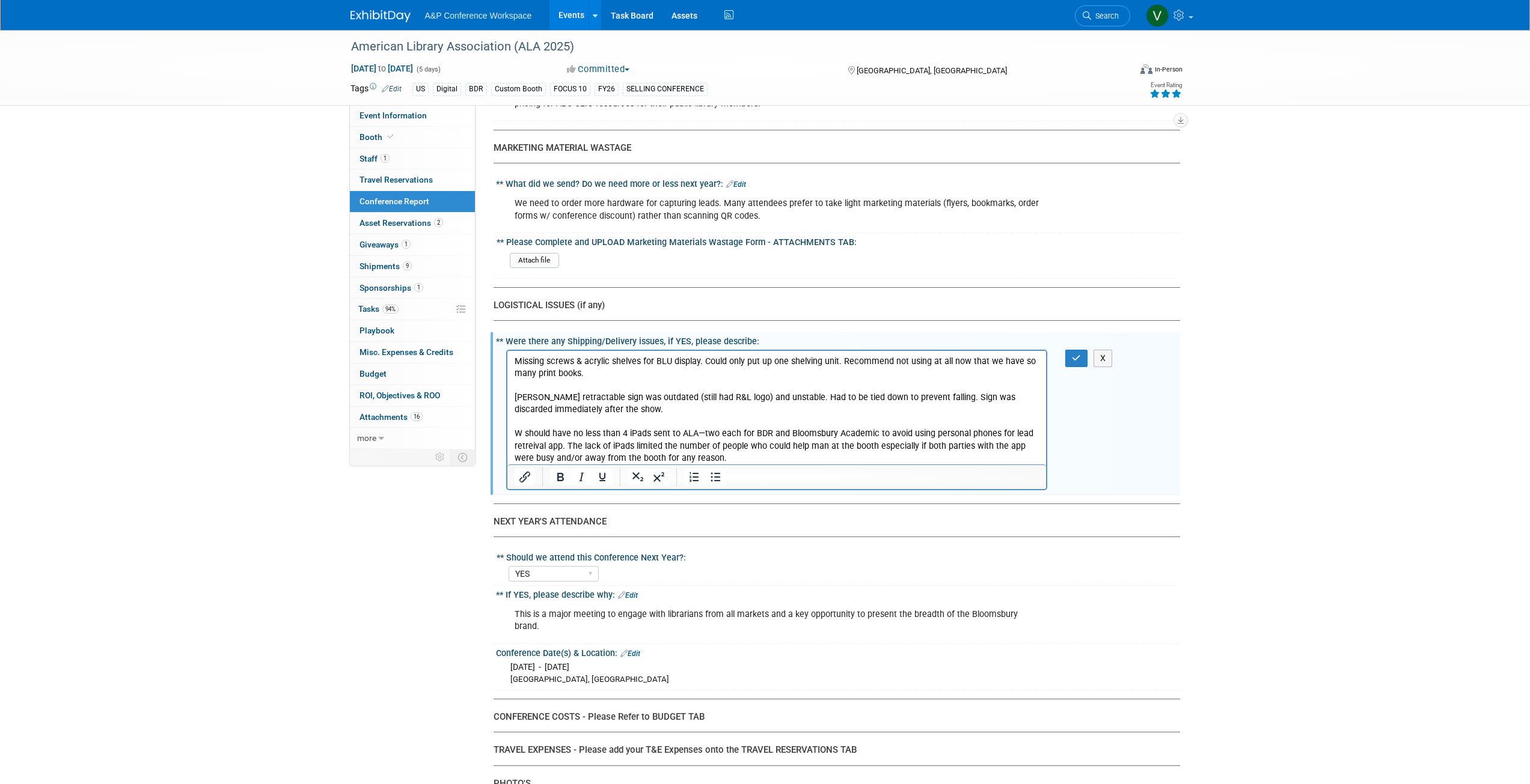
scroll to position [0, 0]
click at [521, 430] on p "Missing screws & acrylic shelves for BLU display. Could only put up one shelvin…" at bounding box center [777, 409] width 525 height 109
click at [602, 436] on p "Missing screws & acrylic shelves for BLU display. Could only put up one shelvin…" at bounding box center [777, 409] width 525 height 109
click at [1077, 354] on icon "button" at bounding box center [1076, 358] width 9 height 8
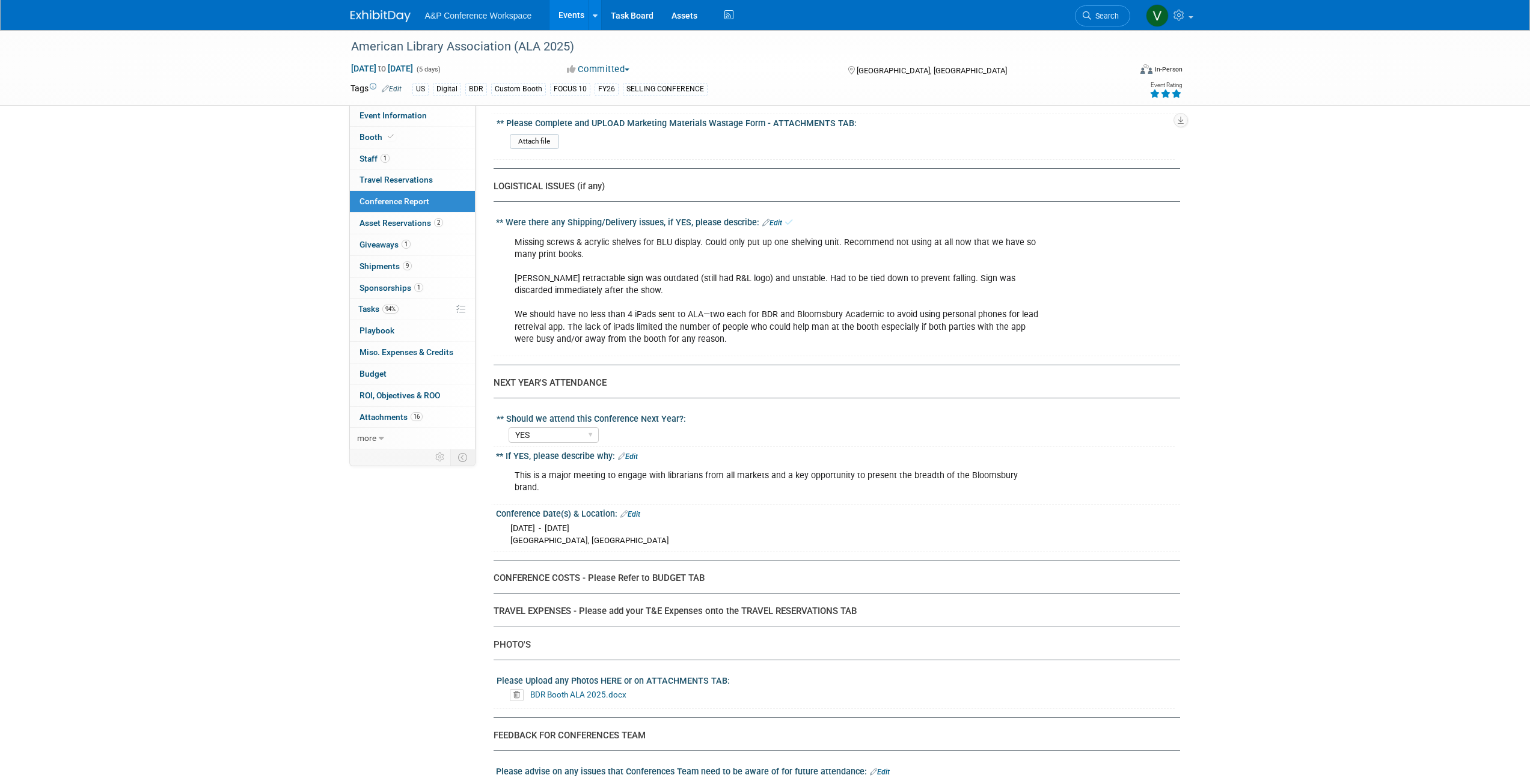
scroll to position [3803, 0]
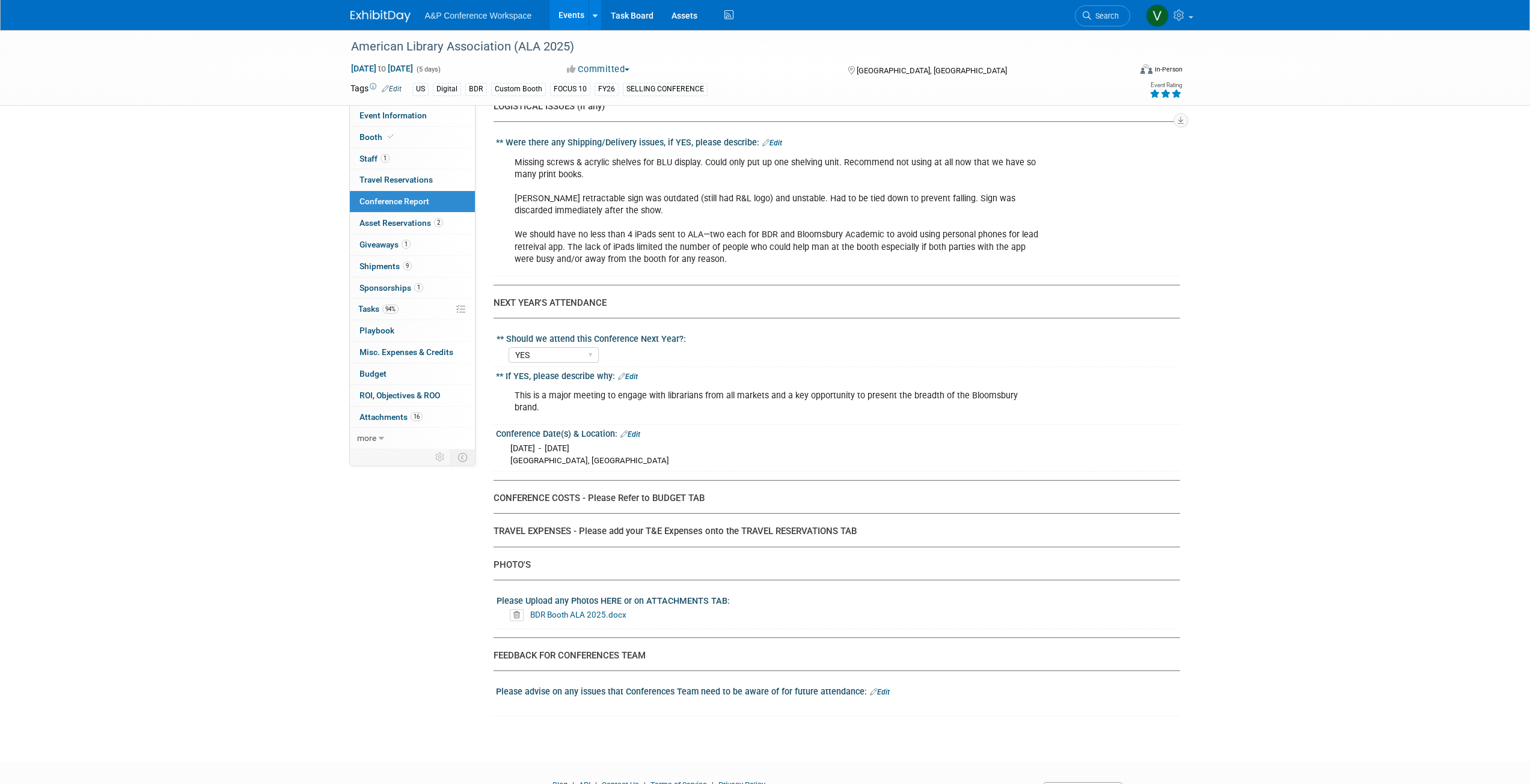
click at [514, 559] on div "PHOTO'S" at bounding box center [832, 565] width 678 height 13
click at [606, 592] on div "Please Upload any Photos HERE or on ATTACHMENTS TAB:" at bounding box center [835, 599] width 678 height 15
click at [538, 592] on div "Please Upload any Photos HERE or on ATTACHMENTS TAB:" at bounding box center [835, 599] width 678 height 15
drag, startPoint x: 545, startPoint y: 539, endPoint x: 620, endPoint y: 538, distance: 75.0
click at [545, 592] on div "Please Upload any Photos HERE or on ATTACHMENTS TAB:" at bounding box center [835, 599] width 678 height 15
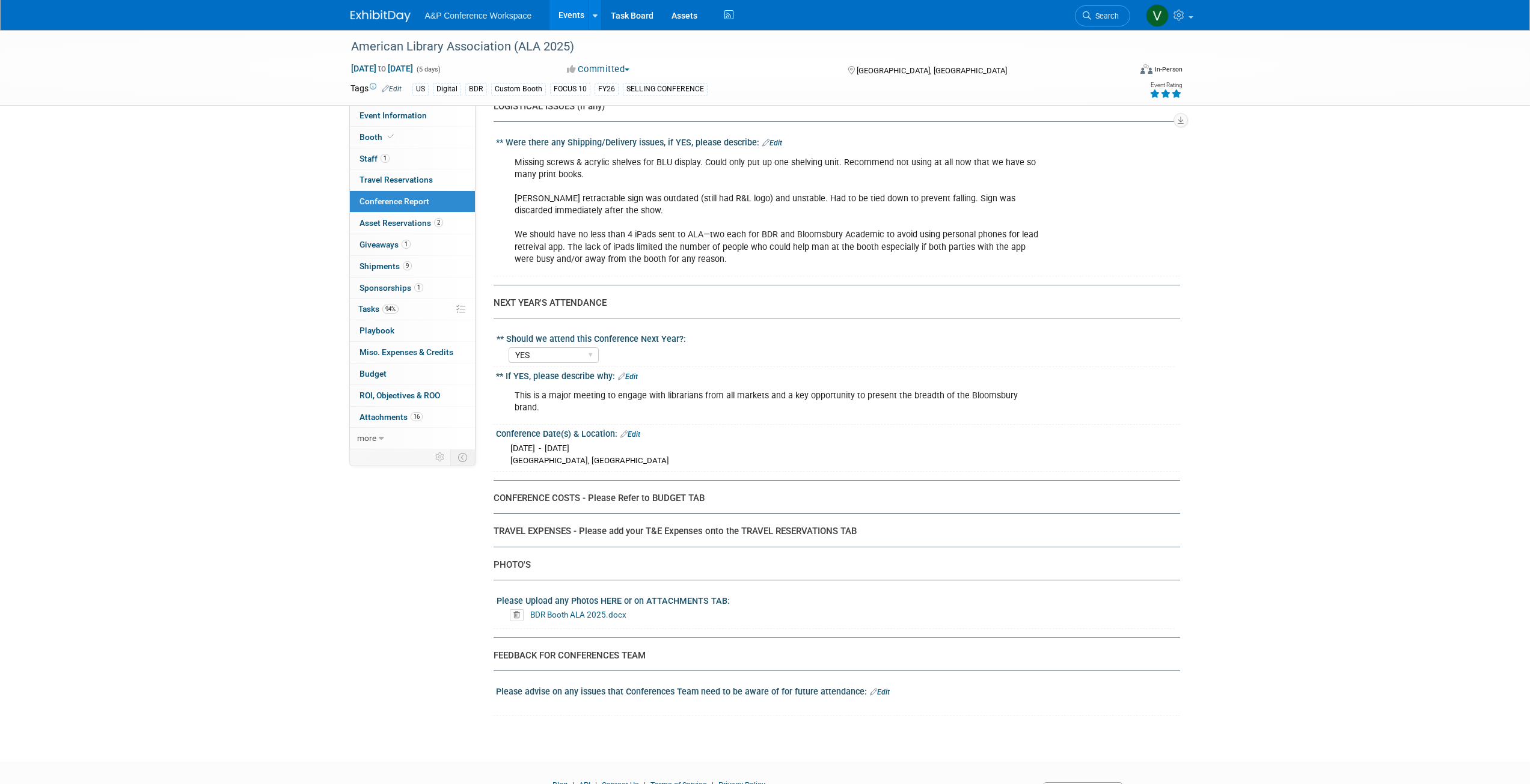
click at [627, 592] on div "Please Upload any Photos HERE or on ATTACHMENTS TAB:" at bounding box center [835, 599] width 678 height 15
click at [712, 592] on div "Please Upload any Photos HERE or on ATTACHMENTS TAB:" at bounding box center [835, 599] width 678 height 15
click at [398, 419] on span "Attachments 16" at bounding box center [391, 417] width 63 height 10
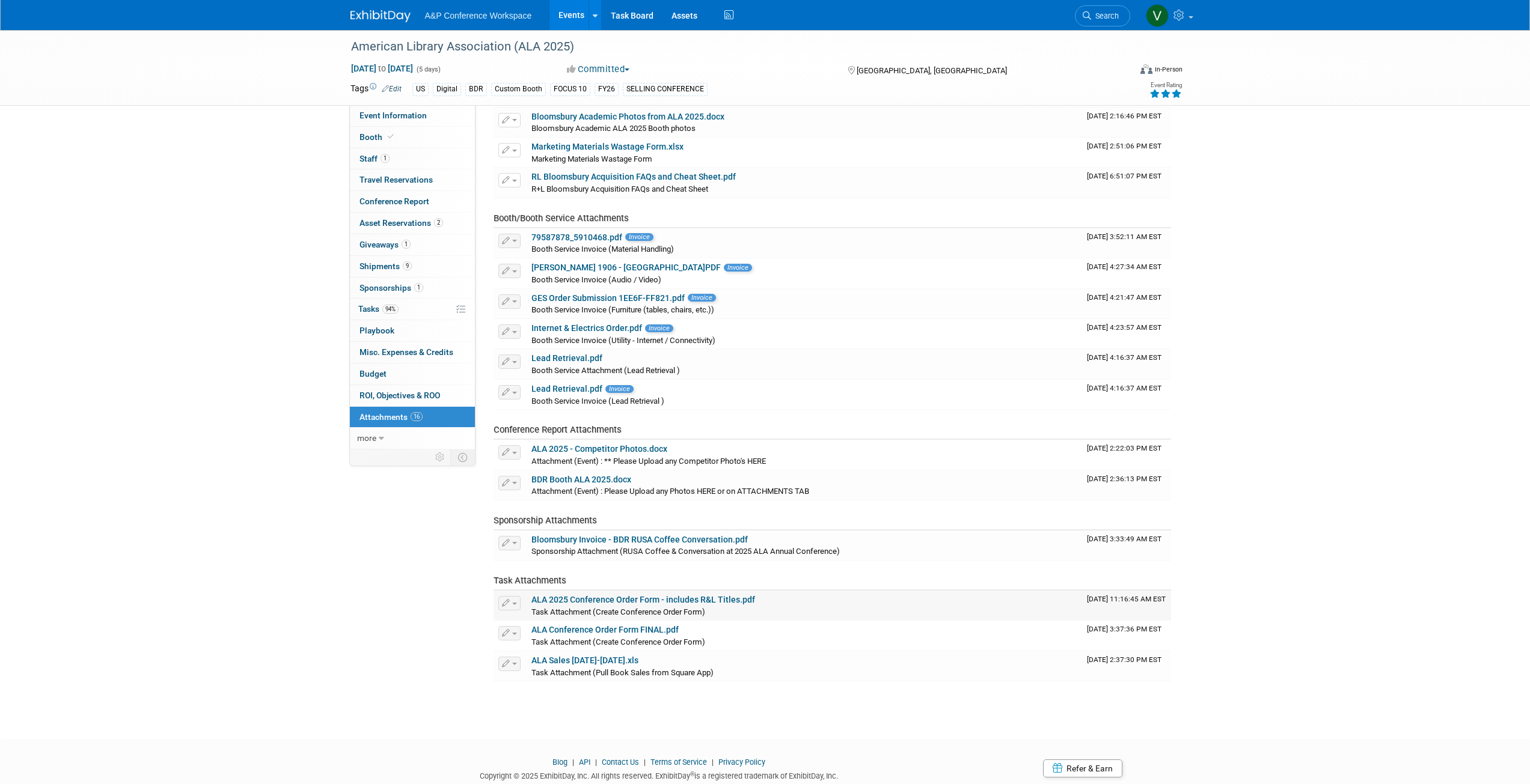
scroll to position [80, 0]
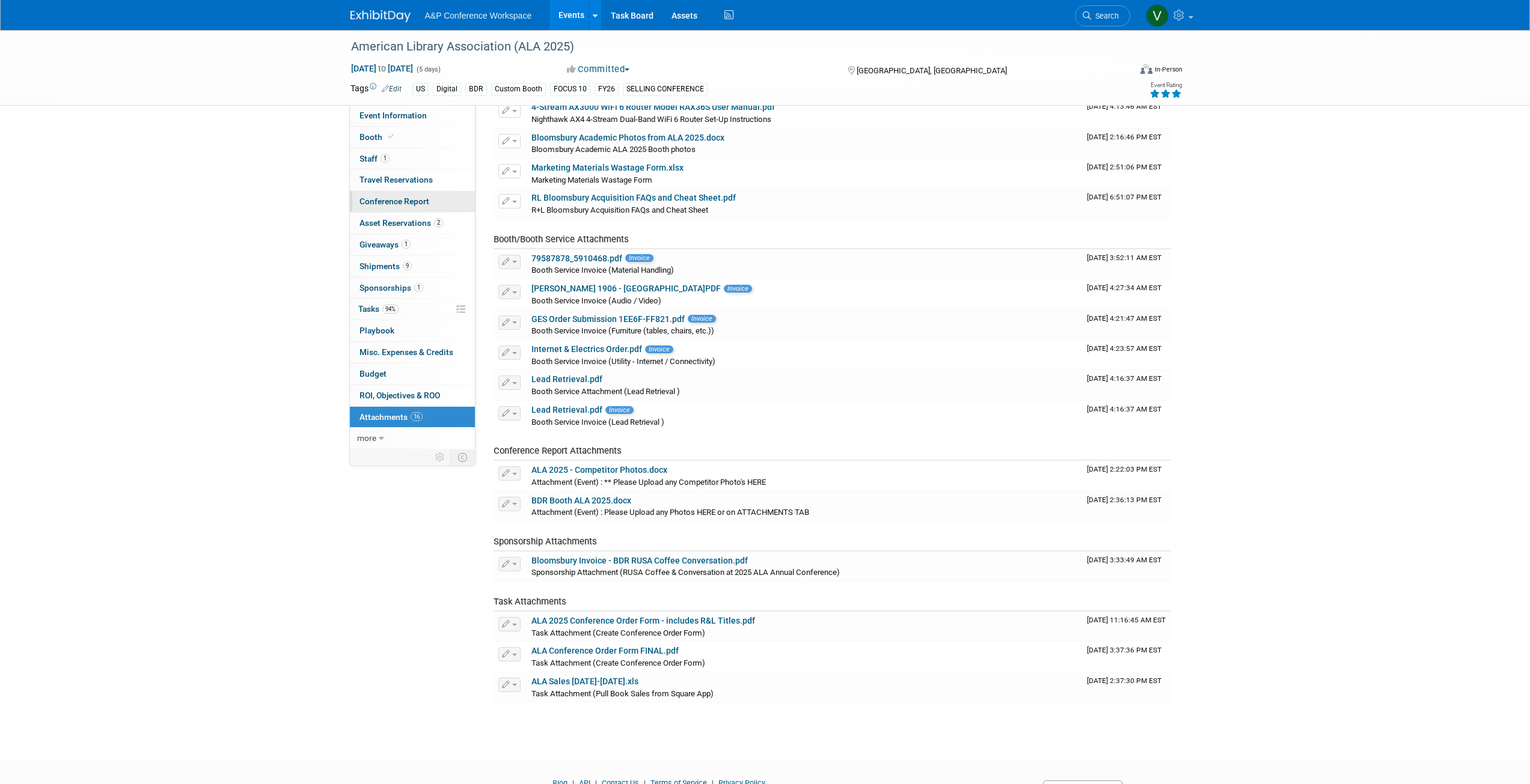
click at [396, 200] on span "Conference Report" at bounding box center [394, 201] width 70 height 10
select select "YES"
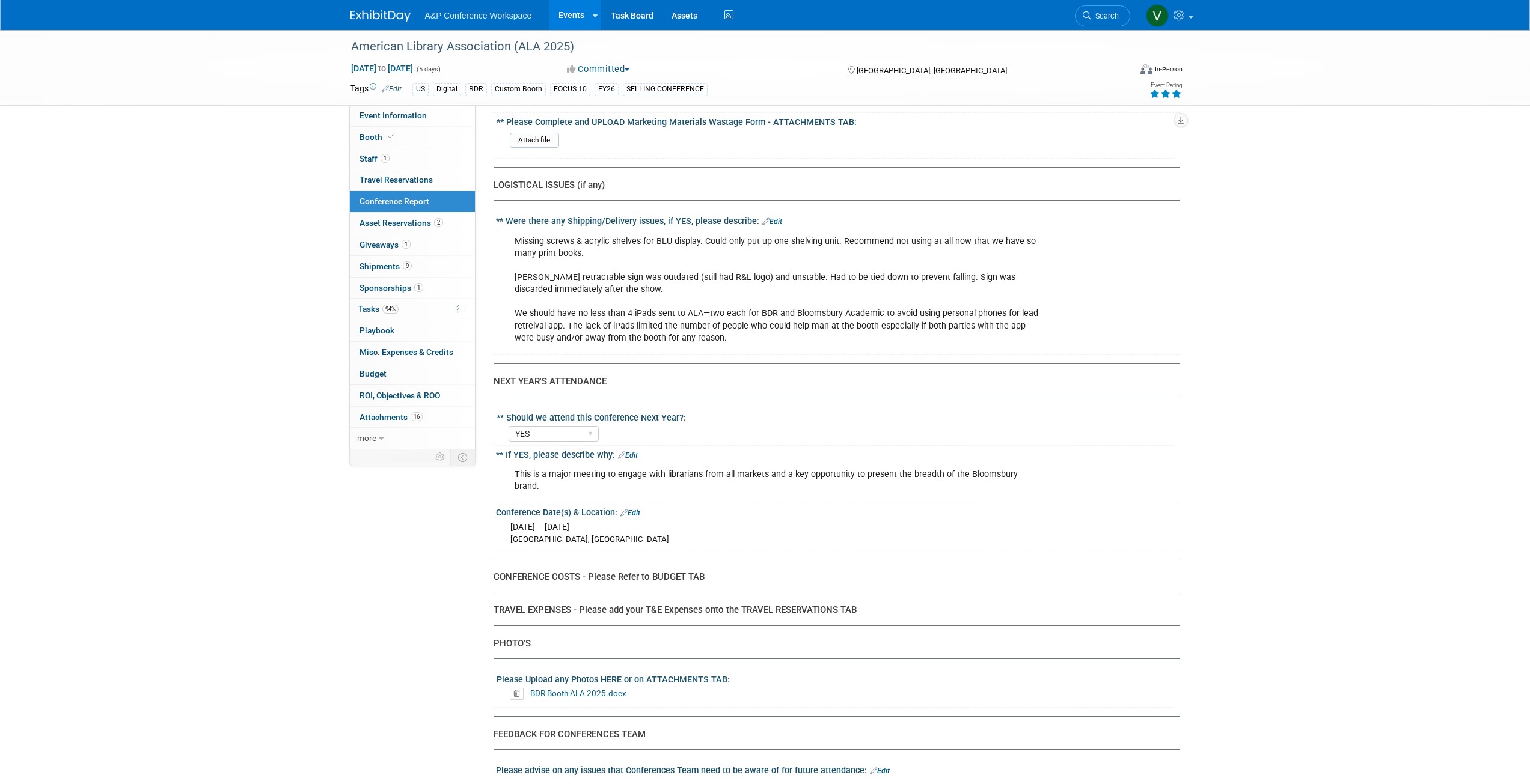
scroll to position [3803, 0]
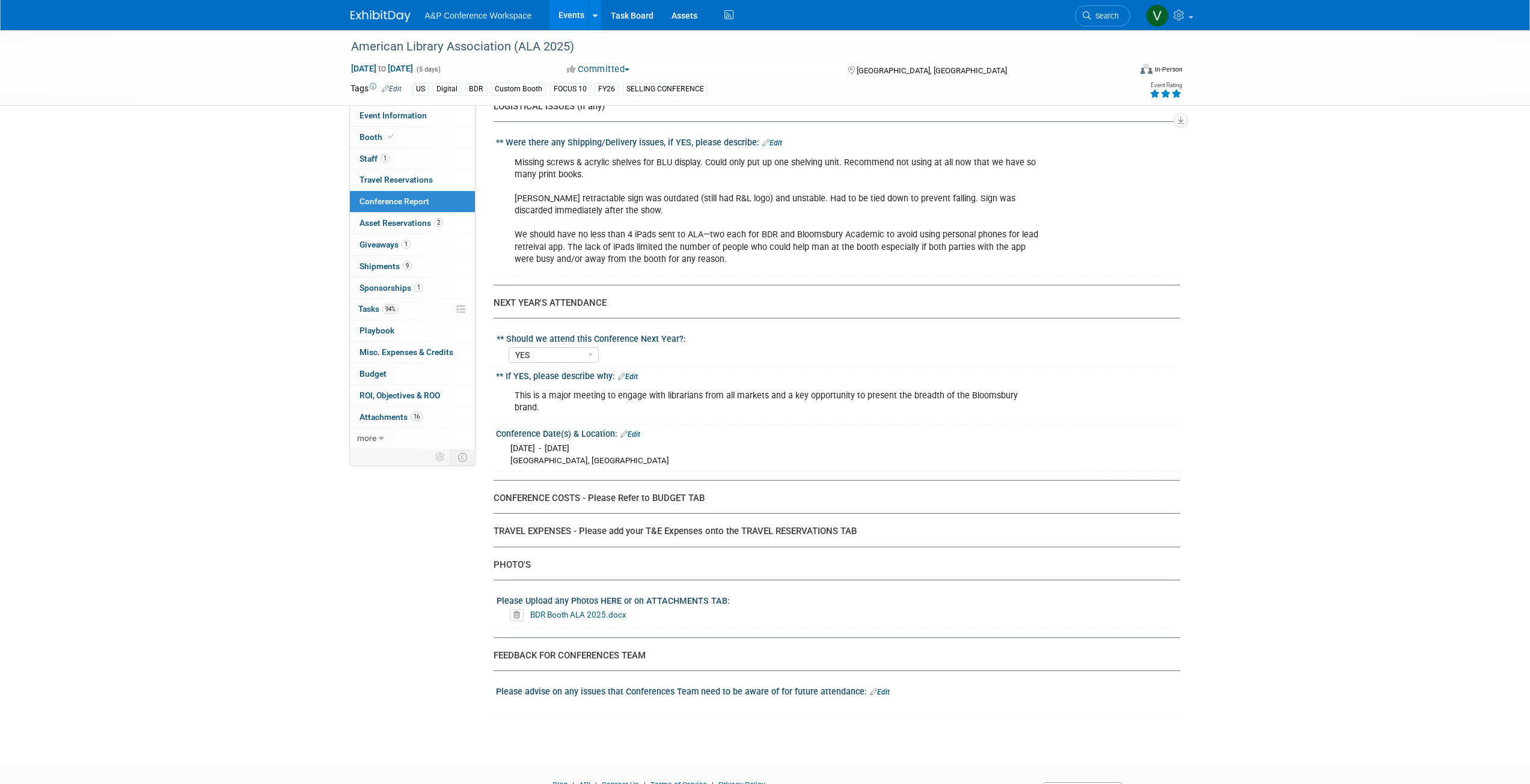
click at [512, 559] on div "PHOTO'S" at bounding box center [832, 565] width 678 height 13
click at [496, 592] on div "Please Upload any Photos HERE or on ATTACHMENTS TAB:" at bounding box center [835, 599] width 678 height 15
click at [561, 592] on div "Please Upload any Photos HERE or on ATTACHMENTS TAB:" at bounding box center [835, 599] width 678 height 15
click at [621, 592] on div "Please Upload any Photos HERE or on ATTACHMENTS TAB:" at bounding box center [835, 599] width 678 height 15
click at [613, 592] on div "Please Upload any Photos HERE or on ATTACHMENTS TAB:" at bounding box center [835, 599] width 678 height 15
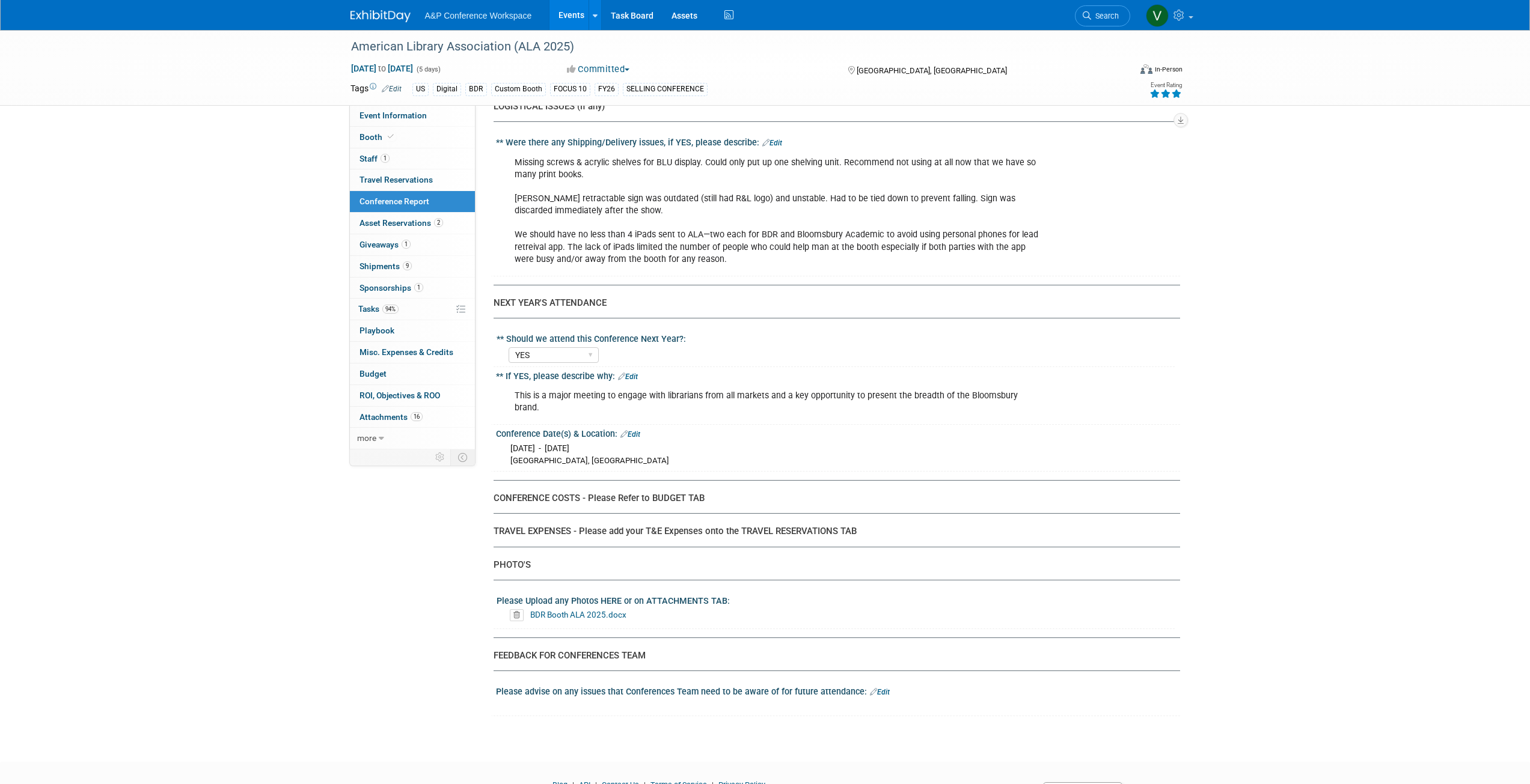
click at [666, 592] on div "Please Upload any Photos HERE or on ATTACHMENTS TAB:" at bounding box center [835, 599] width 678 height 15
click at [693, 592] on div "Please Upload any Photos HERE or on ATTACHMENTS TAB:" at bounding box center [835, 599] width 678 height 15
click at [711, 592] on div "Please Upload any Photos HERE or on ATTACHMENTS TAB:" at bounding box center [835, 599] width 678 height 15
click at [399, 411] on link "16 Attachments 16" at bounding box center [413, 417] width 125 height 21
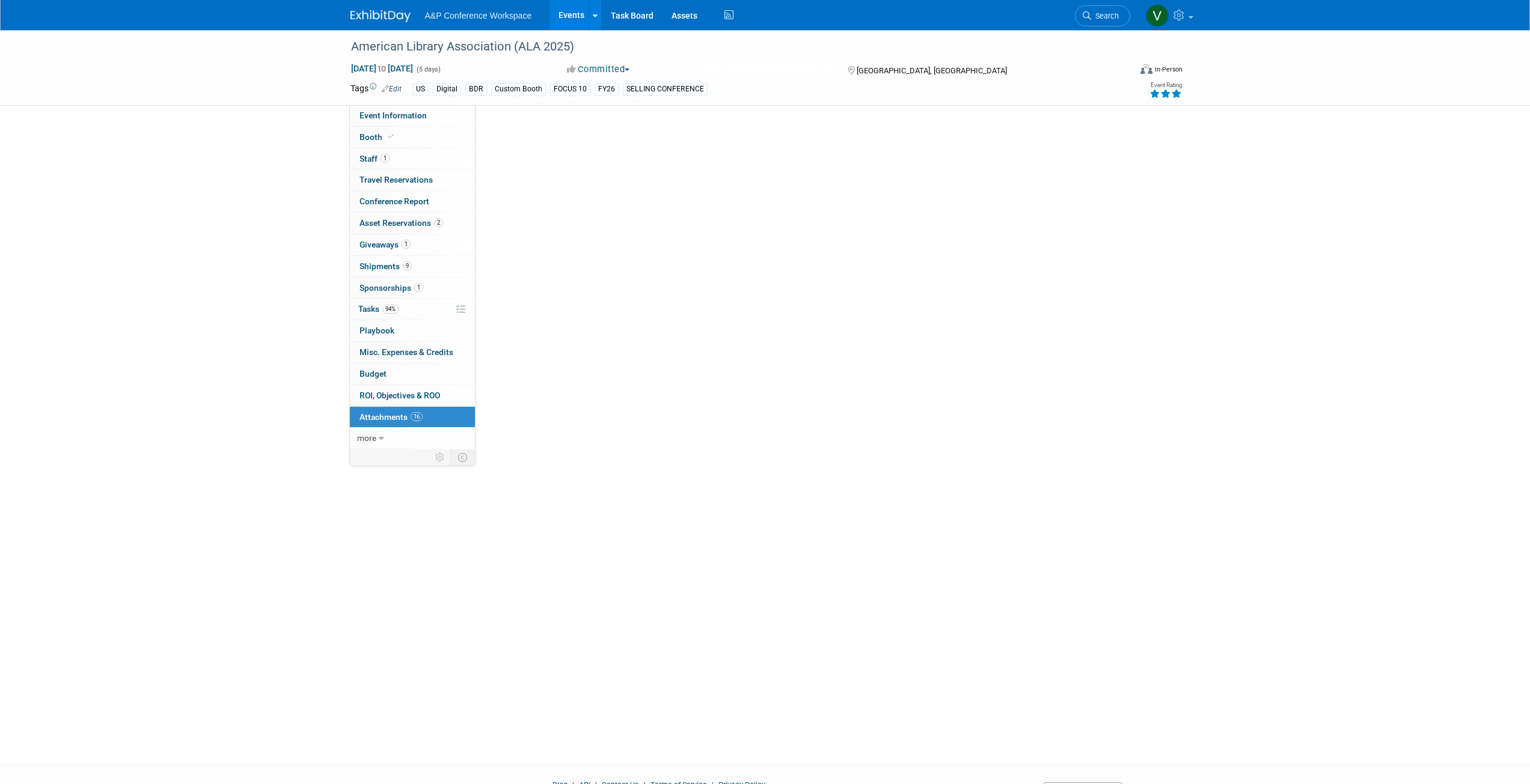
scroll to position [0, 0]
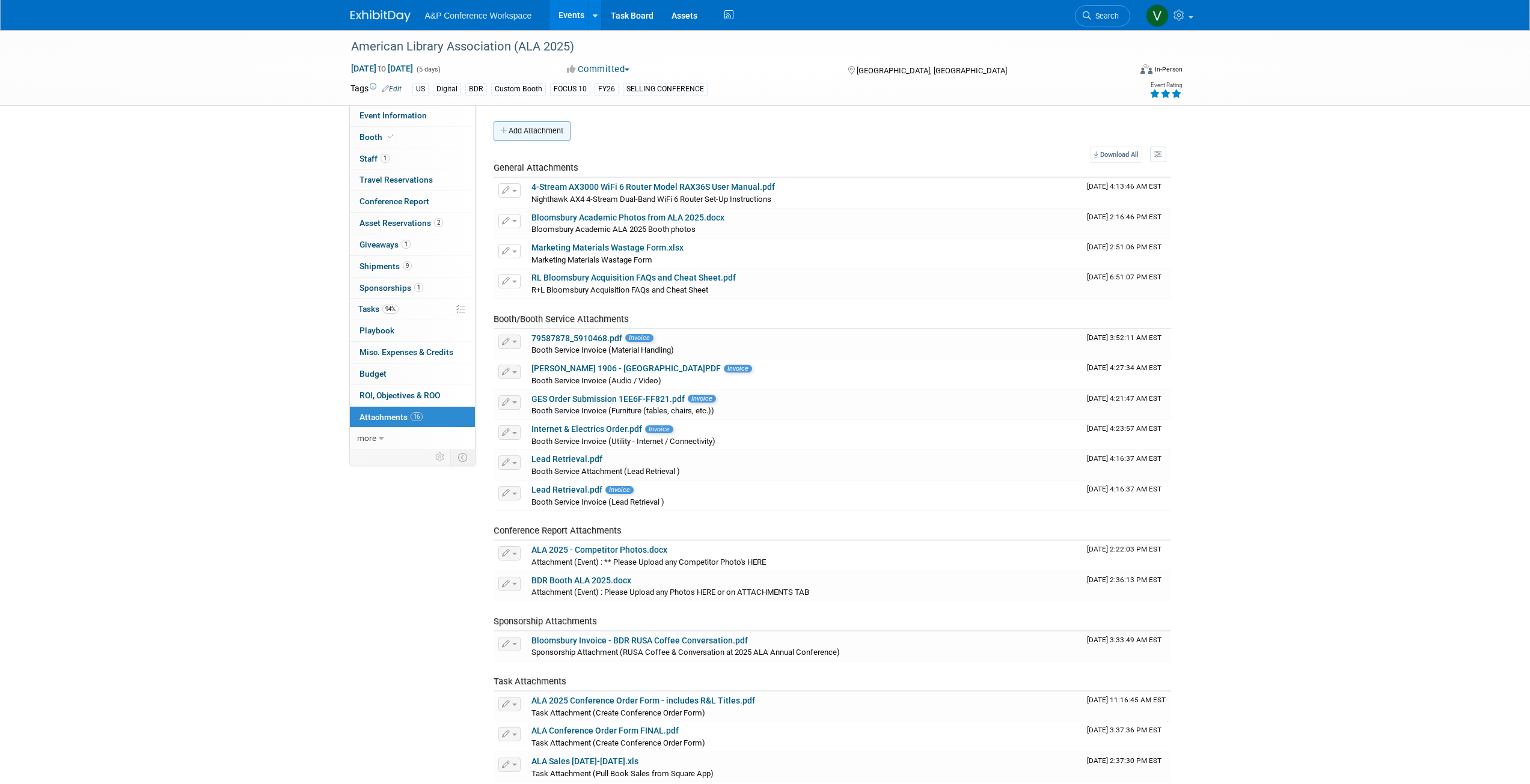
click at [552, 128] on button "Add Attachment" at bounding box center [532, 131] width 77 height 19
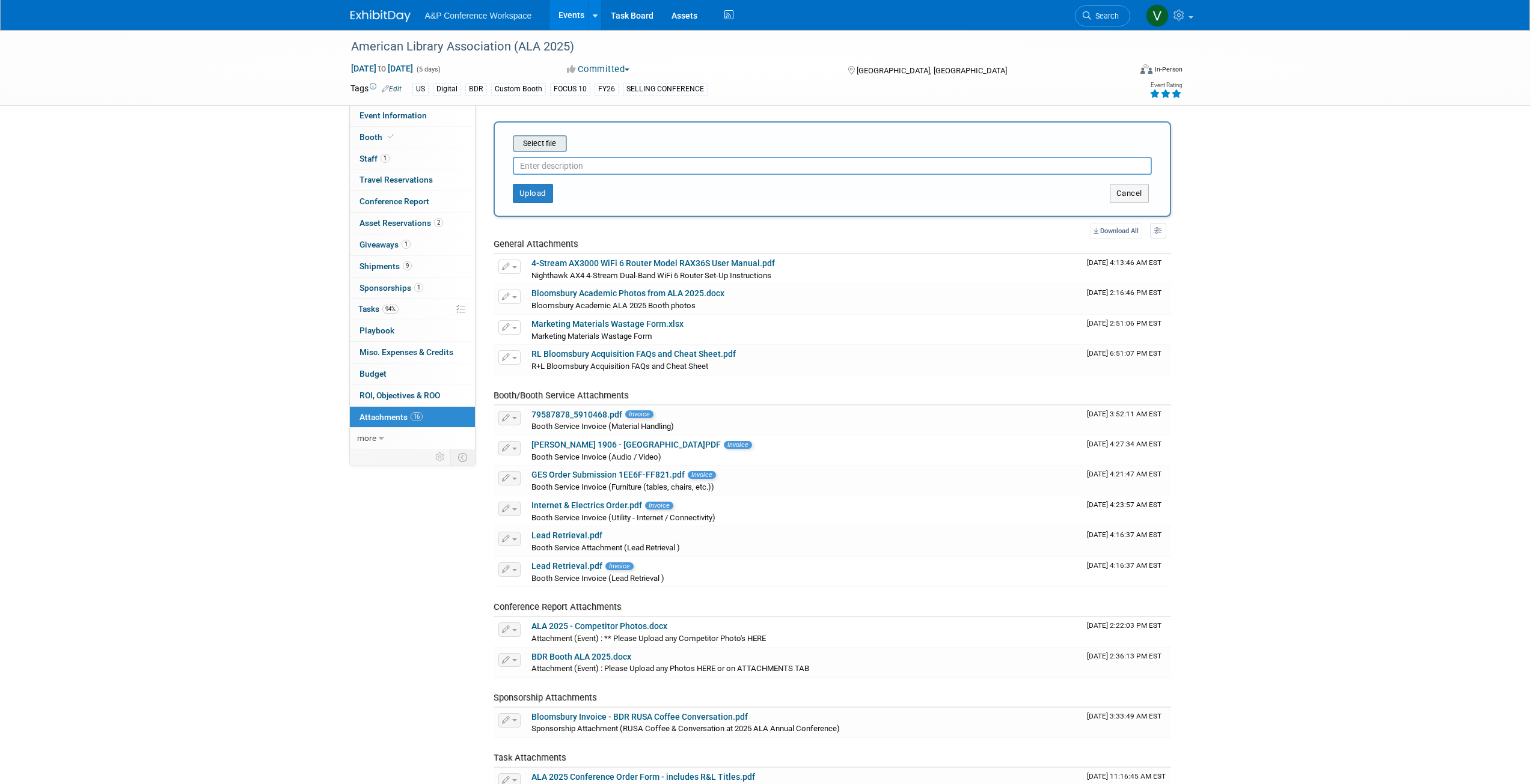
click at [548, 144] on input "file" at bounding box center [494, 144] width 143 height 15
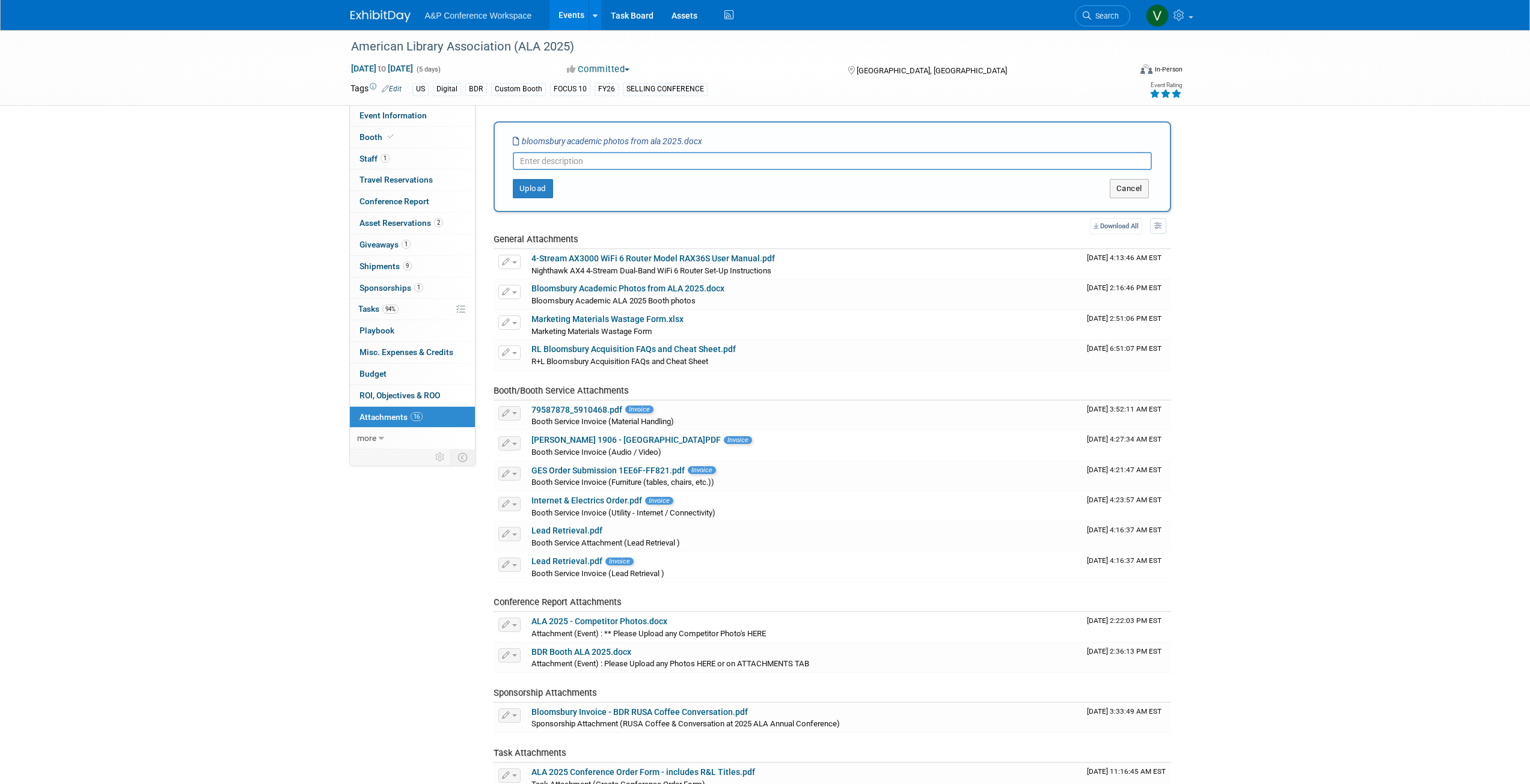
click at [526, 157] on input "text" at bounding box center [832, 161] width 639 height 18
type input "Bloom"
click at [1131, 193] on button "Cancel" at bounding box center [1129, 188] width 39 height 19
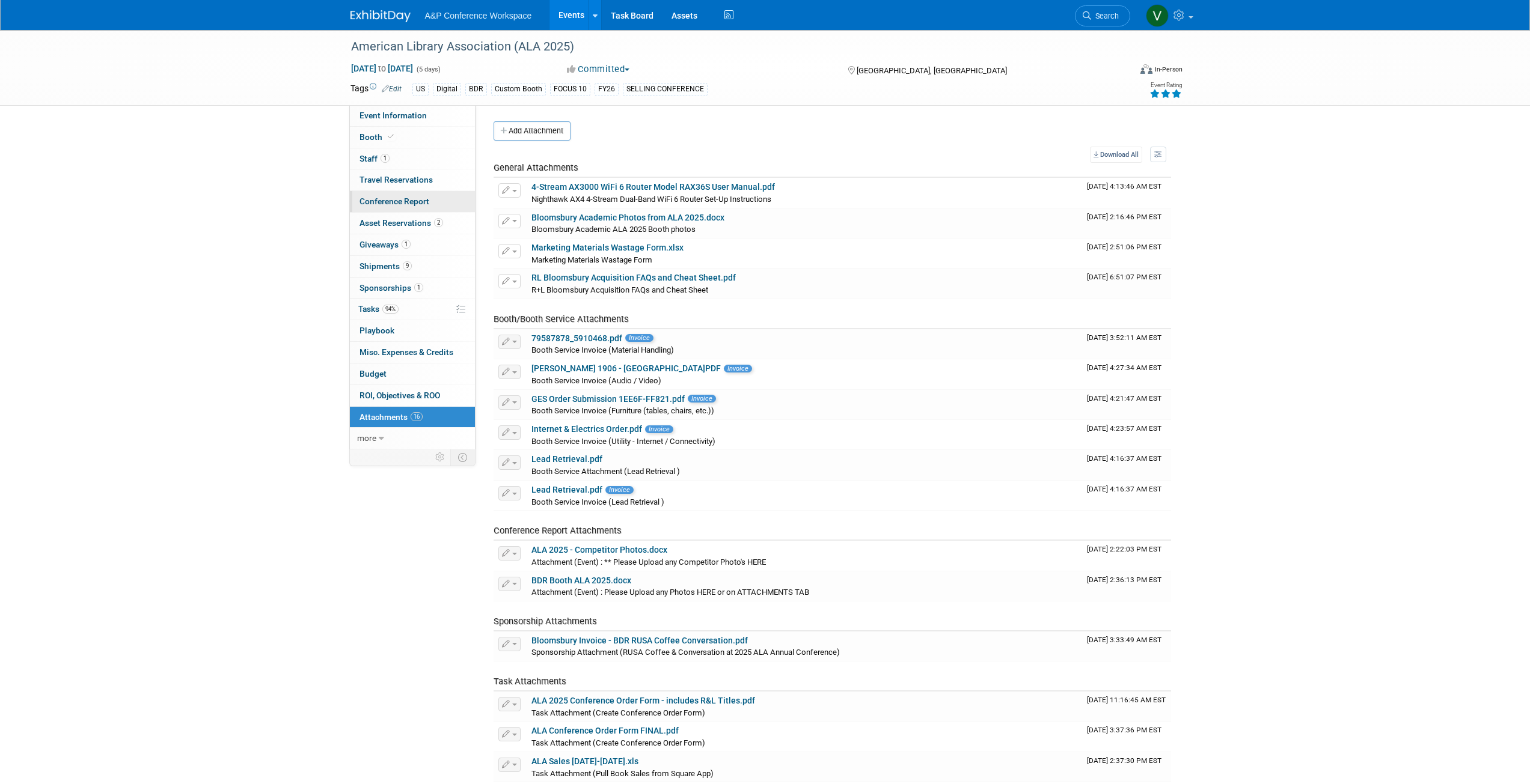
click at [390, 200] on span "Conference Report" at bounding box center [394, 201] width 70 height 10
select select "YES"
